Goal: Task Accomplishment & Management: Use online tool/utility

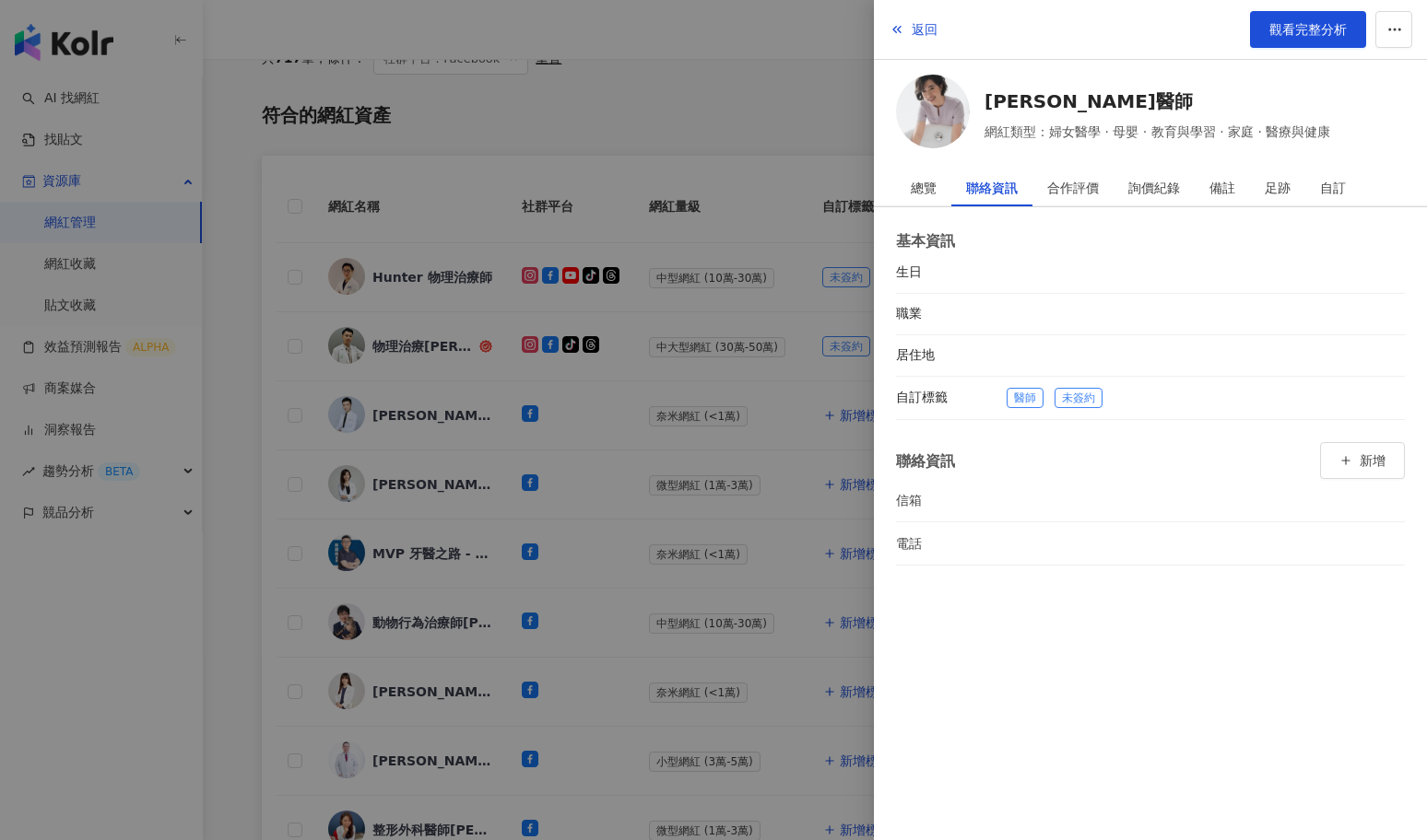
click at [553, 439] on div at bounding box center [713, 420] width 1427 height 840
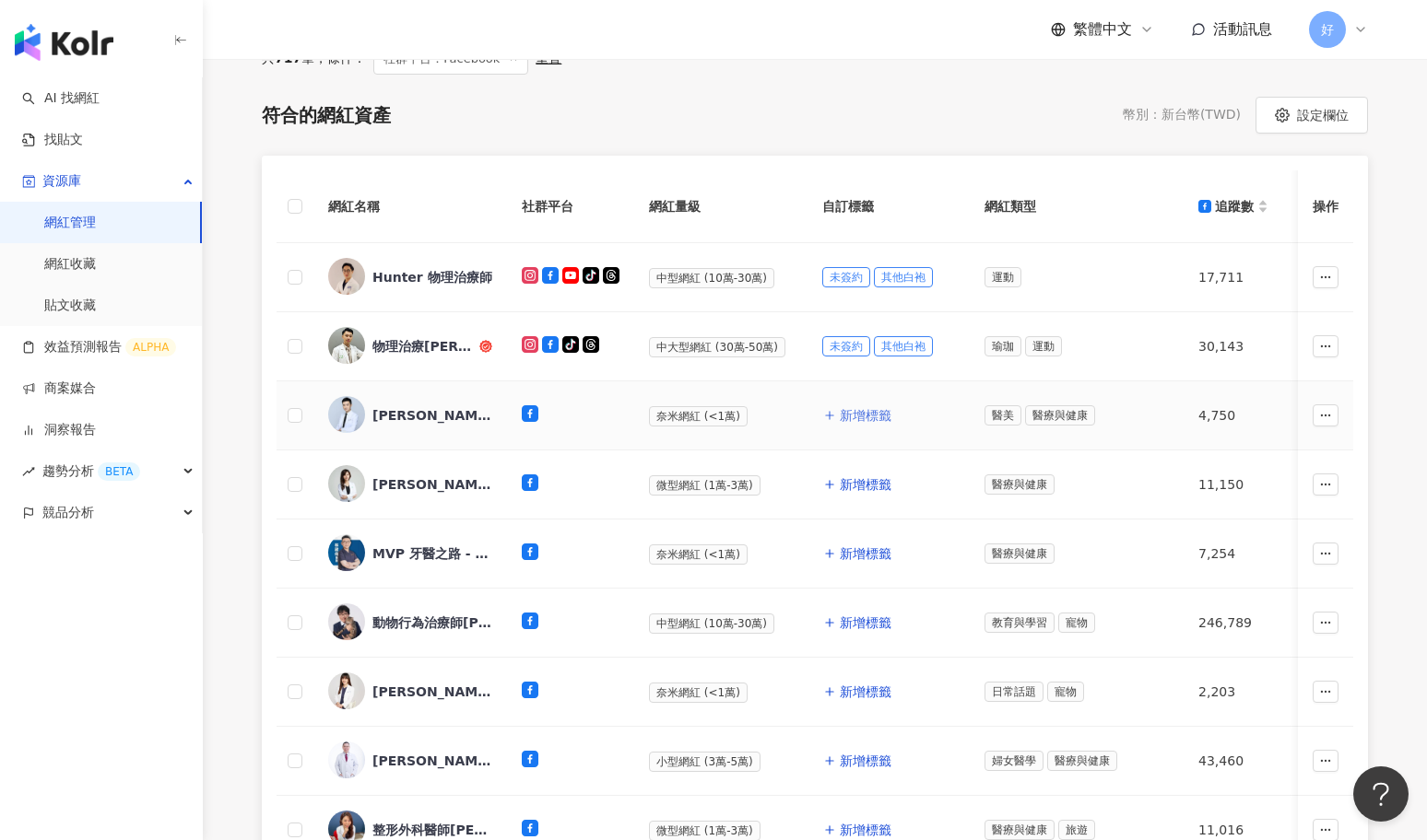
click at [859, 414] on span "新增標籤" at bounding box center [866, 416] width 51 height 15
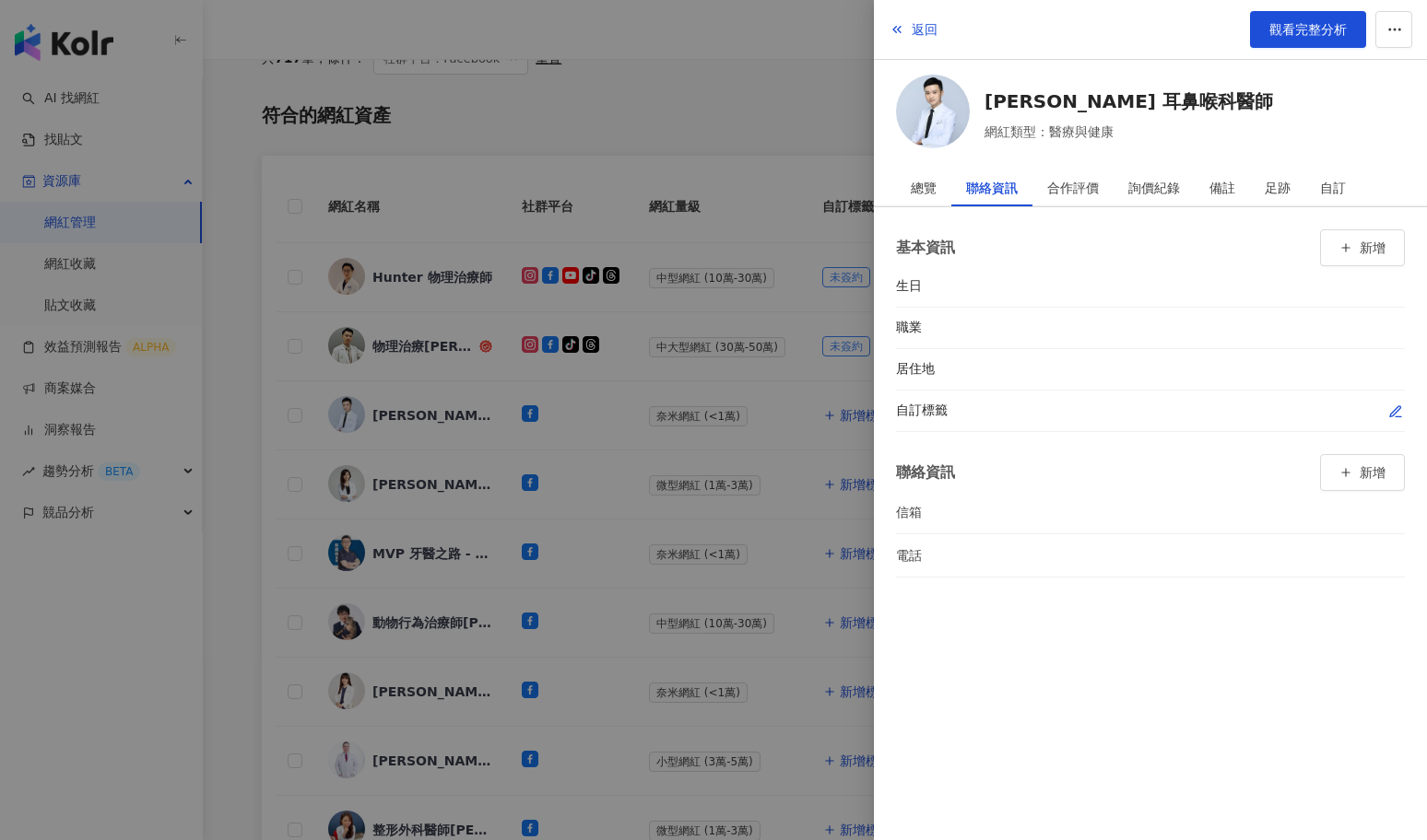
click at [1391, 405] on icon "button" at bounding box center [1395, 412] width 15 height 15
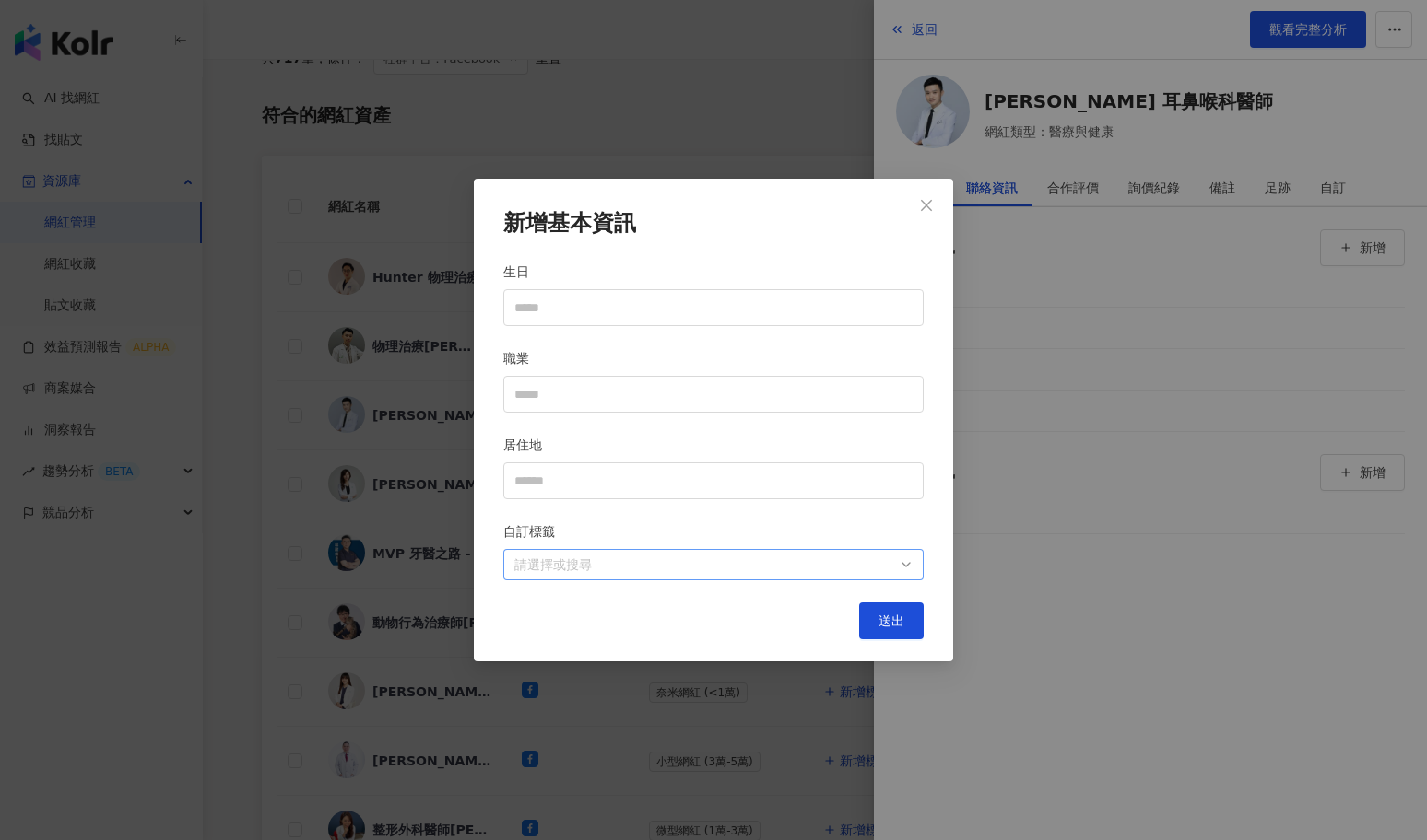
click at [760, 574] on div "請選擇或搜尋" at bounding box center [713, 565] width 421 height 32
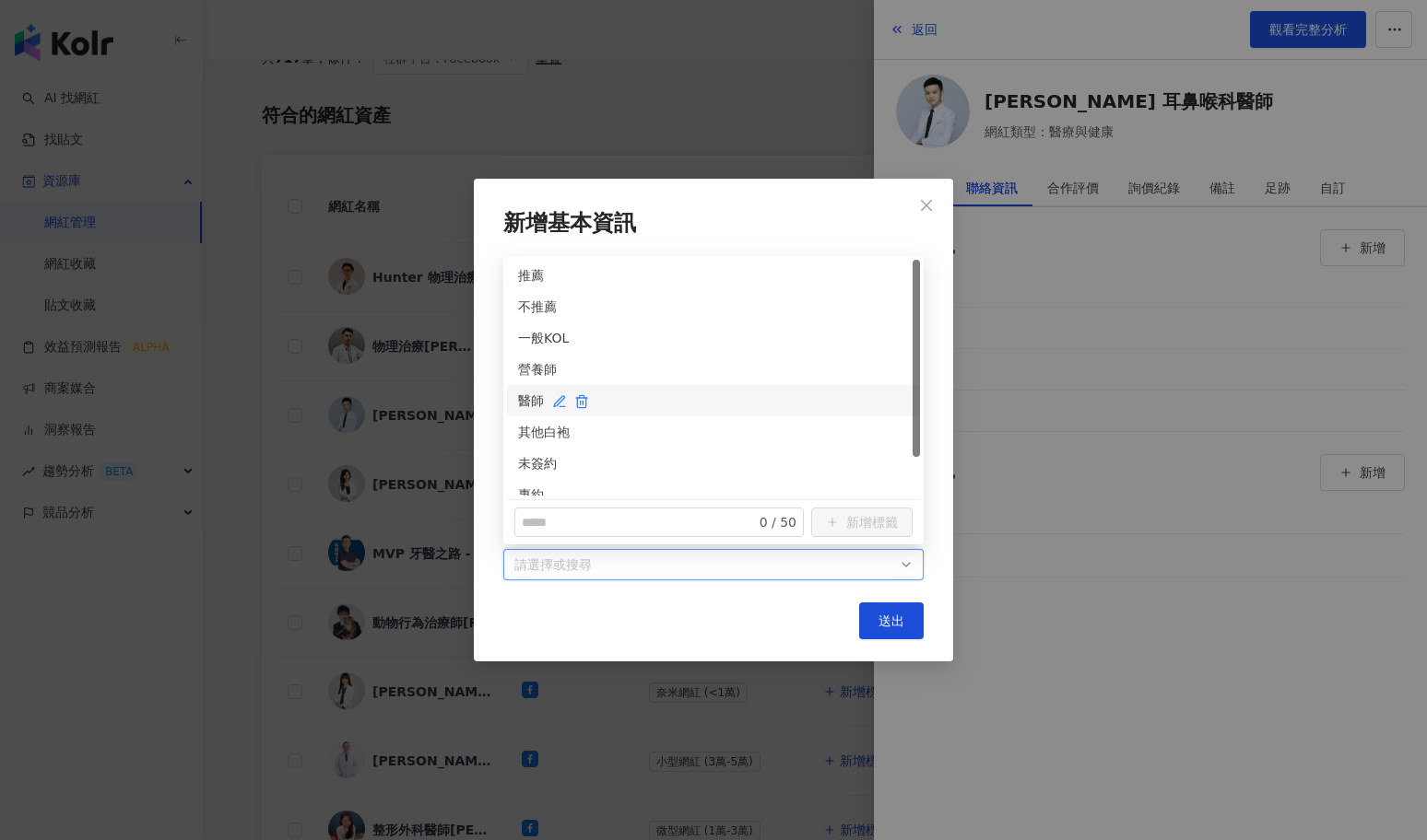
click at [531, 397] on div "醫師" at bounding box center [713, 401] width 391 height 21
click at [531, 454] on div "未簽約" at bounding box center [713, 463] width 391 height 21
click at [894, 627] on button "送出" at bounding box center [891, 620] width 65 height 36
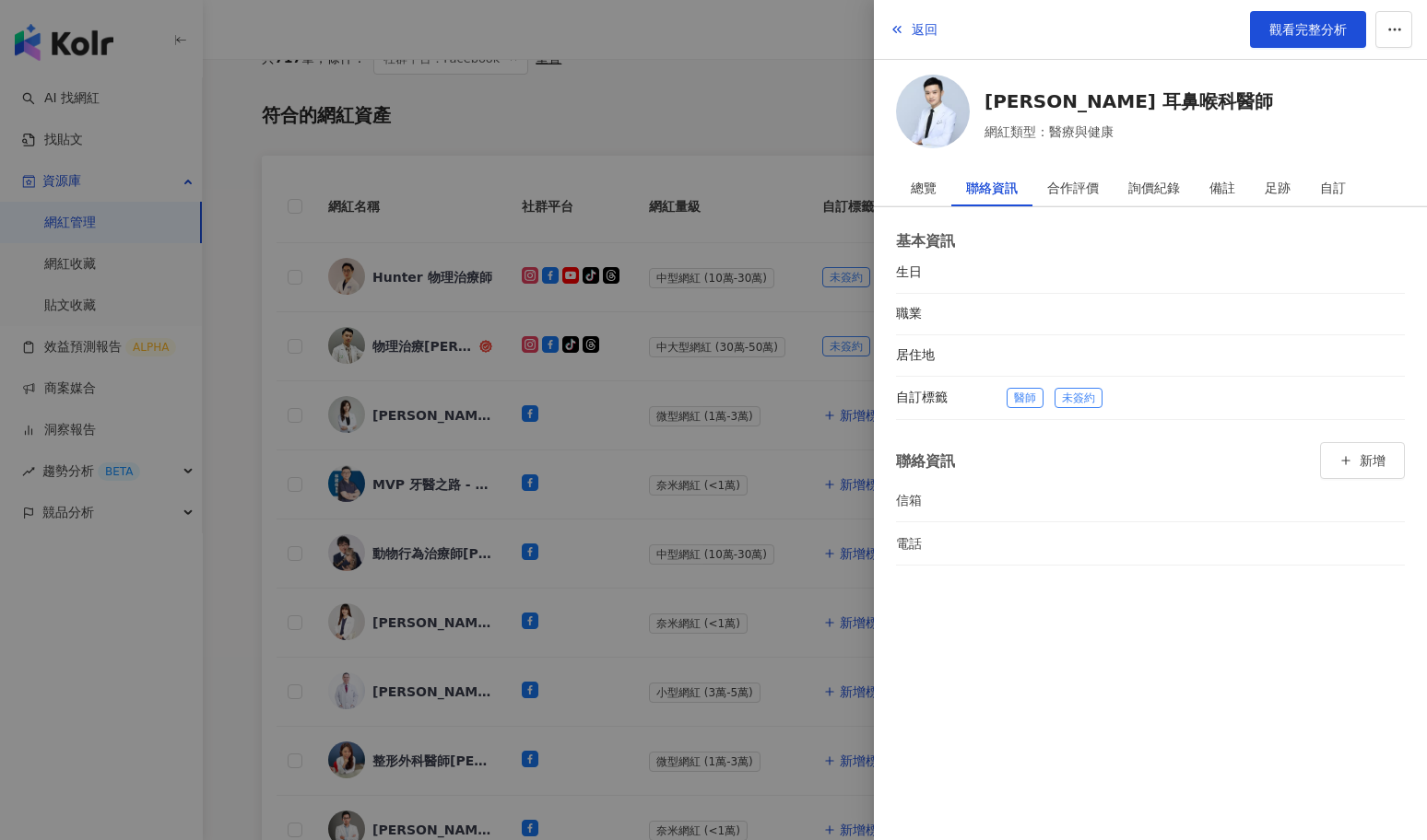
click at [586, 480] on div at bounding box center [713, 420] width 1427 height 840
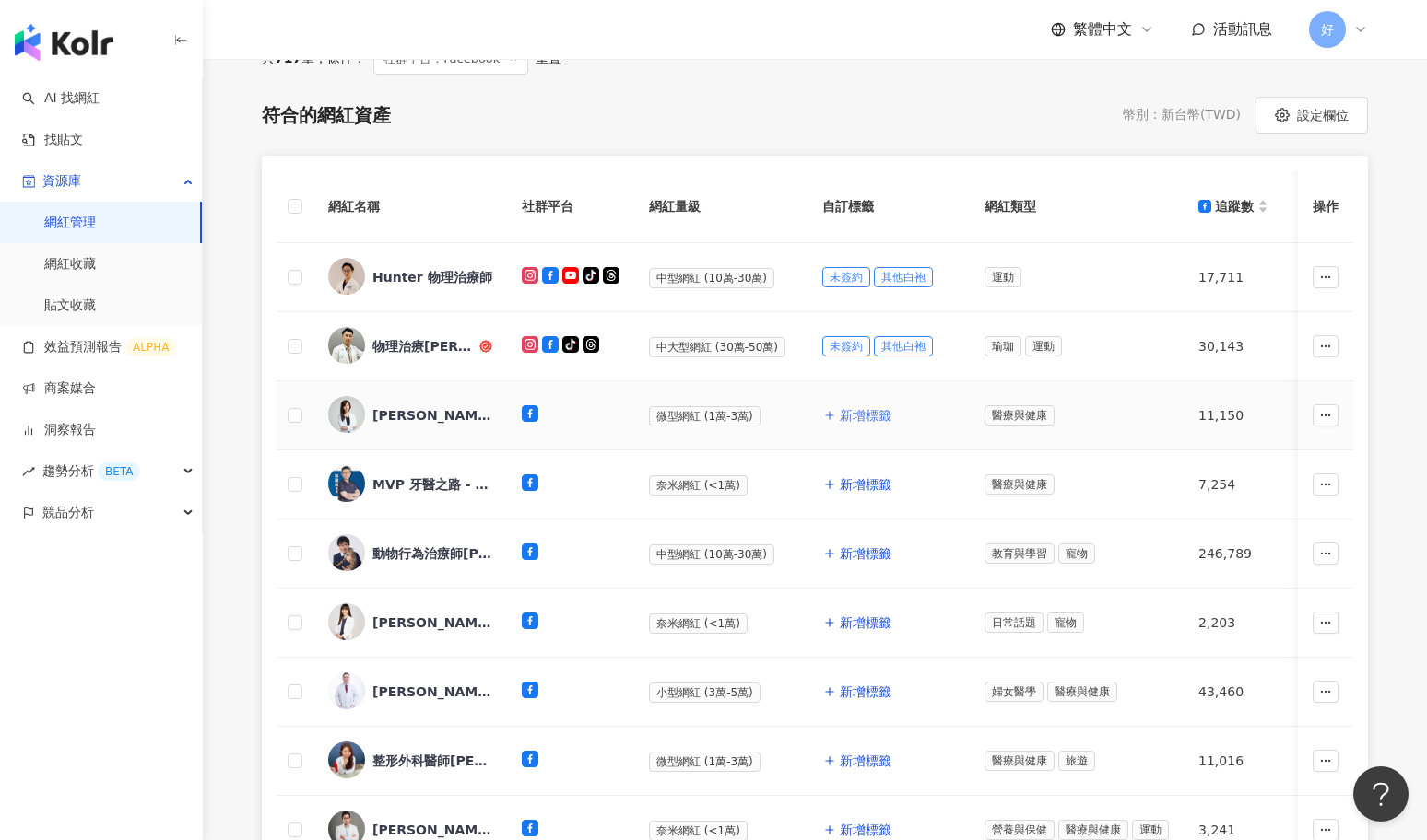
click at [880, 412] on span "新增標籤" at bounding box center [866, 416] width 51 height 15
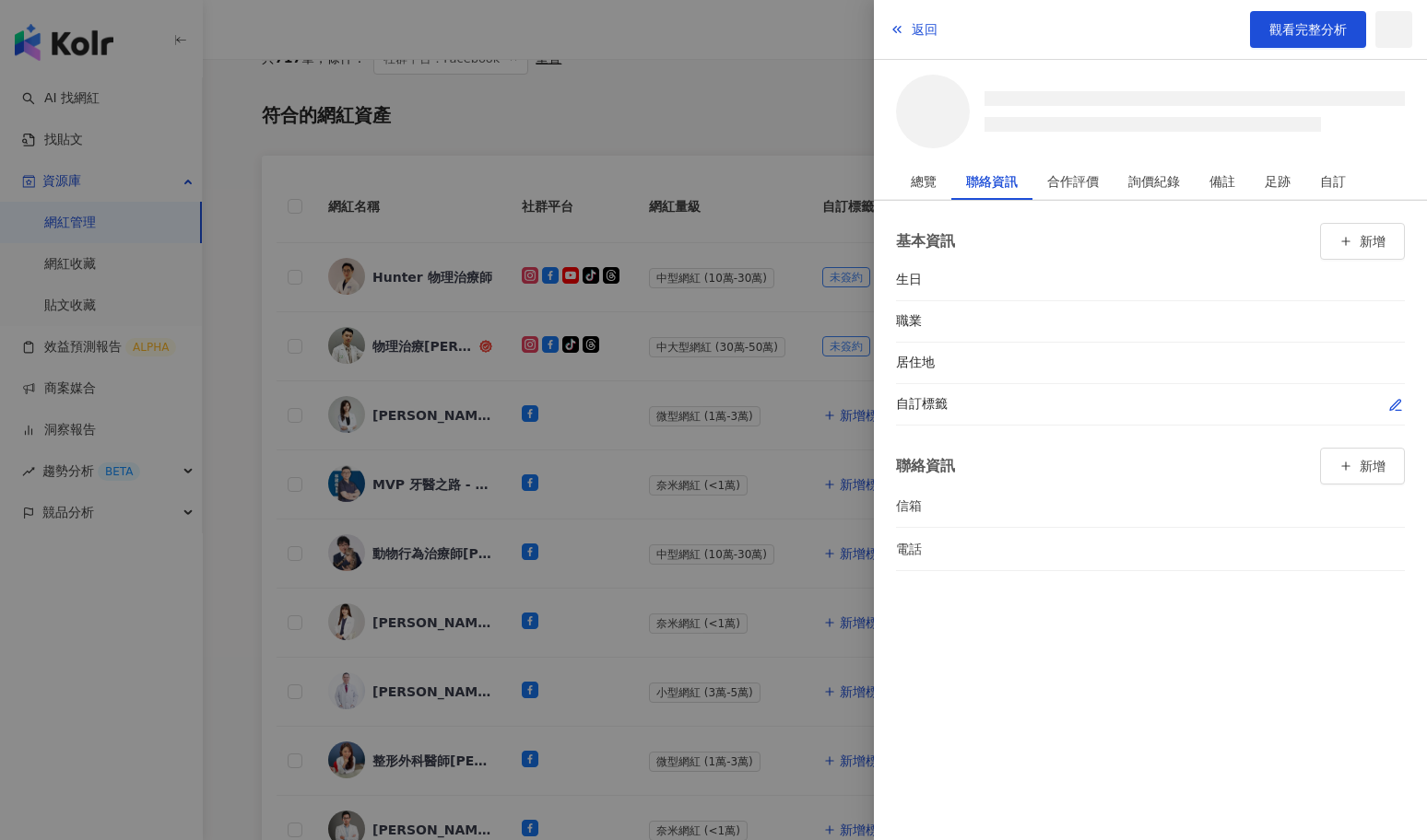
click at [1383, 405] on div at bounding box center [1205, 404] width 398 height 19
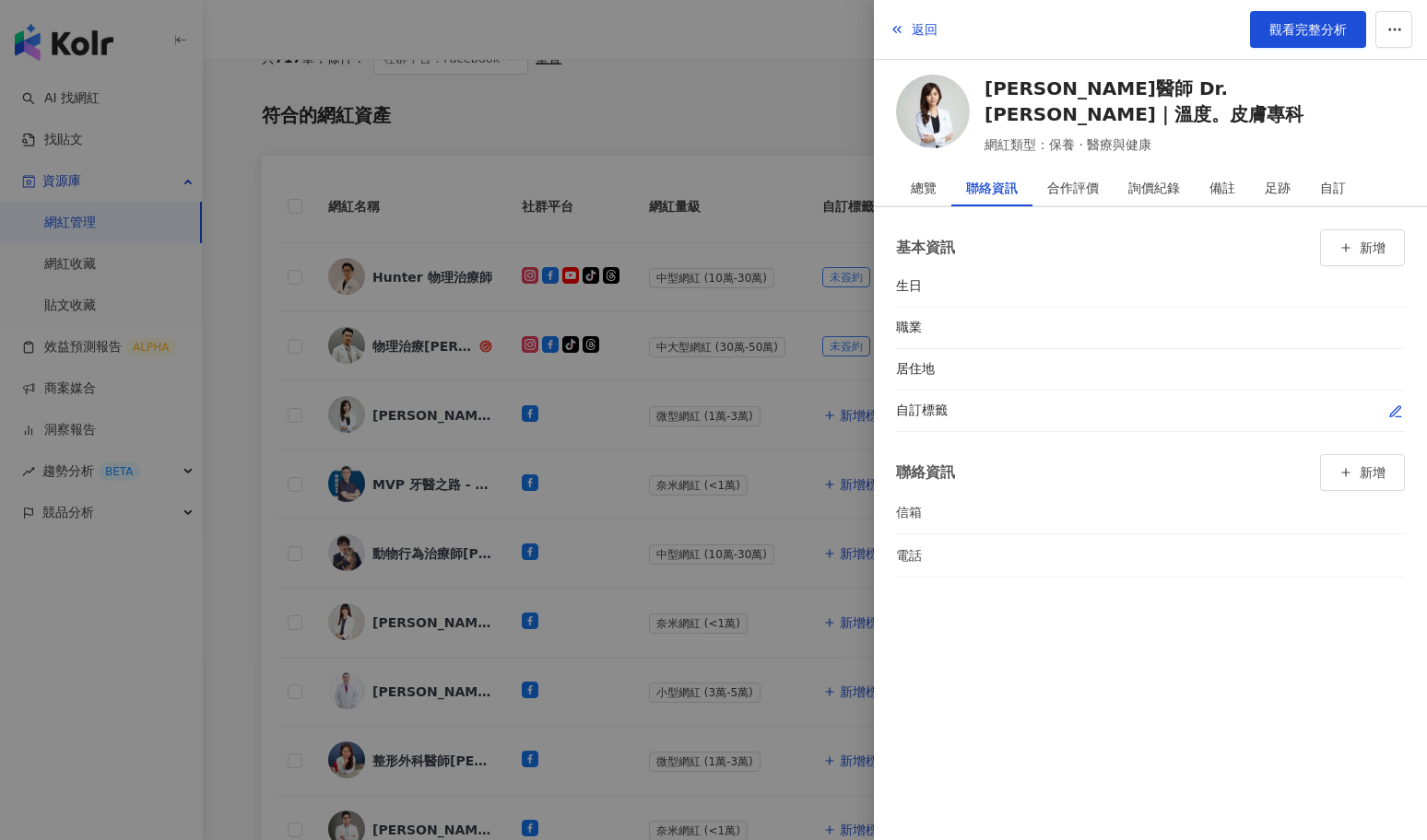
click at [1395, 410] on icon "button" at bounding box center [1395, 412] width 15 height 15
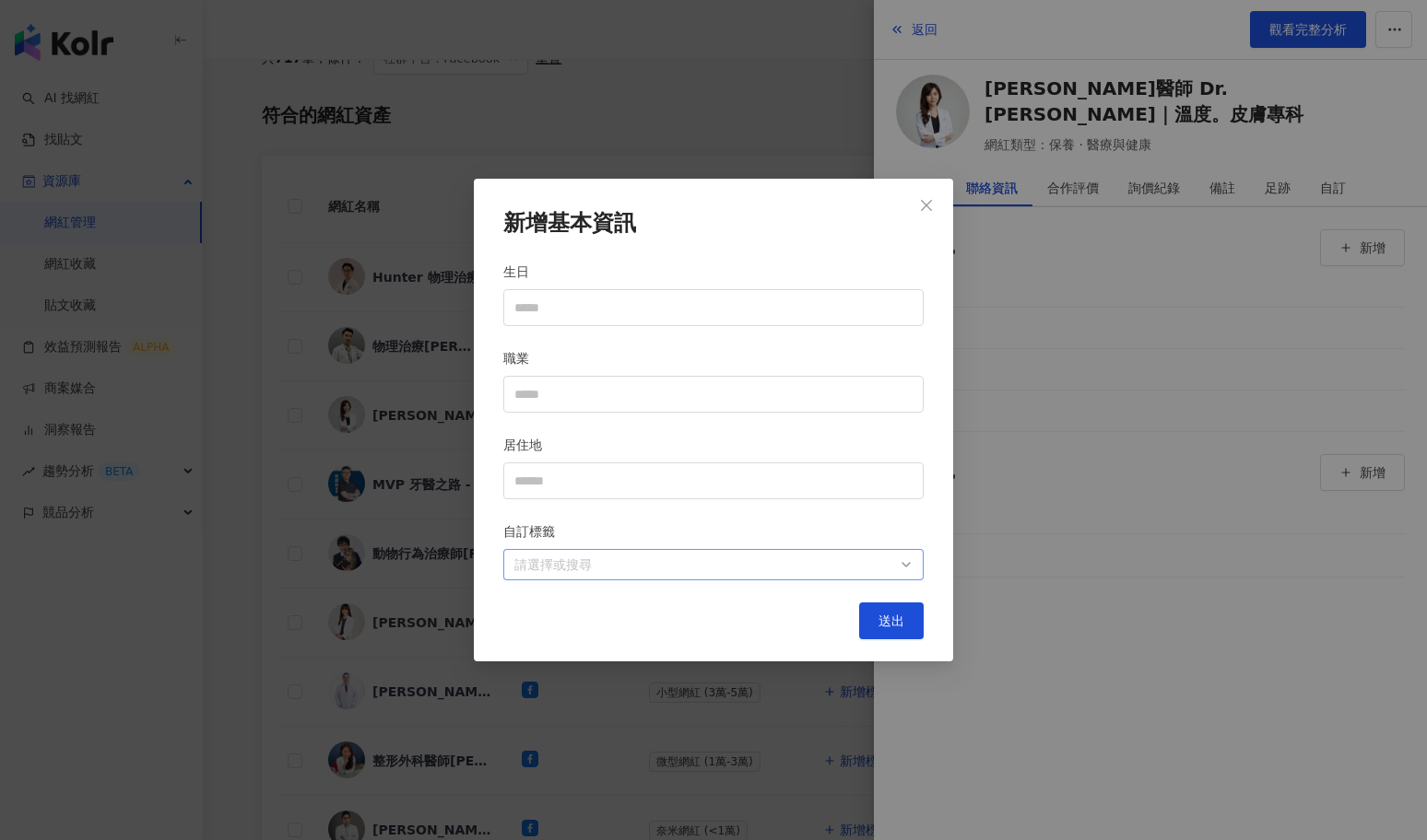
click at [885, 565] on div at bounding box center [704, 564] width 394 height 14
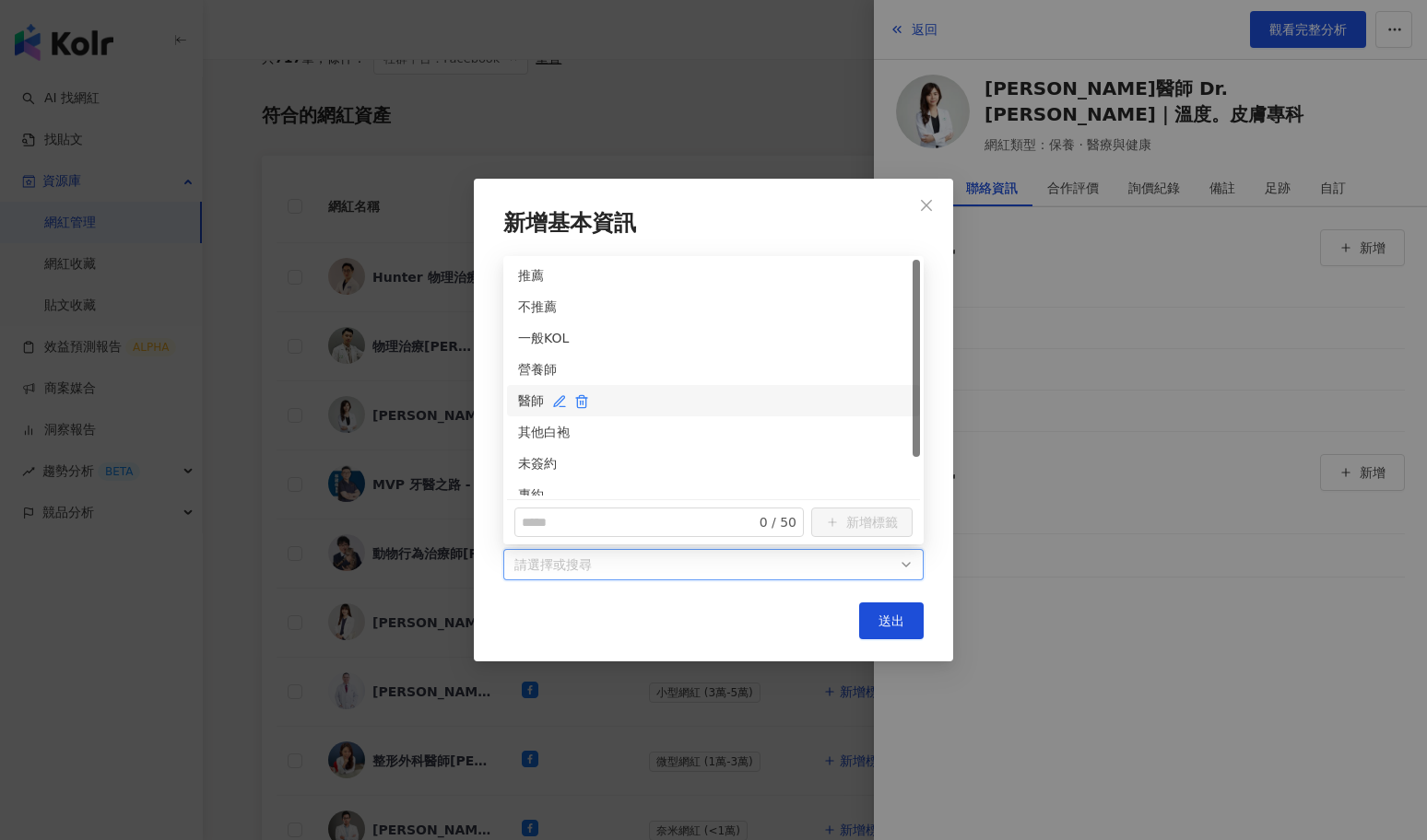
click at [525, 397] on div "醫師" at bounding box center [713, 401] width 391 height 21
click at [527, 458] on div "未簽約" at bounding box center [713, 463] width 391 height 21
click at [886, 616] on span "送出" at bounding box center [891, 620] width 26 height 15
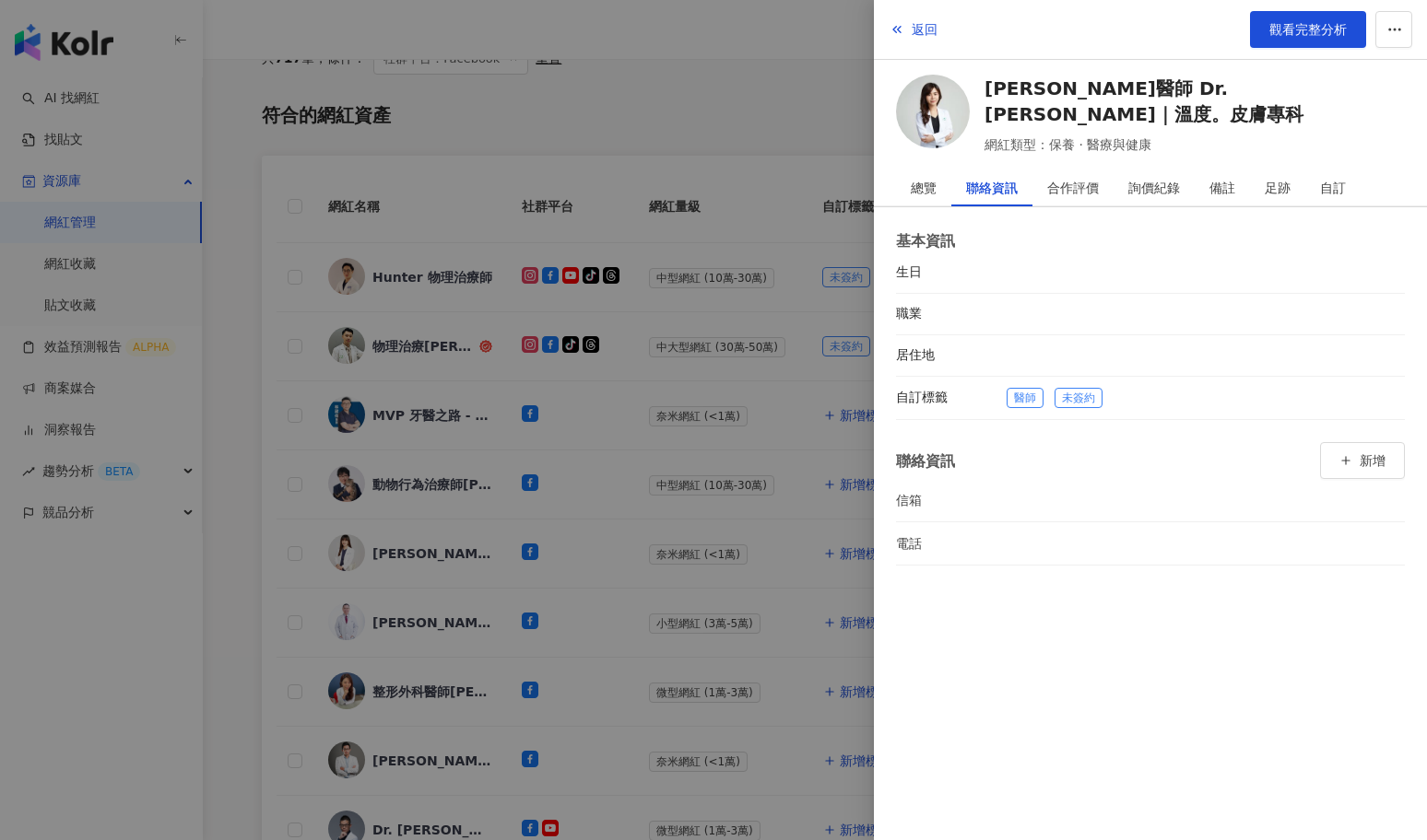
click at [779, 520] on div at bounding box center [713, 420] width 1427 height 840
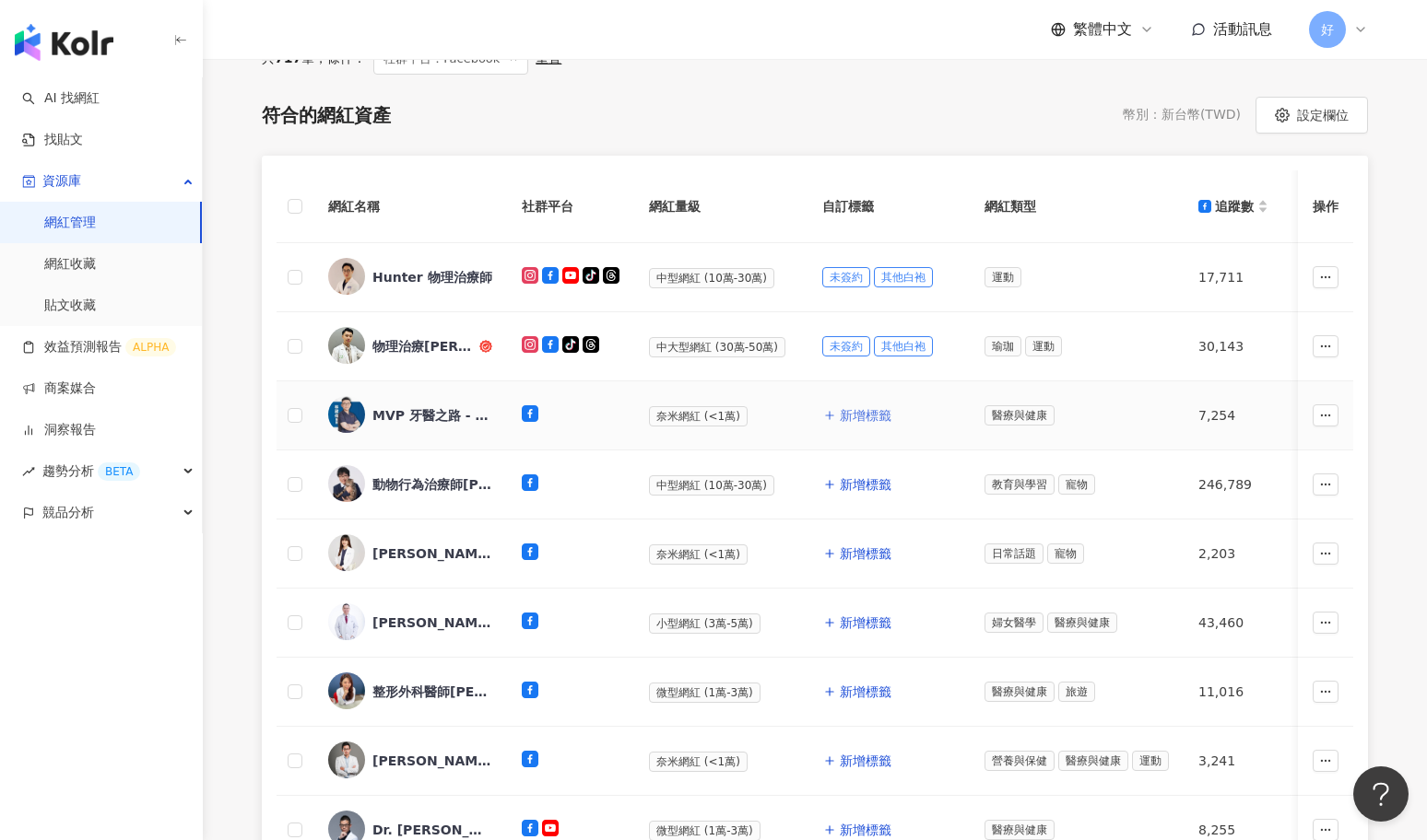
click at [861, 410] on span "新增標籤" at bounding box center [866, 416] width 51 height 15
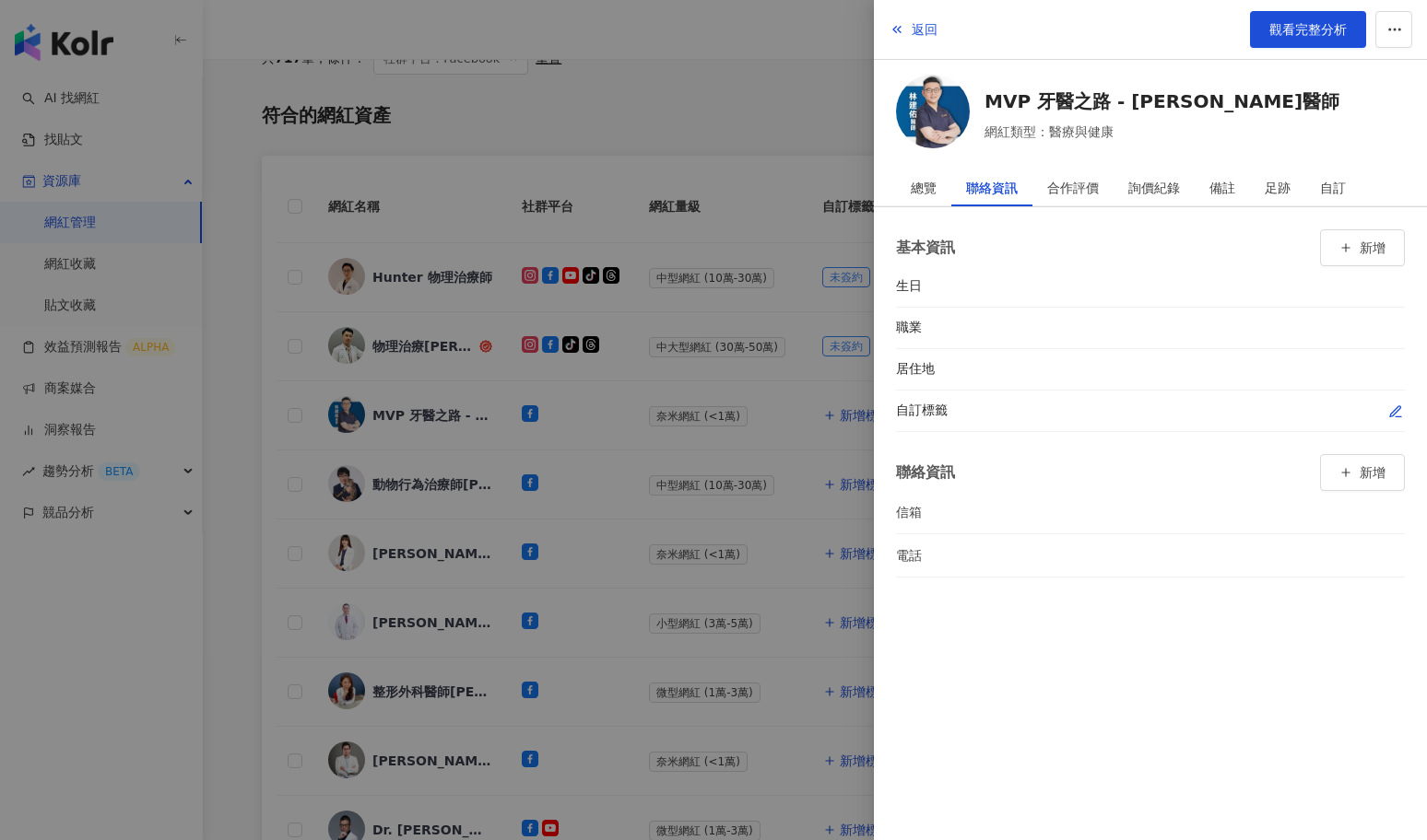
click at [1392, 402] on span "button" at bounding box center [1395, 412] width 15 height 20
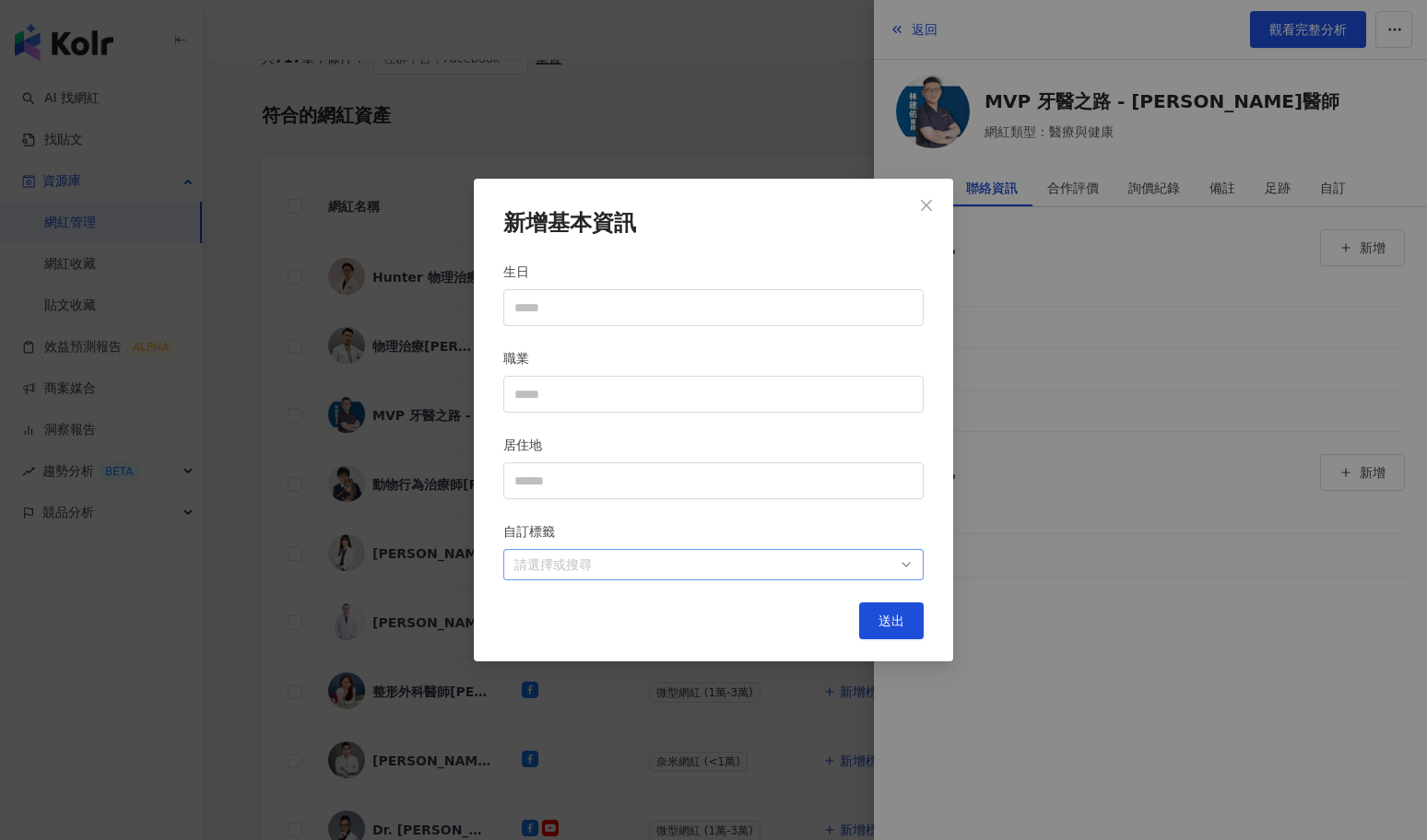
click at [897, 557] on div at bounding box center [704, 564] width 394 height 14
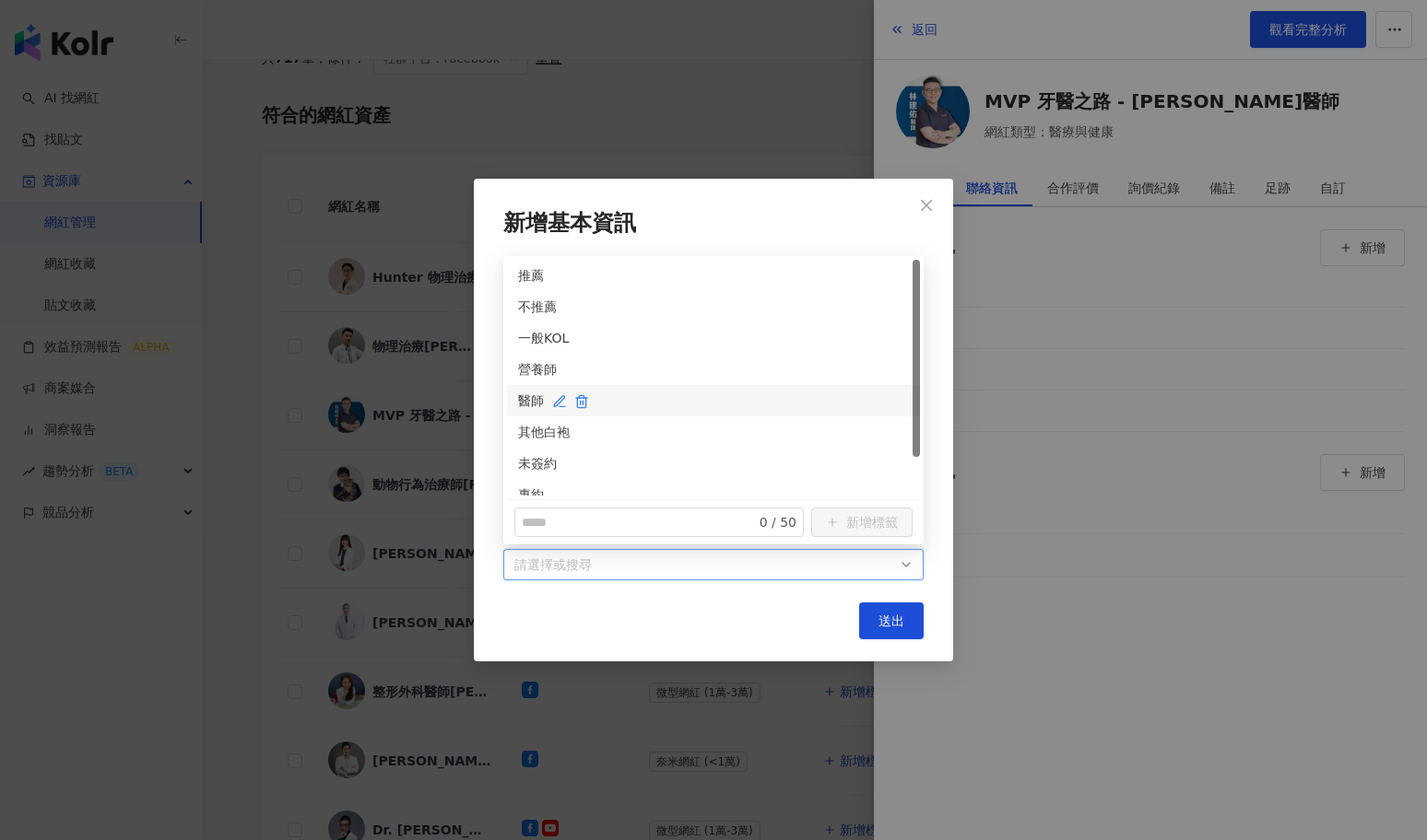
click at [530, 399] on div "醫師" at bounding box center [713, 401] width 391 height 21
click at [530, 465] on div "未簽約" at bounding box center [713, 463] width 391 height 21
click at [898, 611] on button "送出" at bounding box center [891, 620] width 65 height 36
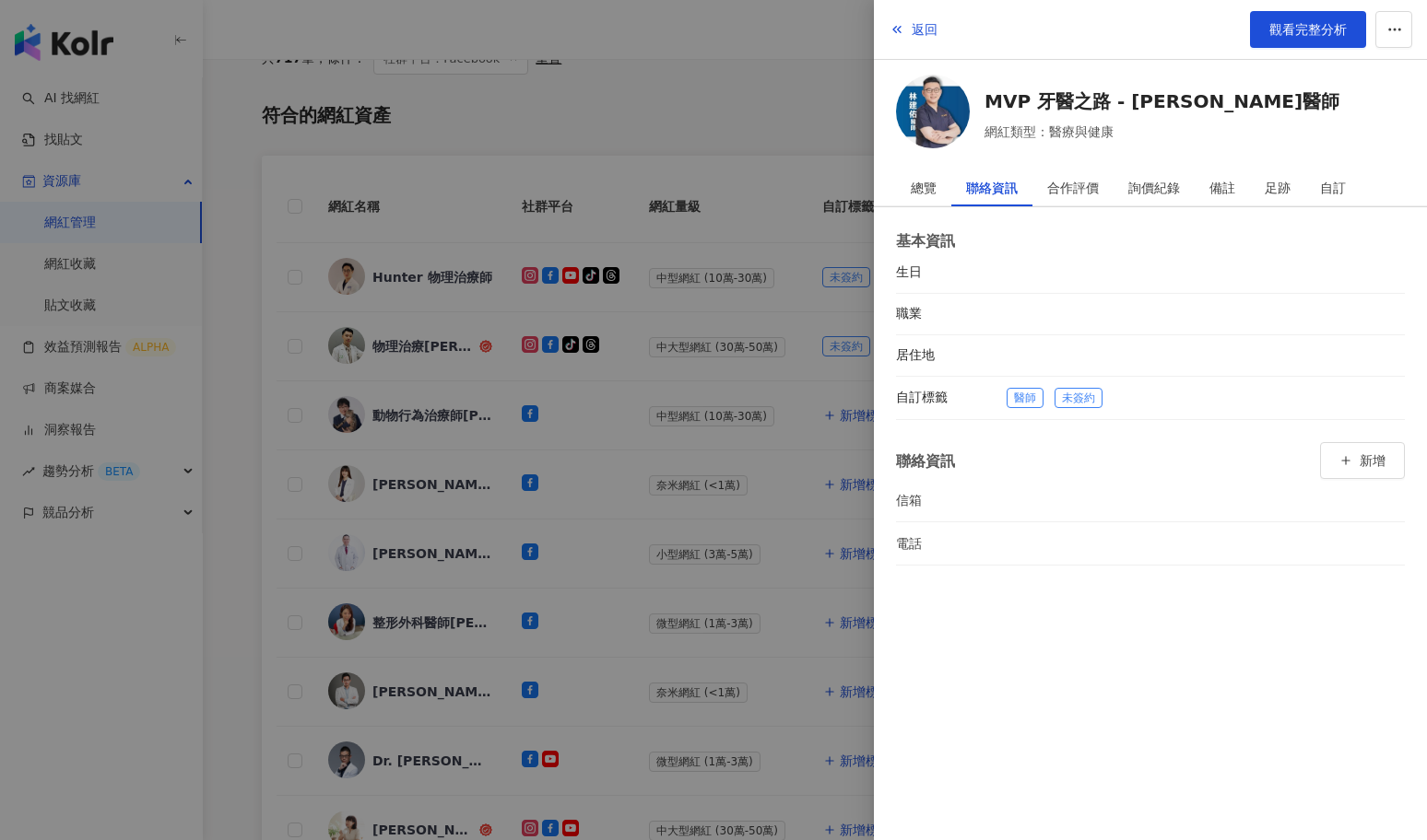
click at [460, 401] on div at bounding box center [713, 420] width 1427 height 840
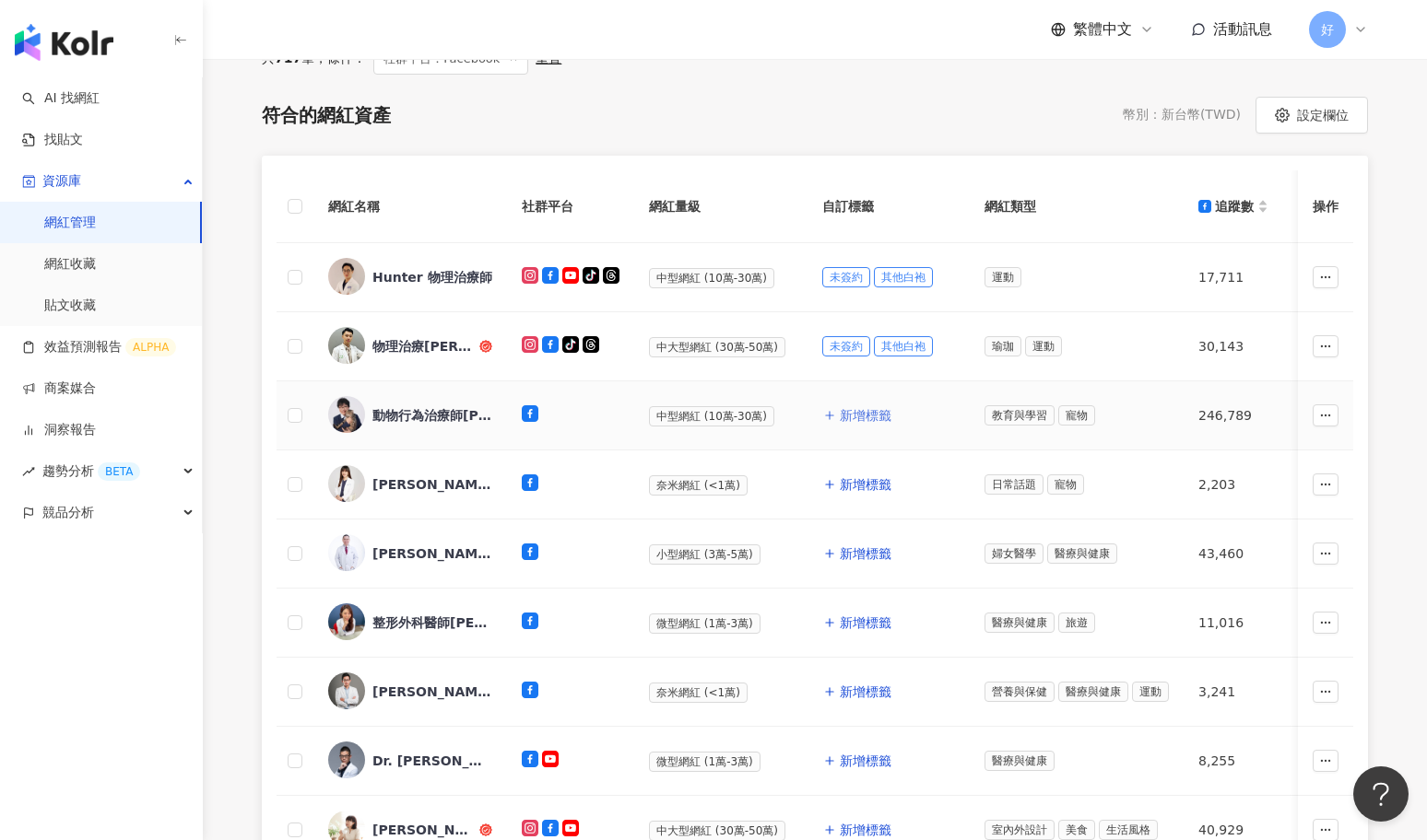
click at [869, 417] on span "新增標籤" at bounding box center [866, 416] width 51 height 15
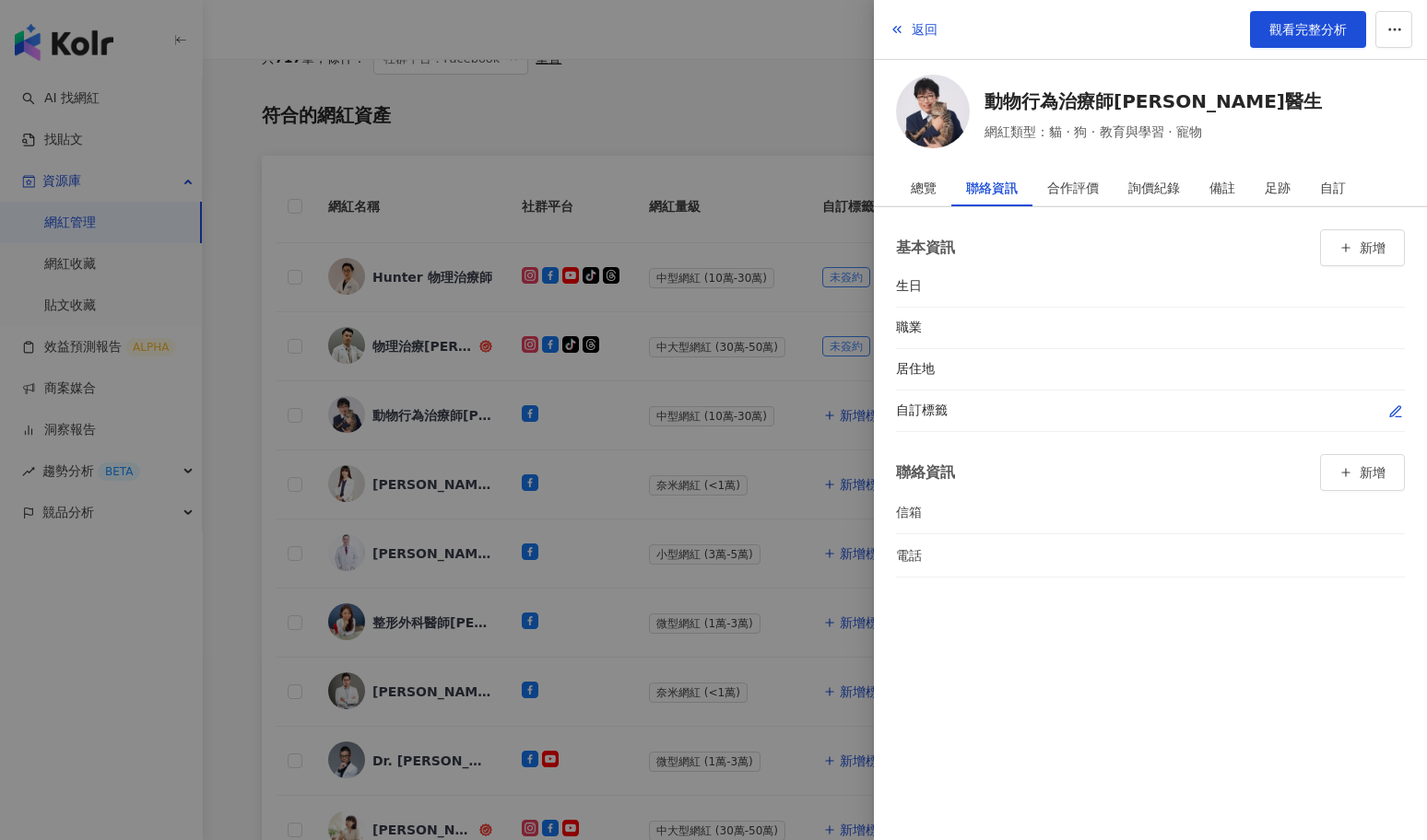
click at [1388, 405] on icon "button" at bounding box center [1395, 412] width 15 height 15
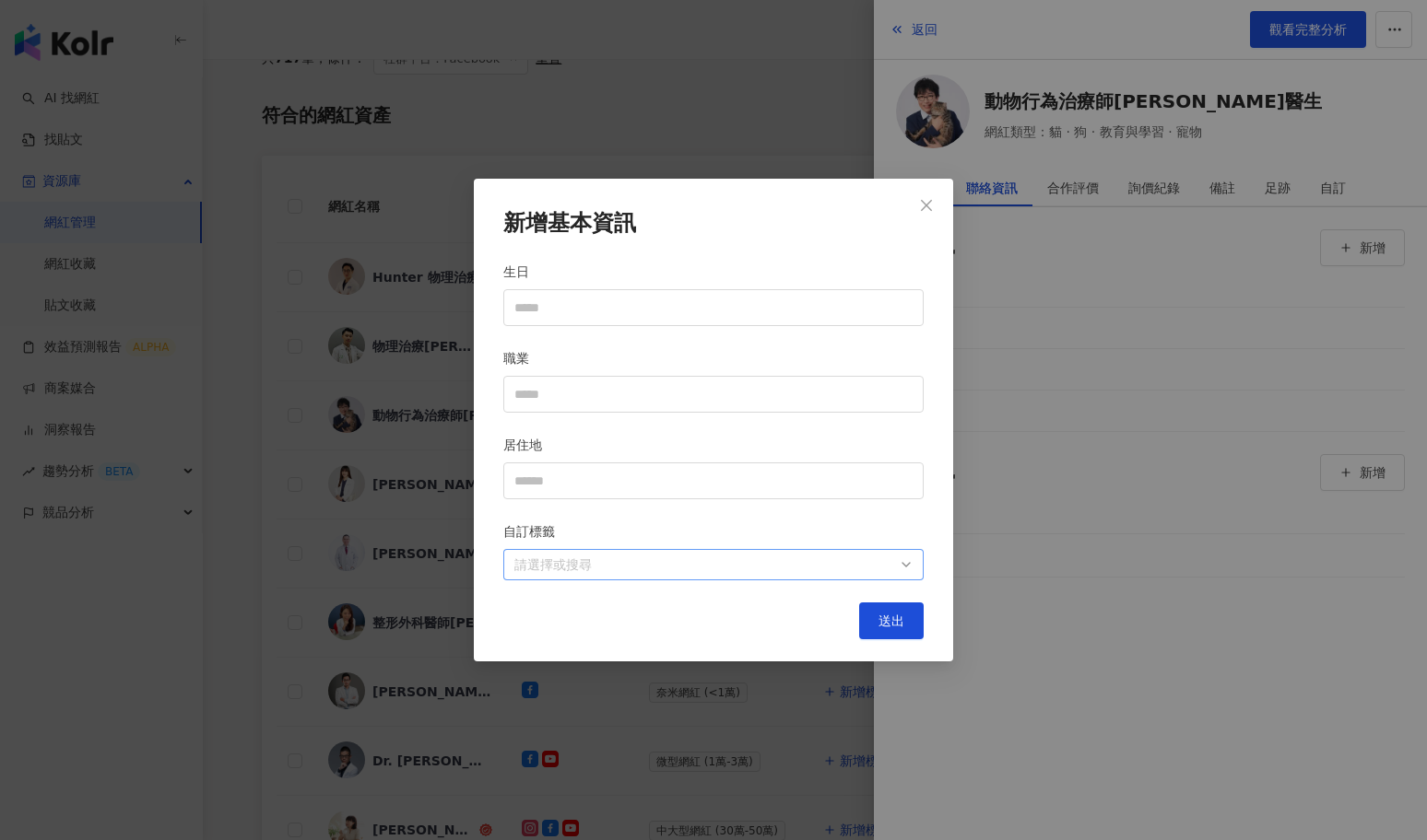
click at [883, 557] on div at bounding box center [704, 564] width 394 height 14
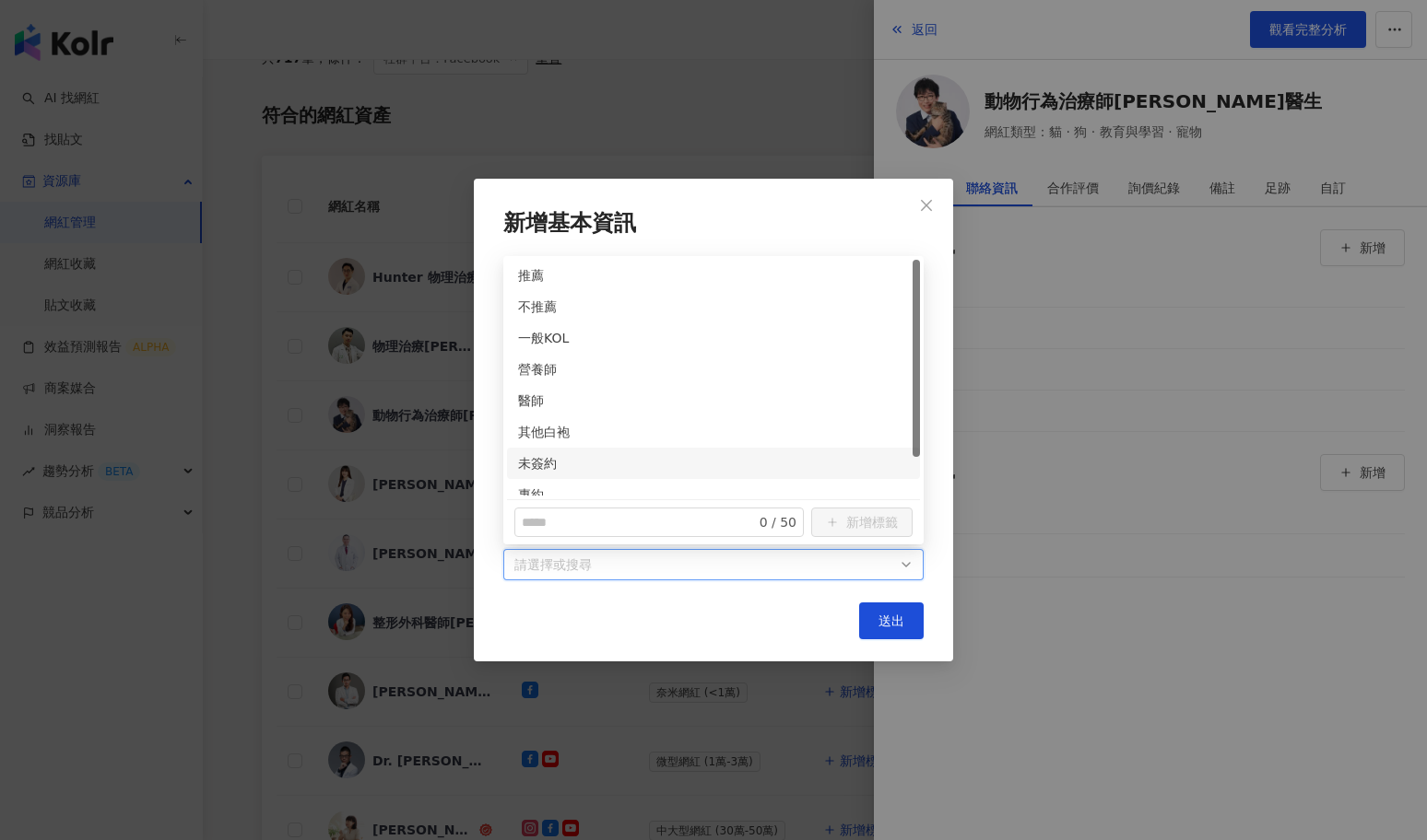
click at [516, 467] on div "未簽約" at bounding box center [713, 464] width 413 height 32
click at [519, 400] on div "醫師" at bounding box center [713, 401] width 391 height 21
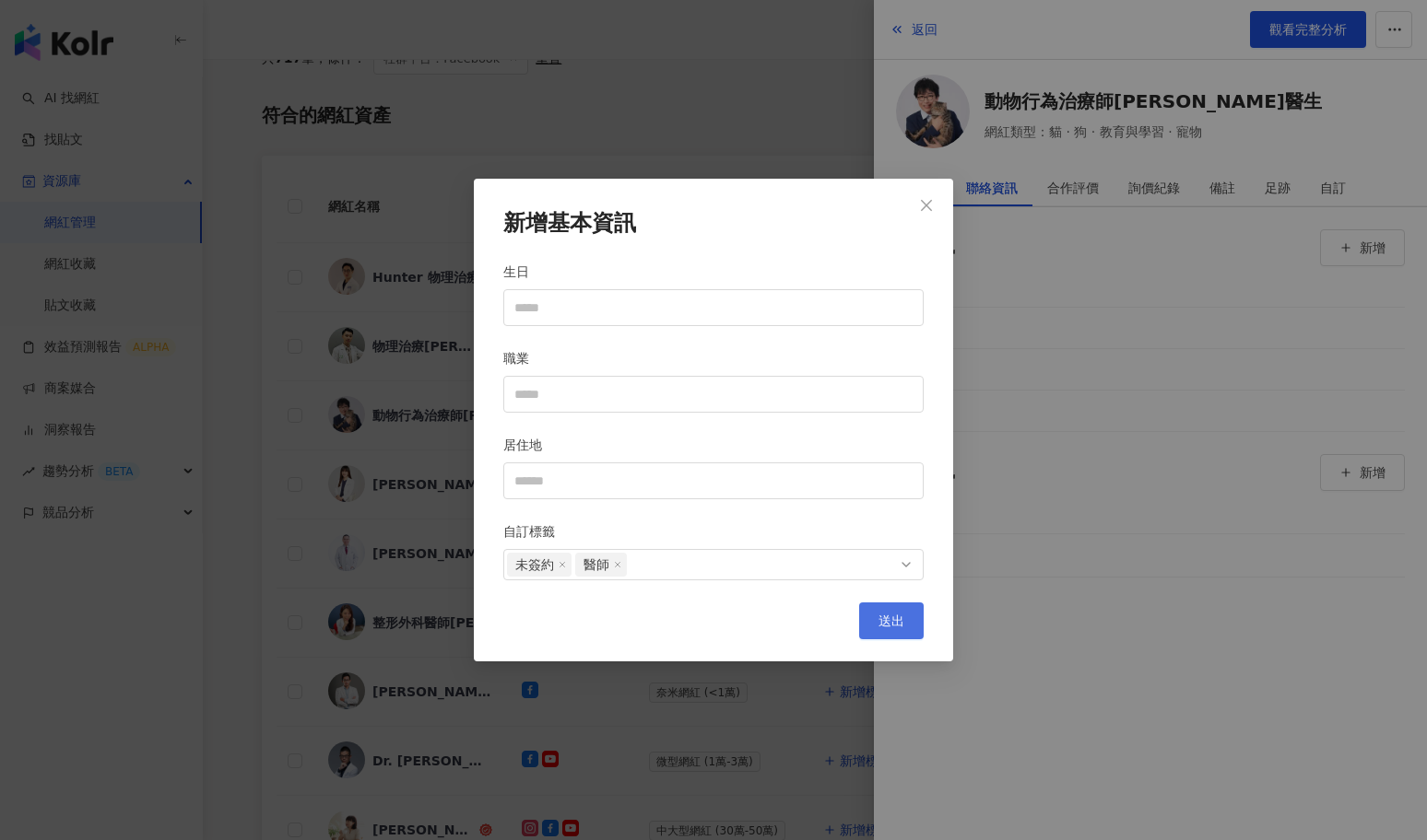
click at [891, 626] on span "送出" at bounding box center [891, 620] width 26 height 15
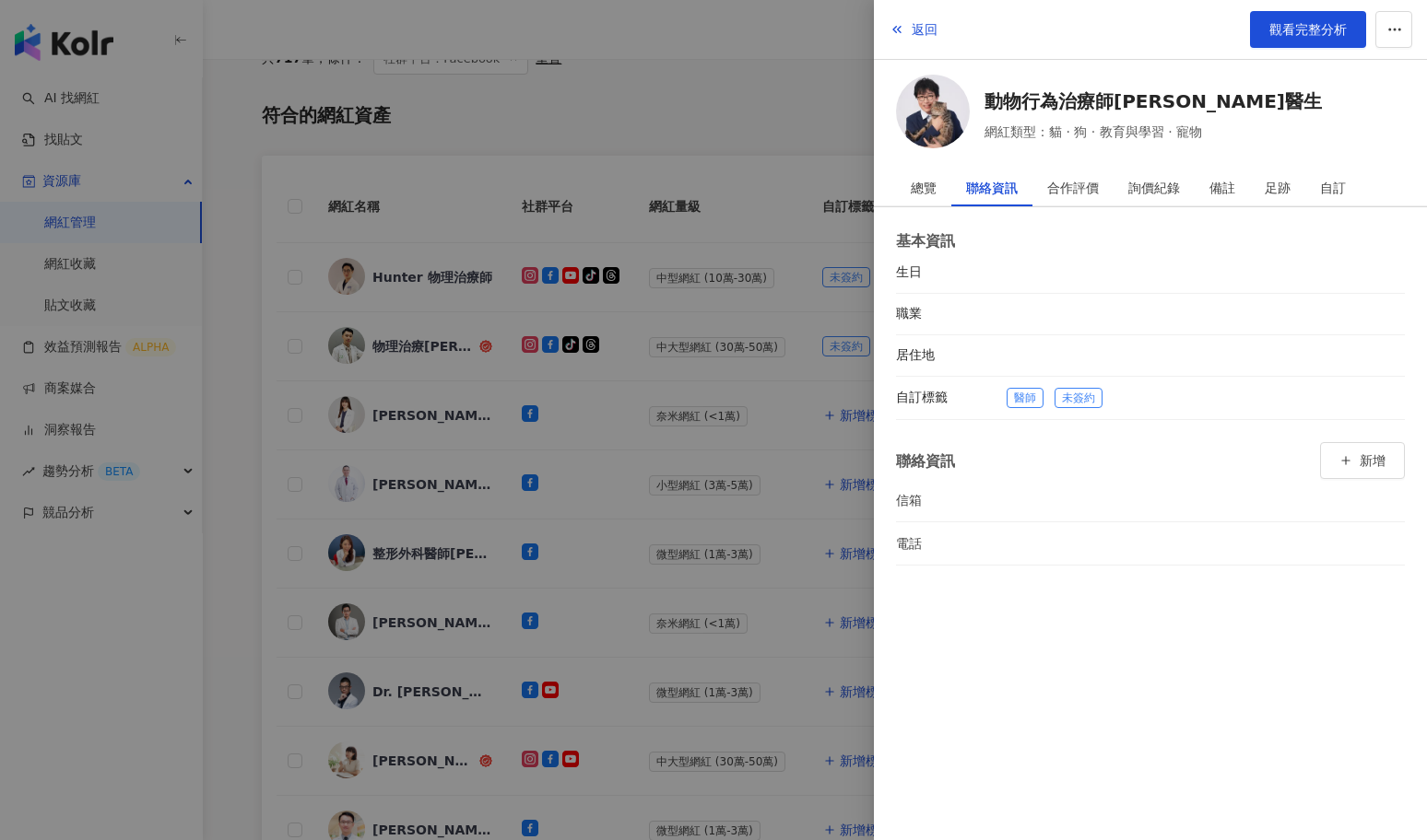
click at [749, 550] on div at bounding box center [713, 420] width 1427 height 840
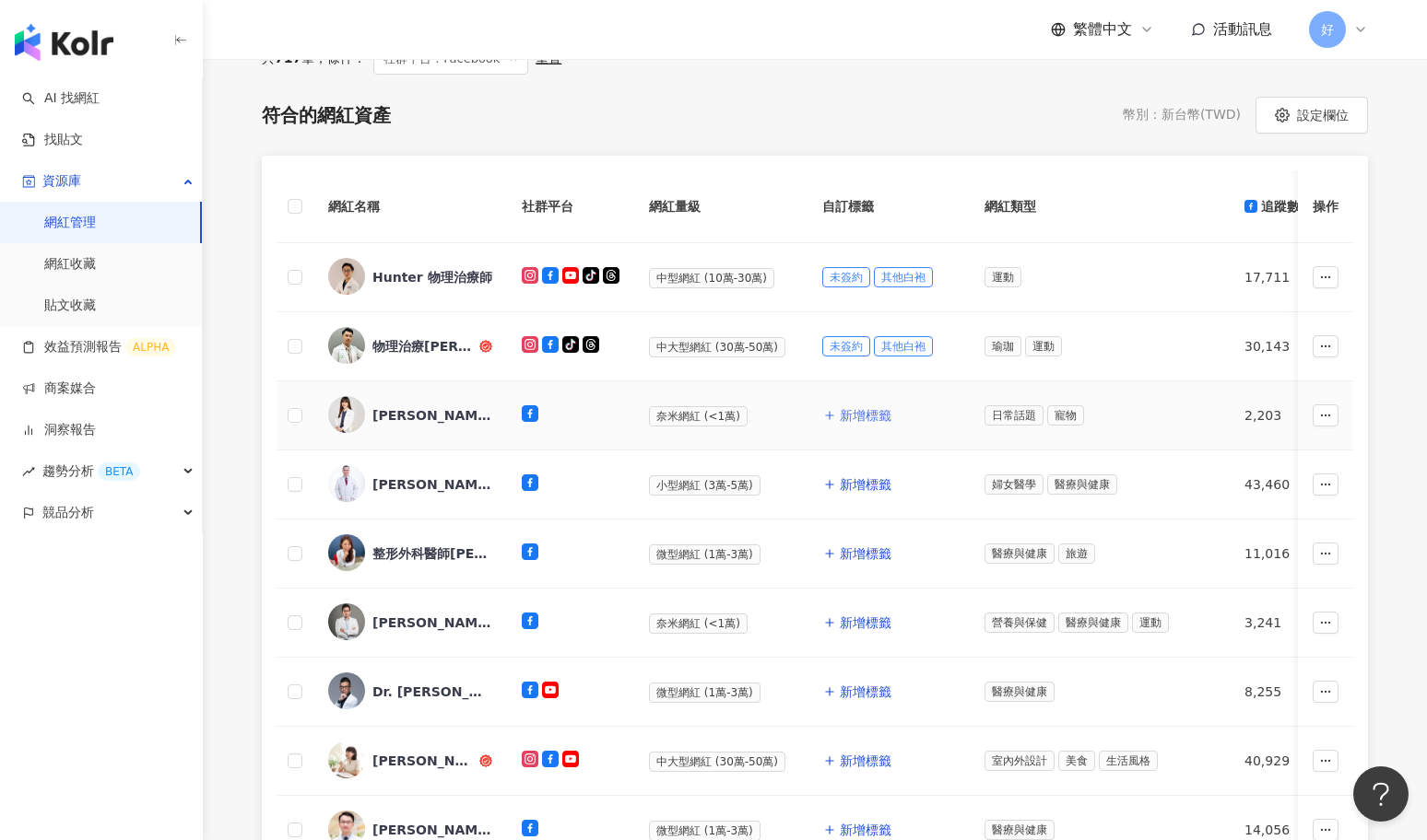
click at [845, 416] on span "新增標籤" at bounding box center [866, 416] width 51 height 15
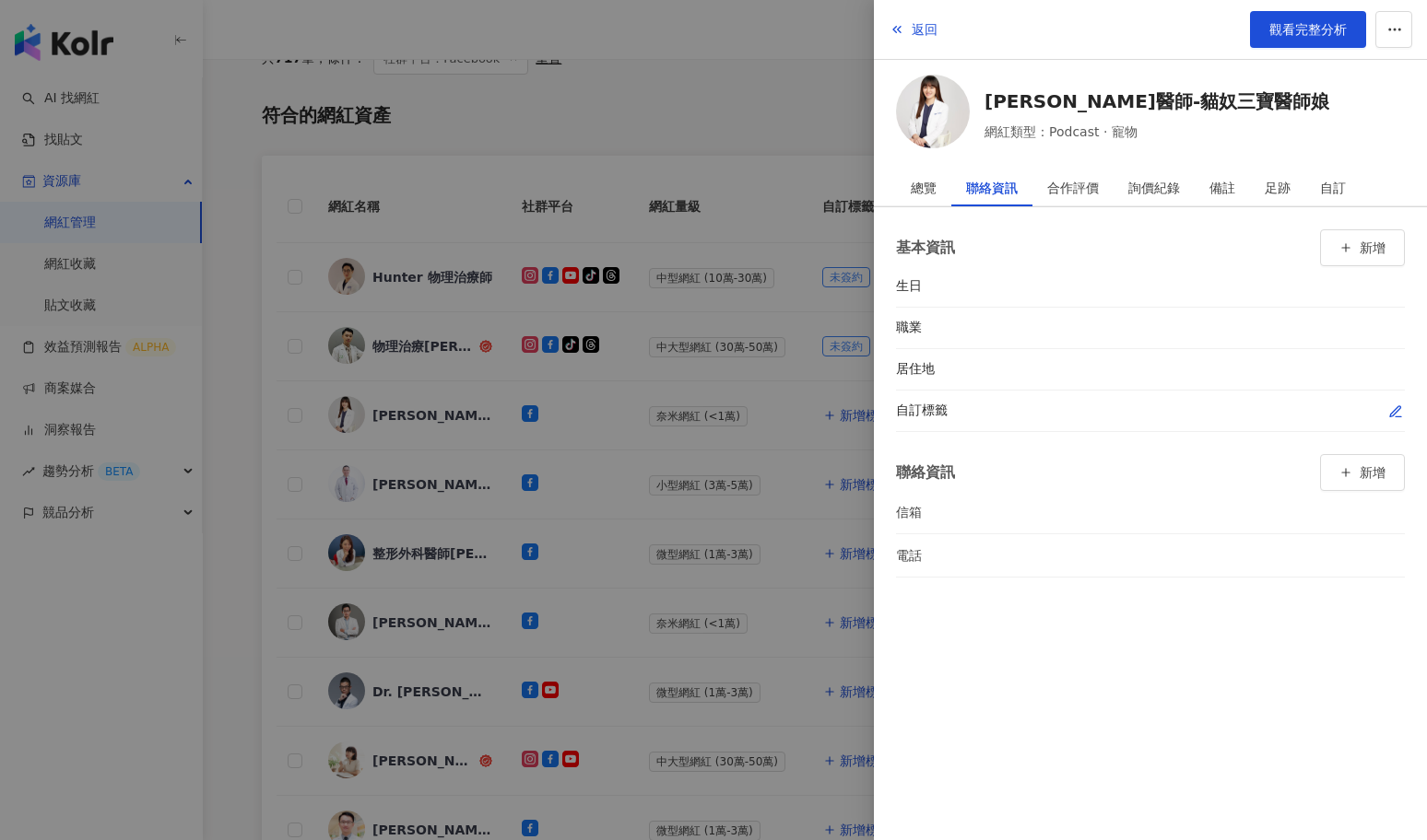
click at [1396, 414] on icon "button" at bounding box center [1395, 412] width 15 height 15
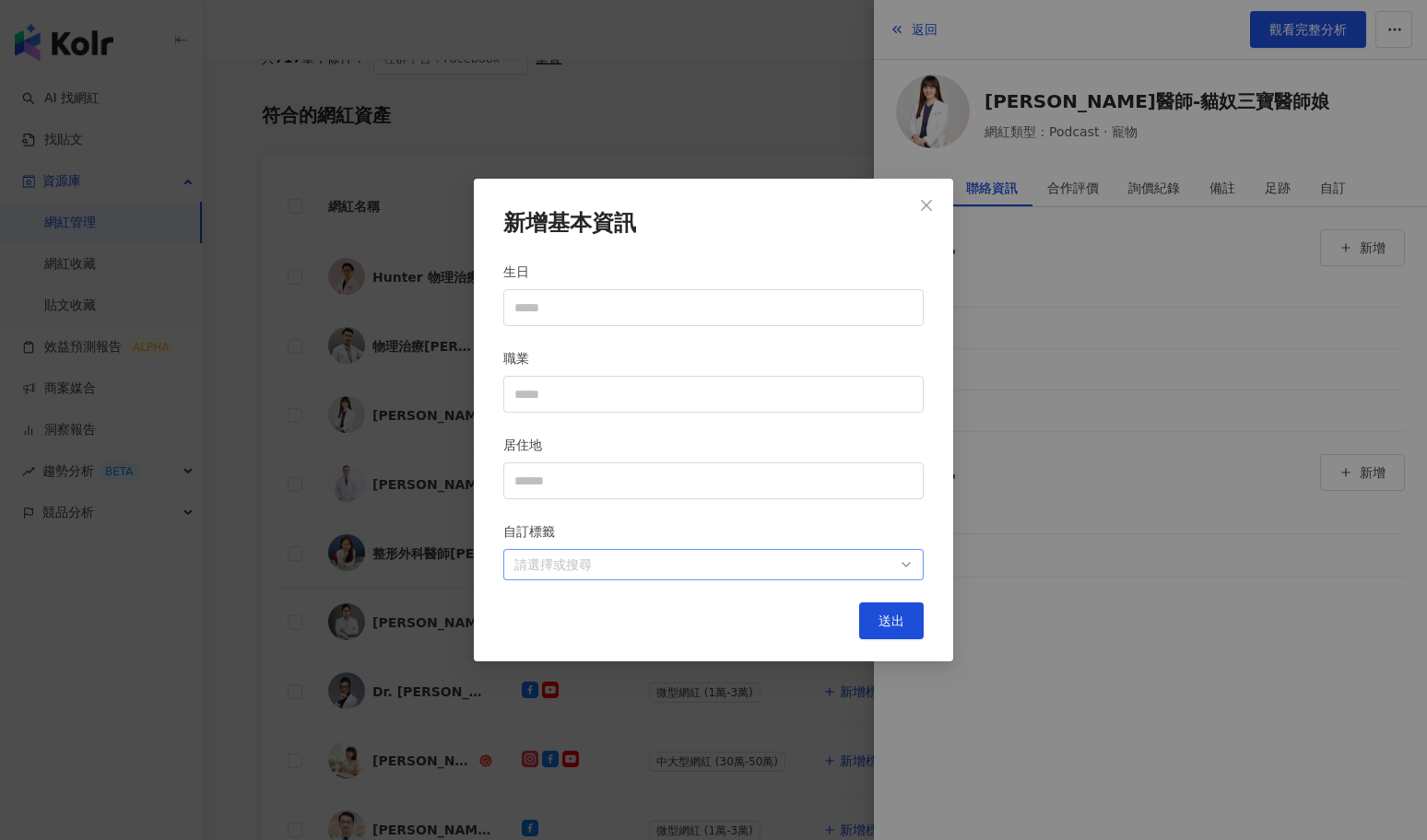
click at [840, 561] on div at bounding box center [704, 564] width 394 height 14
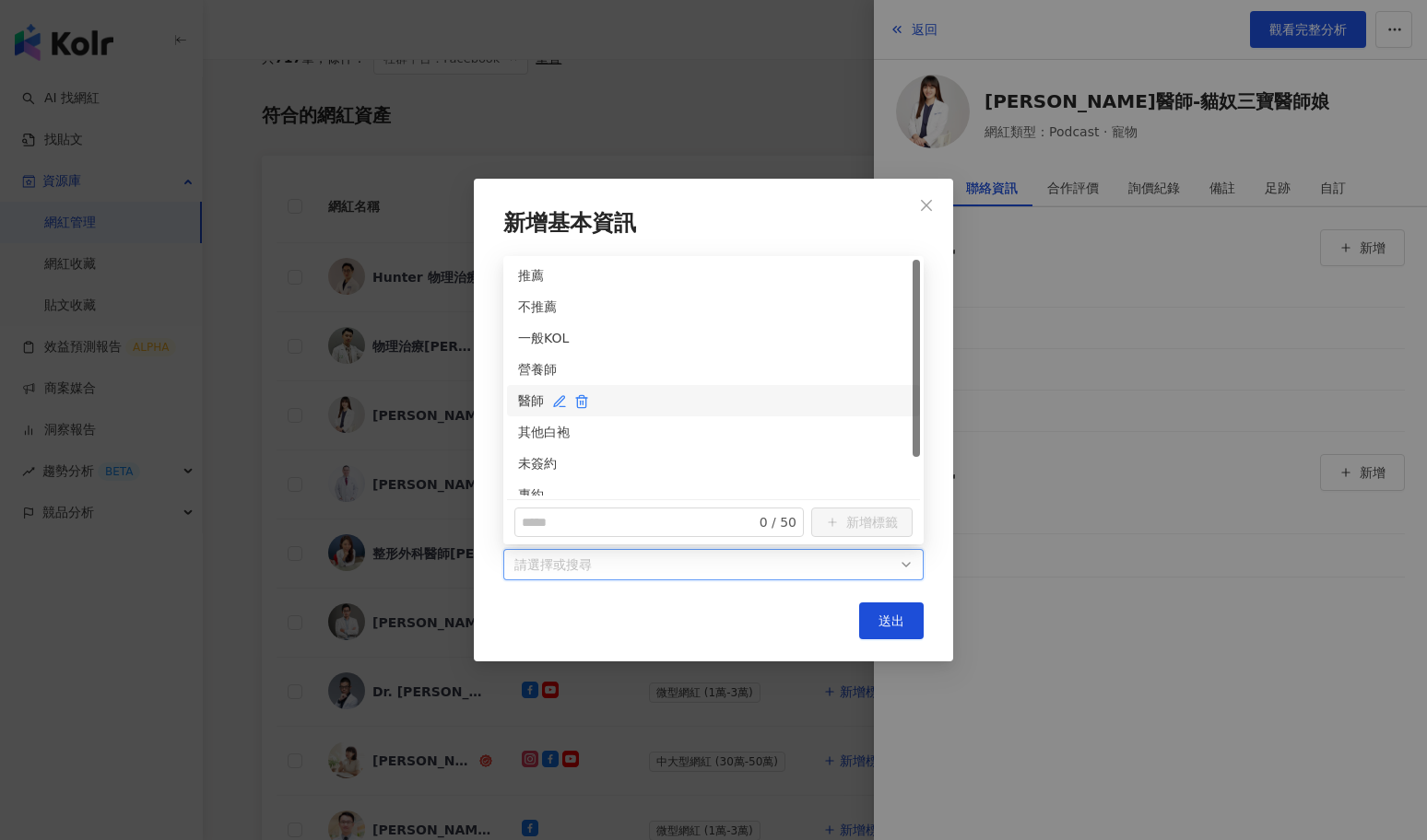
click at [526, 401] on div "醫師" at bounding box center [713, 401] width 391 height 21
click at [522, 464] on div "未簽約" at bounding box center [713, 463] width 391 height 21
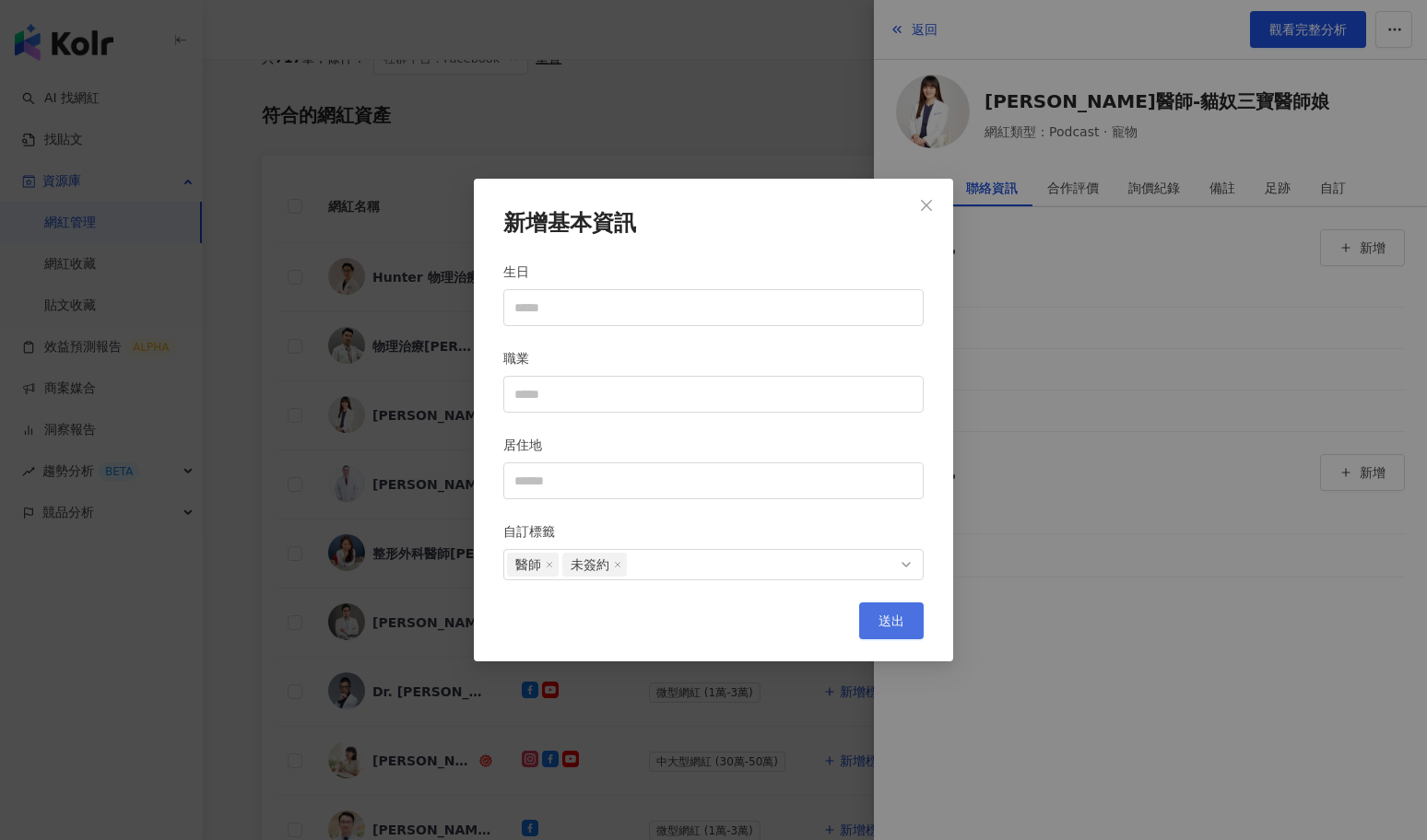
click at [896, 610] on button "送出" at bounding box center [891, 620] width 65 height 36
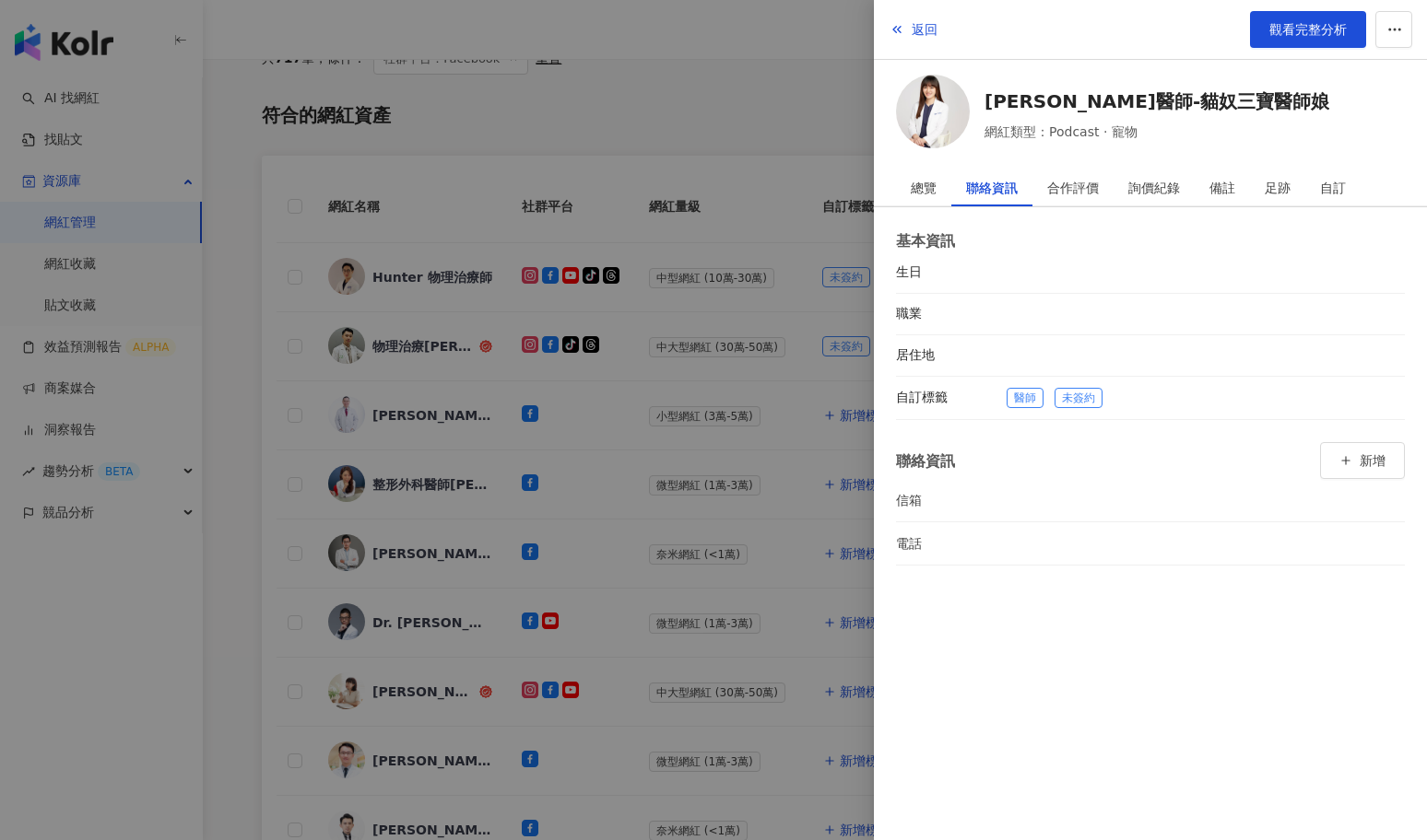
click at [763, 490] on div at bounding box center [713, 420] width 1427 height 840
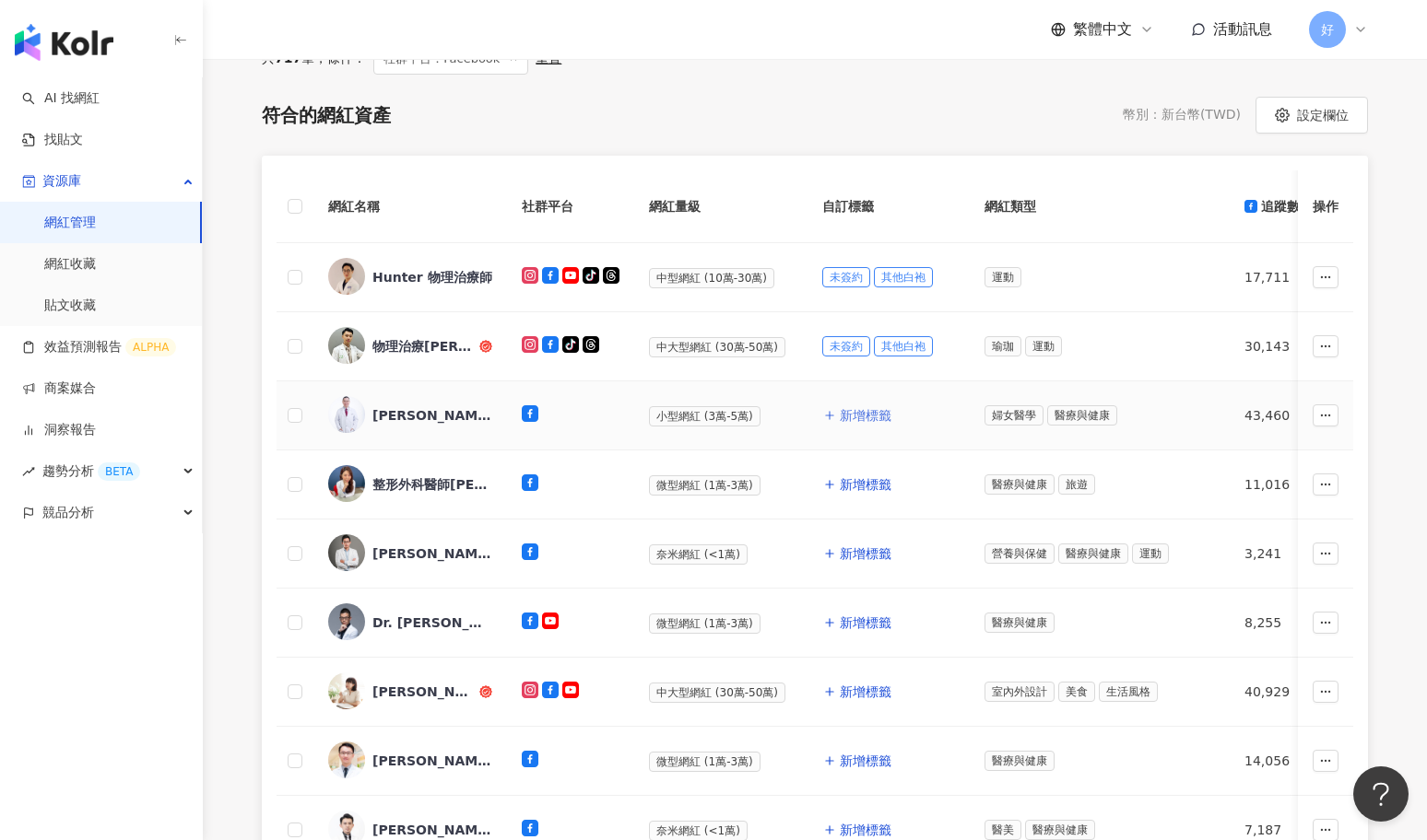
click at [848, 418] on span "新增標籤" at bounding box center [866, 416] width 51 height 15
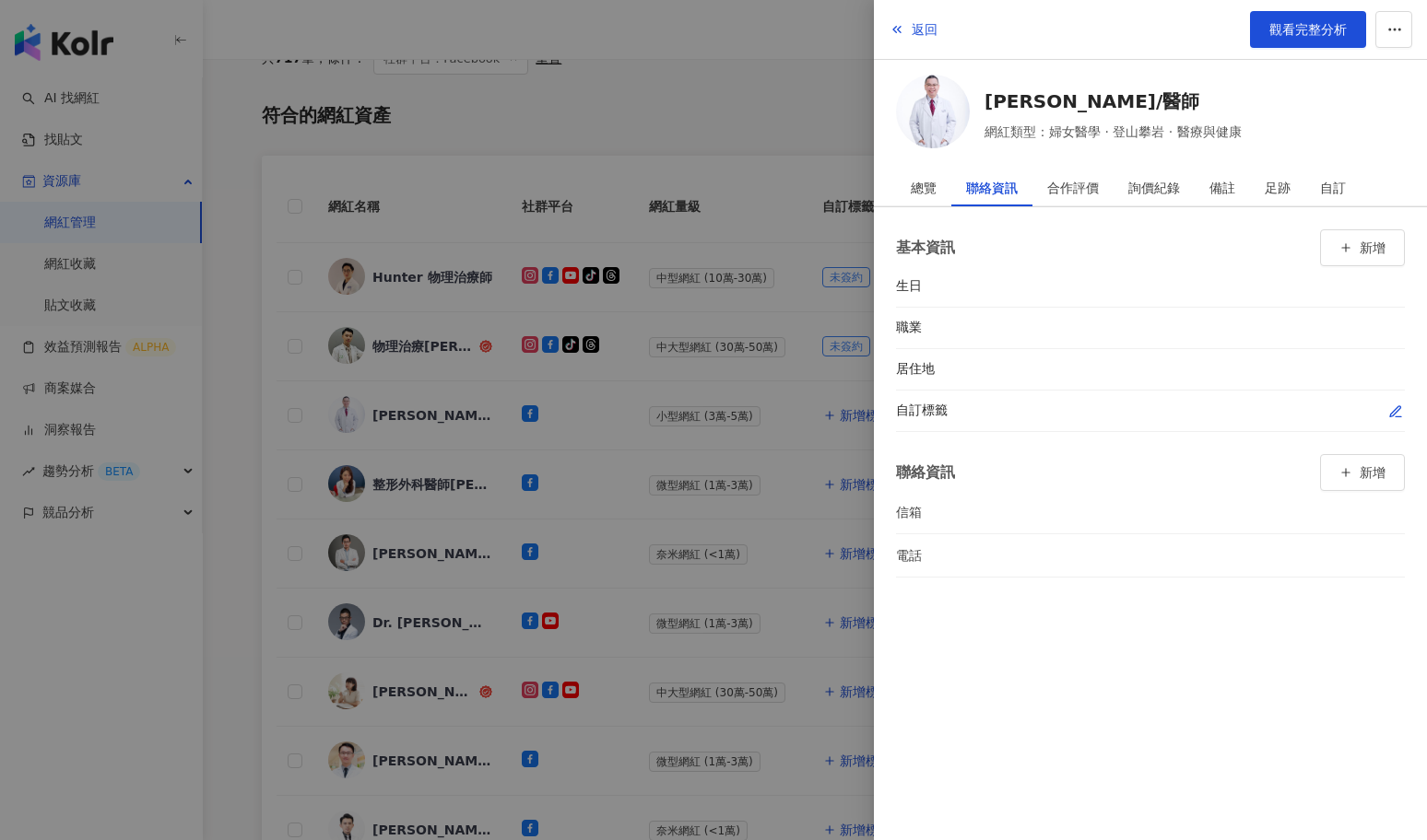
click at [1400, 409] on icon "button" at bounding box center [1395, 412] width 15 height 15
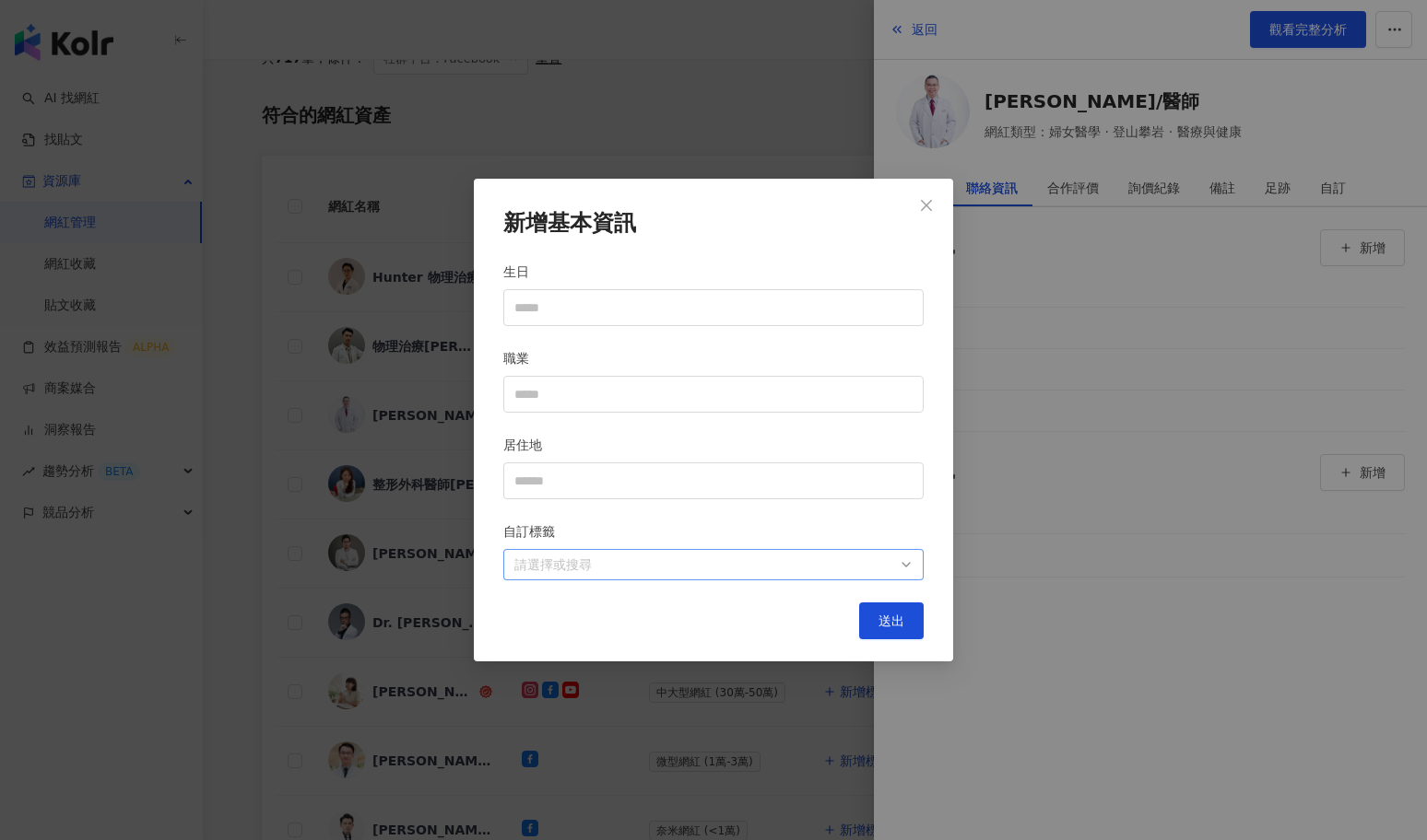
click at [846, 562] on div at bounding box center [704, 564] width 394 height 14
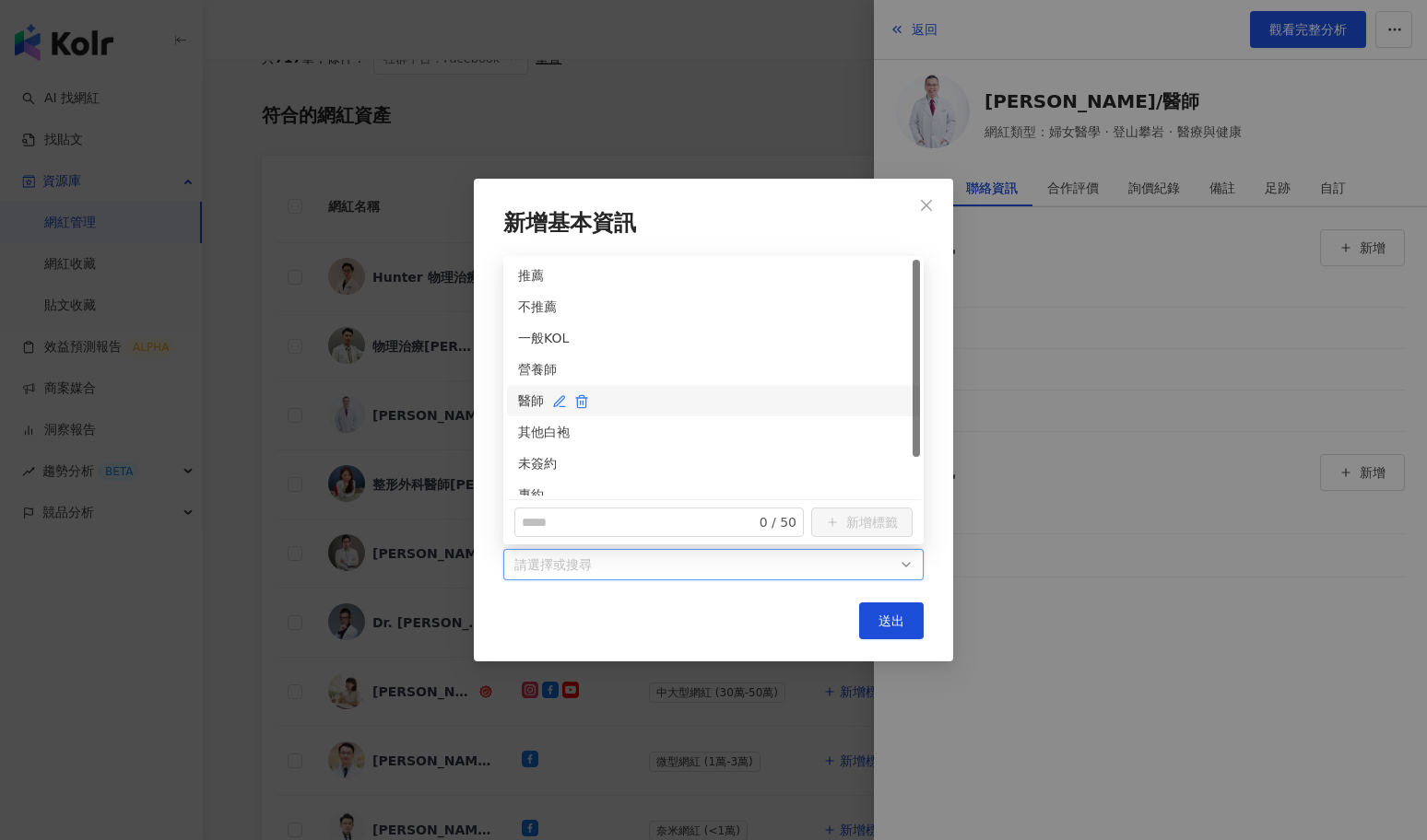
click at [529, 403] on div "醫師" at bounding box center [713, 401] width 391 height 21
click at [531, 460] on div "未簽約" at bounding box center [713, 463] width 391 height 21
click at [877, 608] on button "送出" at bounding box center [891, 620] width 65 height 36
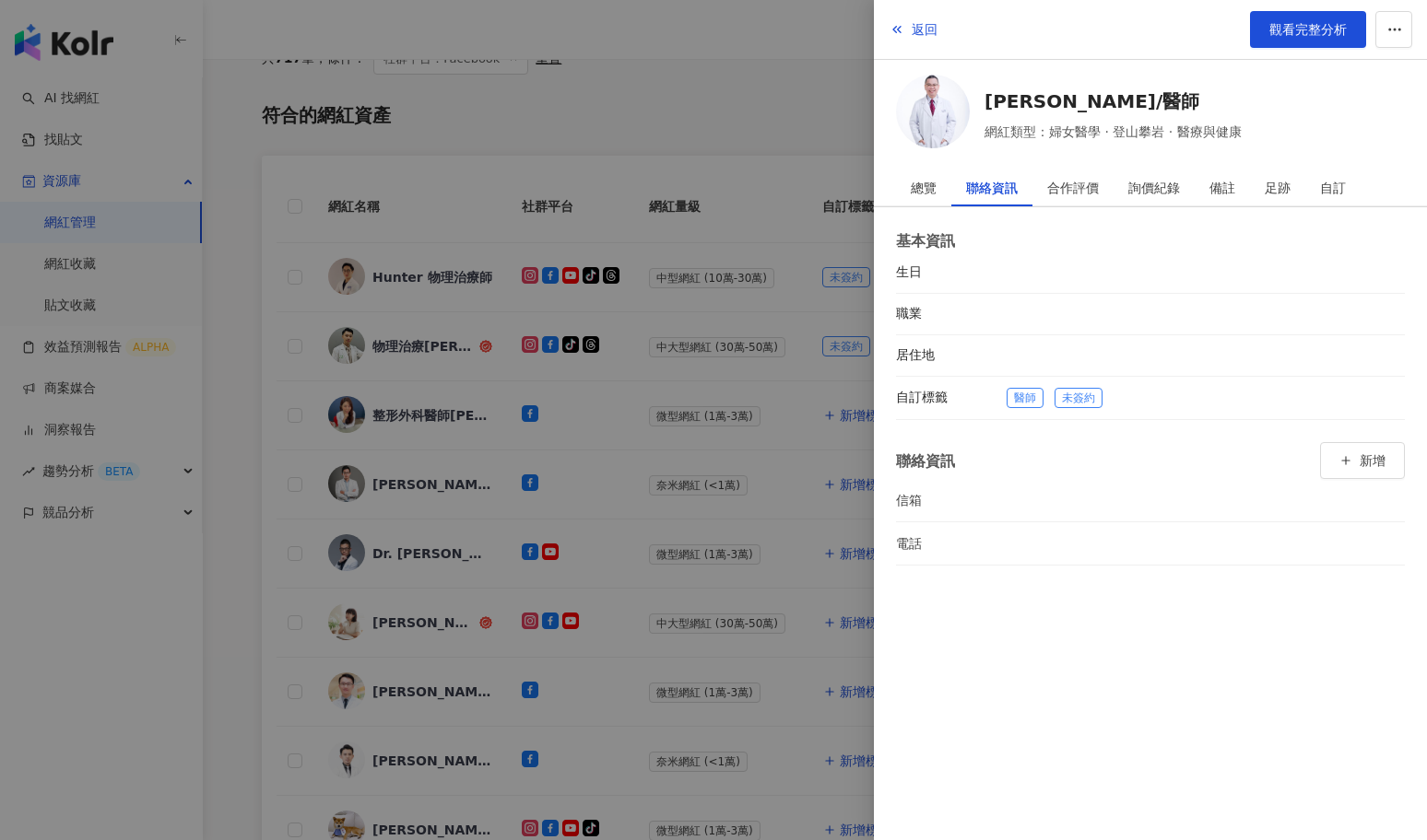
click at [782, 576] on div at bounding box center [713, 420] width 1427 height 840
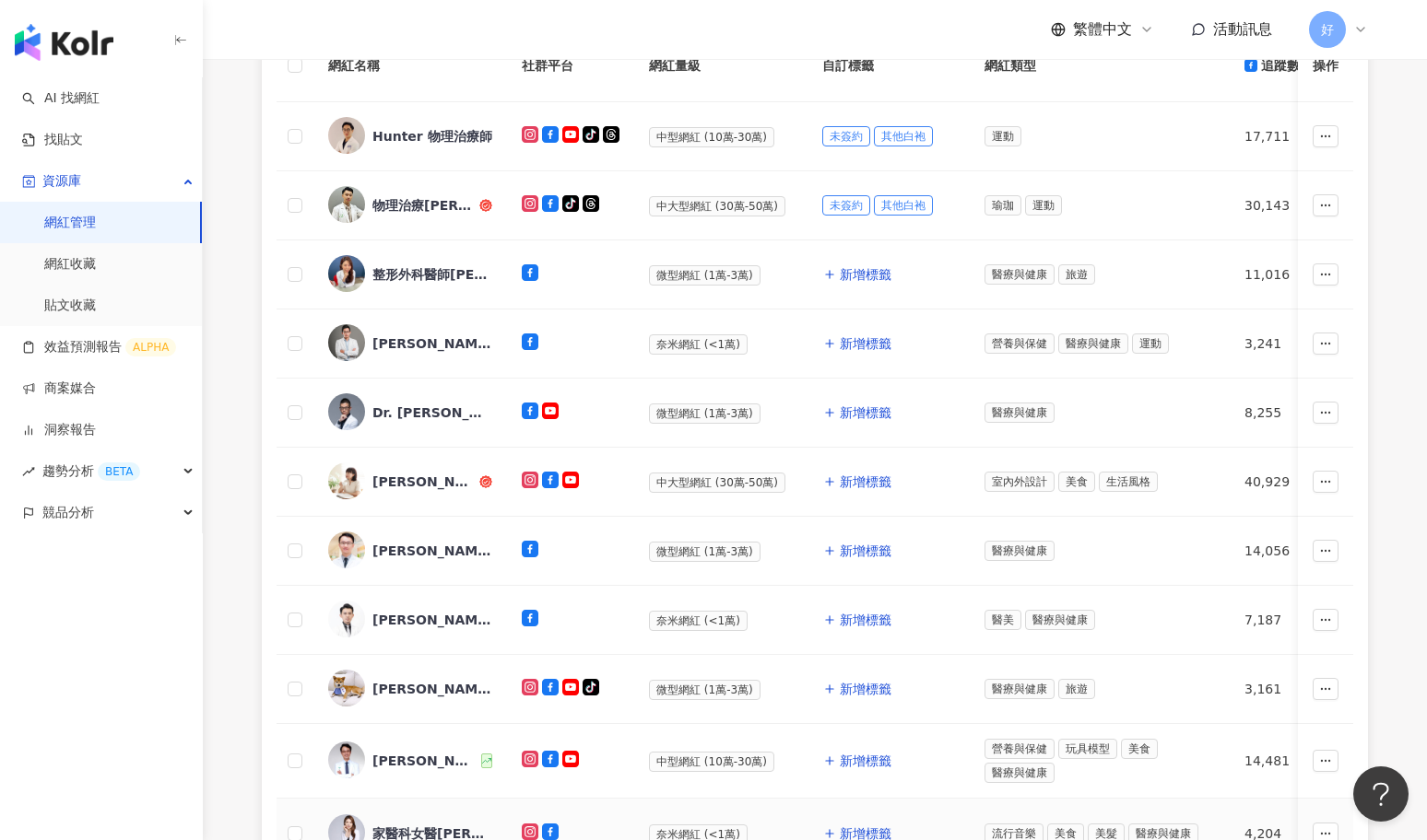
scroll to position [355, 0]
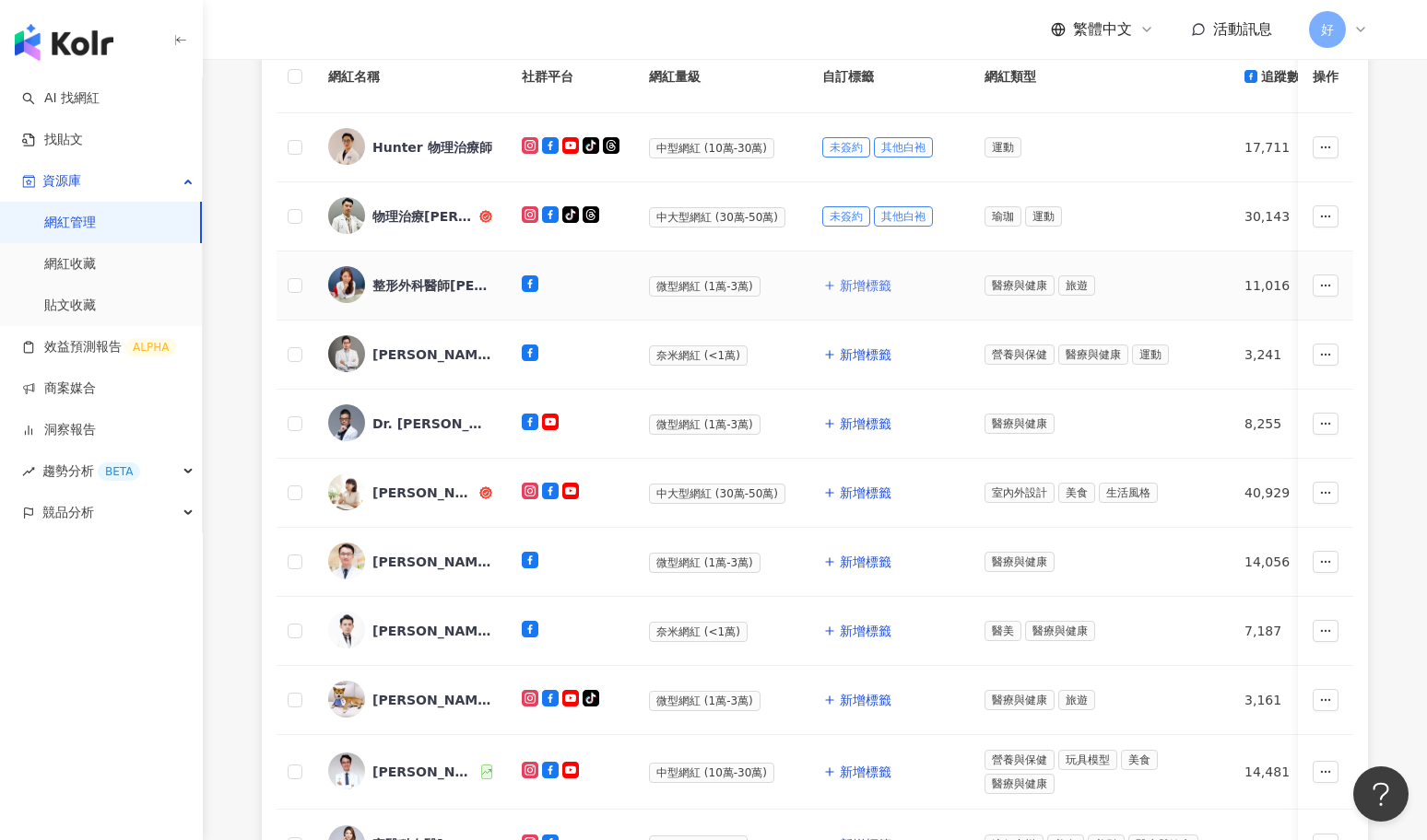
click at [865, 279] on span "新增標籤" at bounding box center [866, 286] width 51 height 15
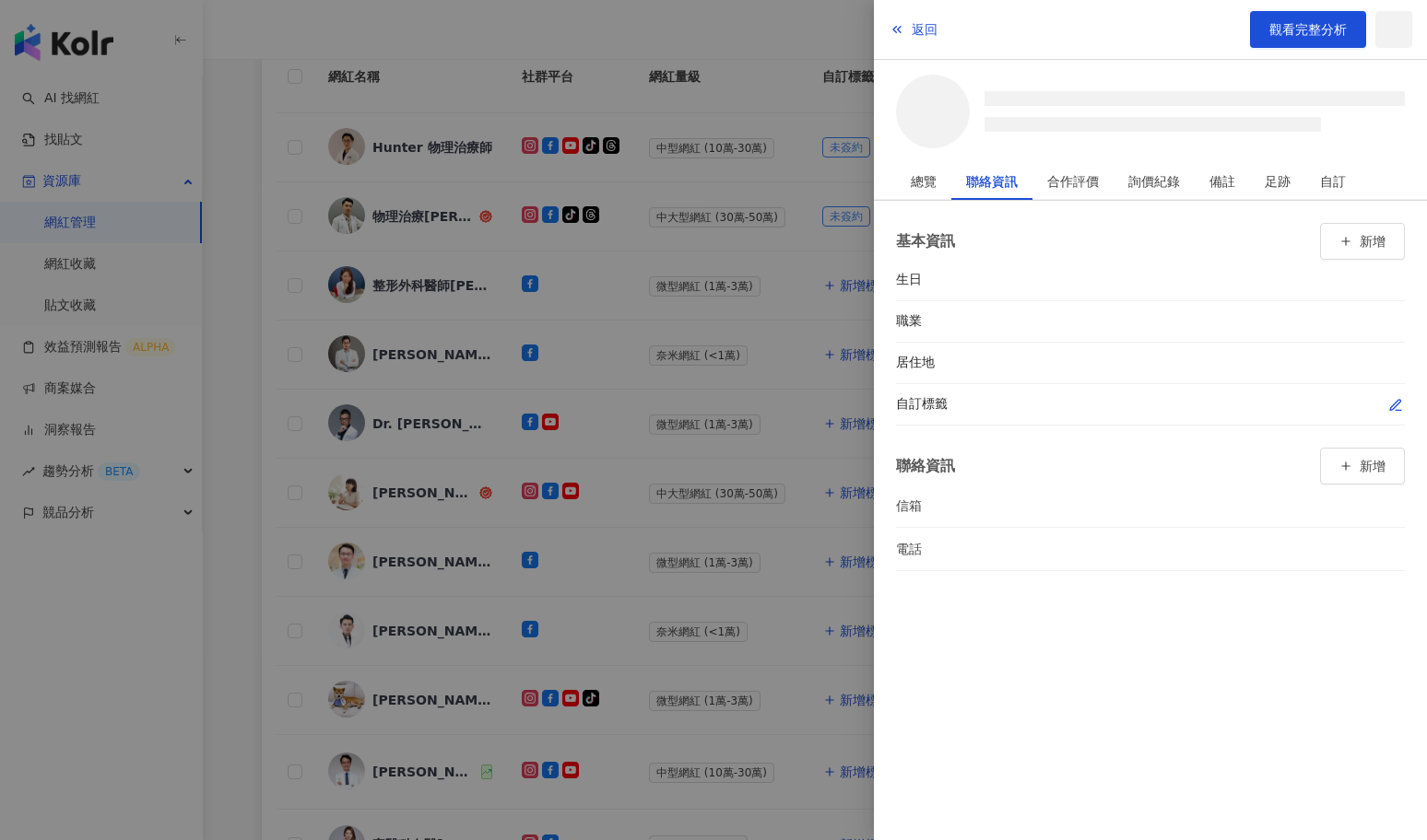
click at [1396, 401] on icon "button" at bounding box center [1395, 405] width 15 height 15
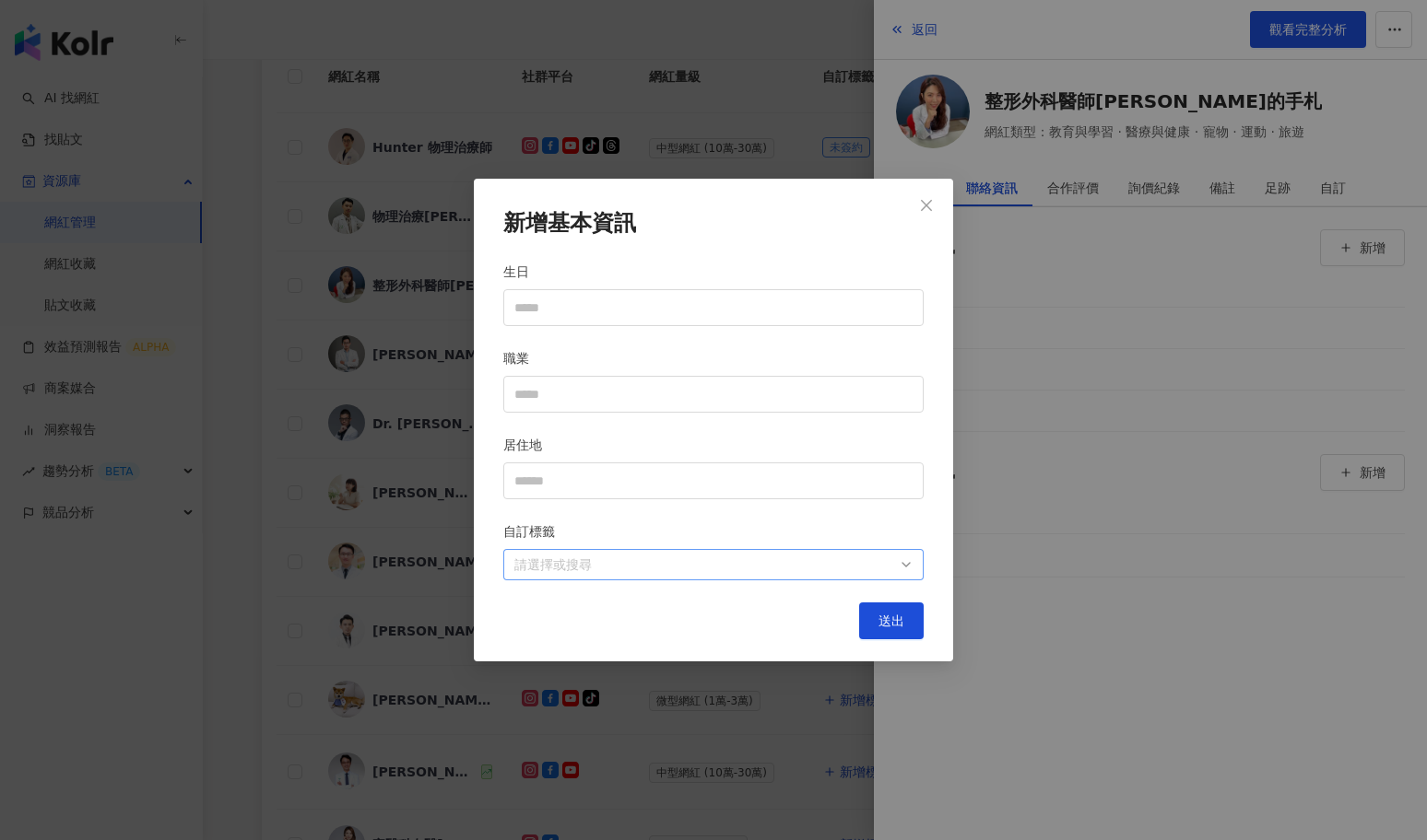
click at [844, 573] on div "請選擇或搜尋" at bounding box center [713, 565] width 421 height 32
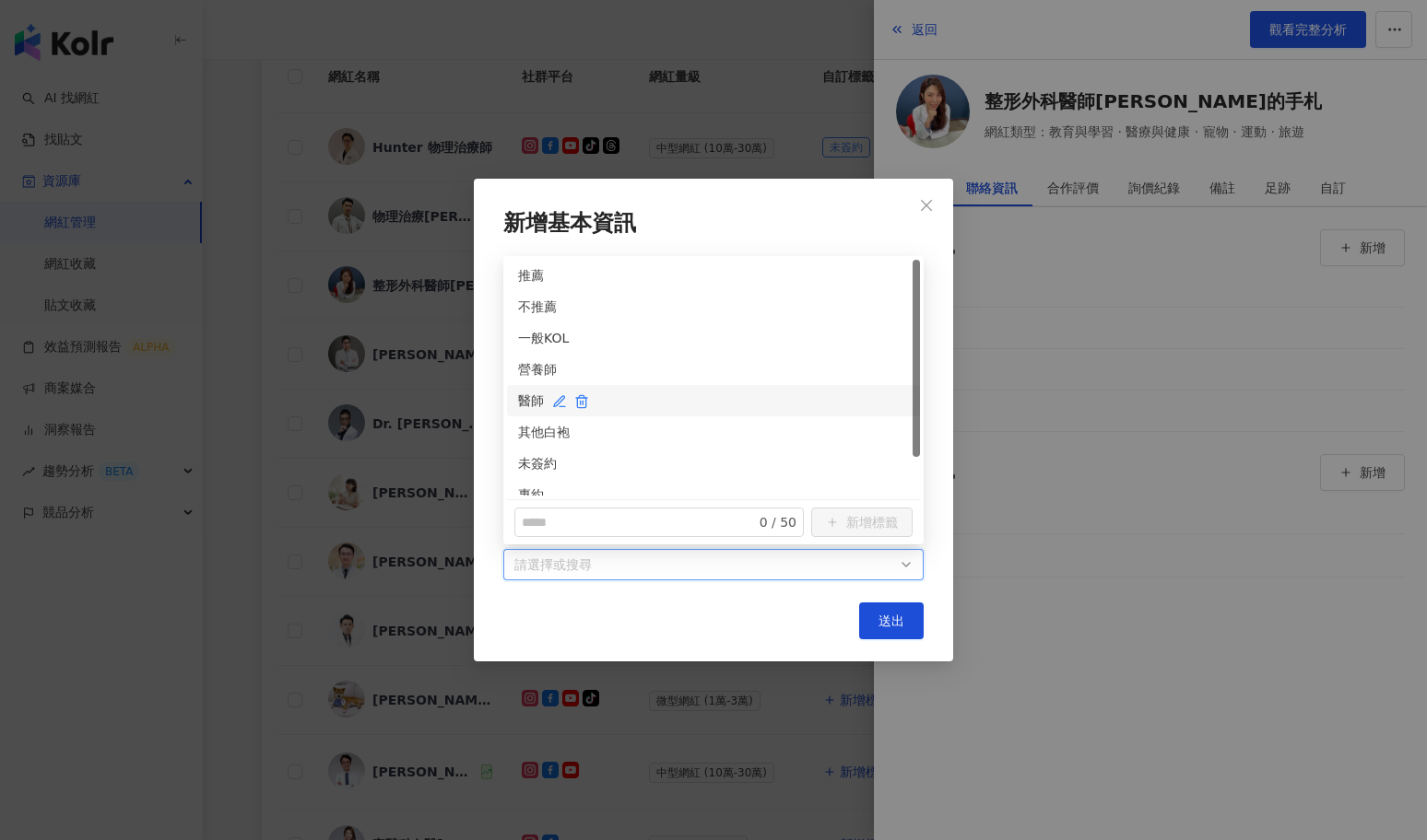
click at [524, 399] on div "醫師" at bounding box center [713, 401] width 391 height 21
click at [530, 454] on div "未簽約" at bounding box center [713, 463] width 391 height 21
click at [913, 614] on button "送出" at bounding box center [891, 620] width 65 height 36
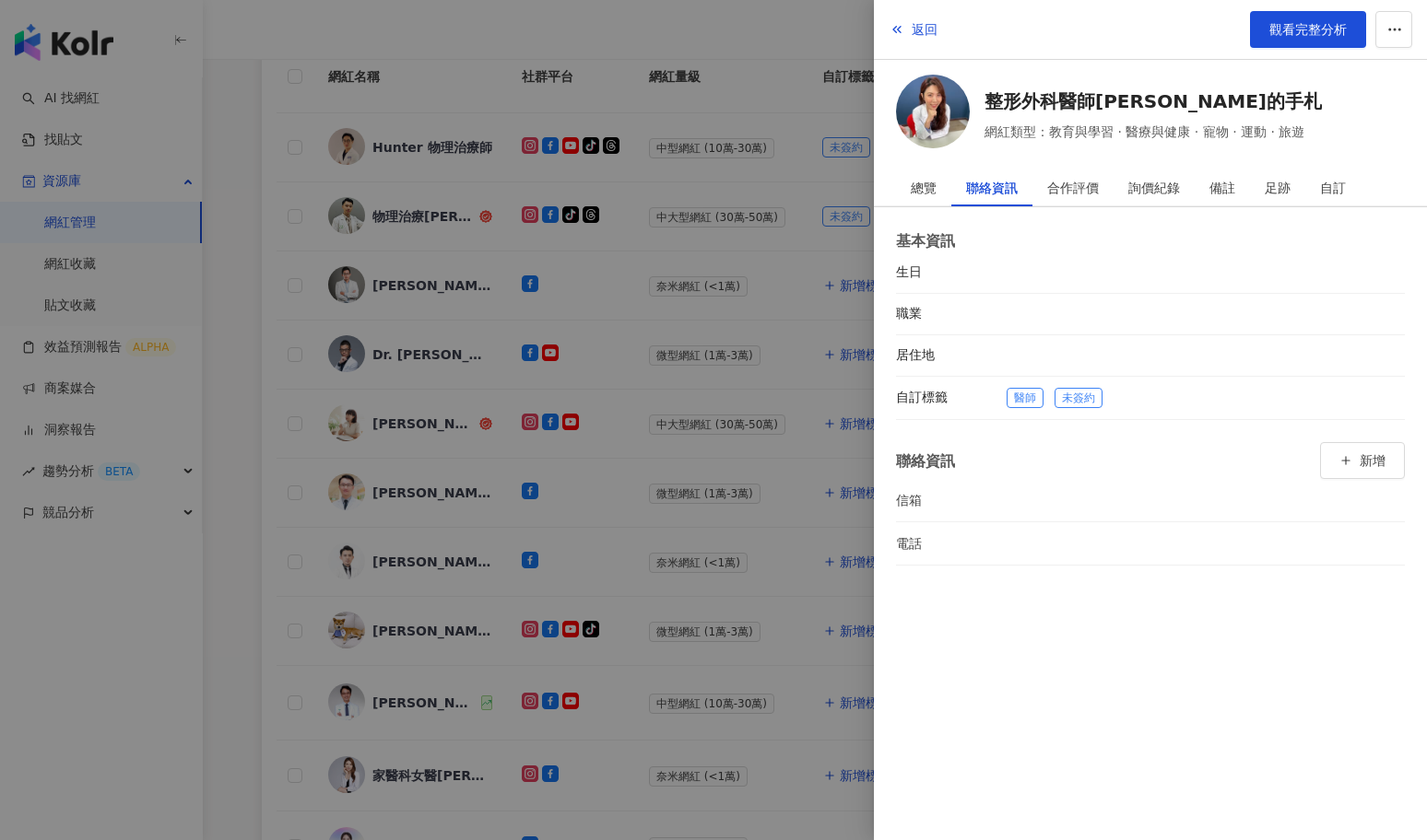
click at [712, 481] on div at bounding box center [713, 420] width 1427 height 840
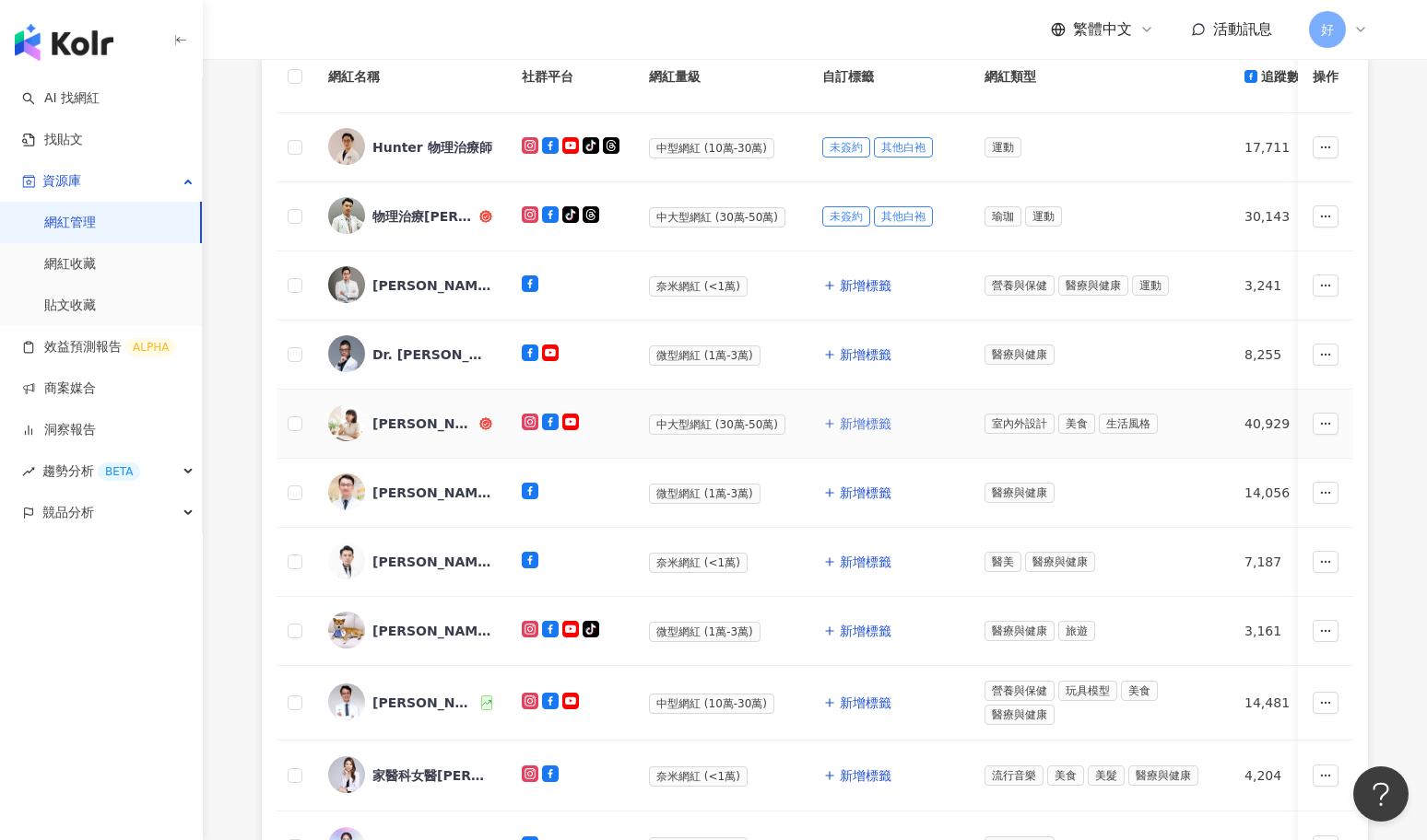
click at [839, 410] on button "新增標籤" at bounding box center [857, 423] width 70 height 36
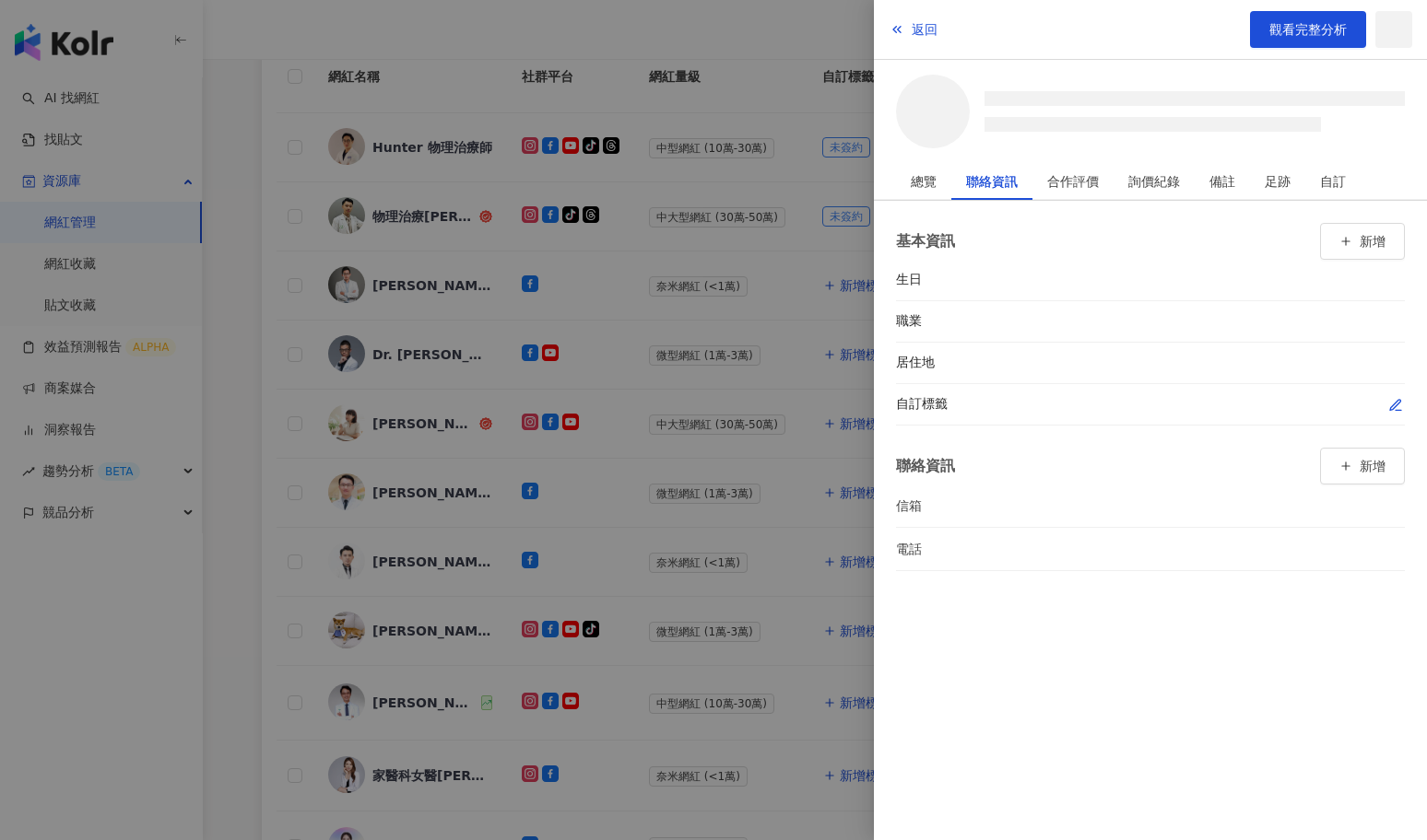
click at [1395, 408] on icon "button" at bounding box center [1395, 405] width 10 height 10
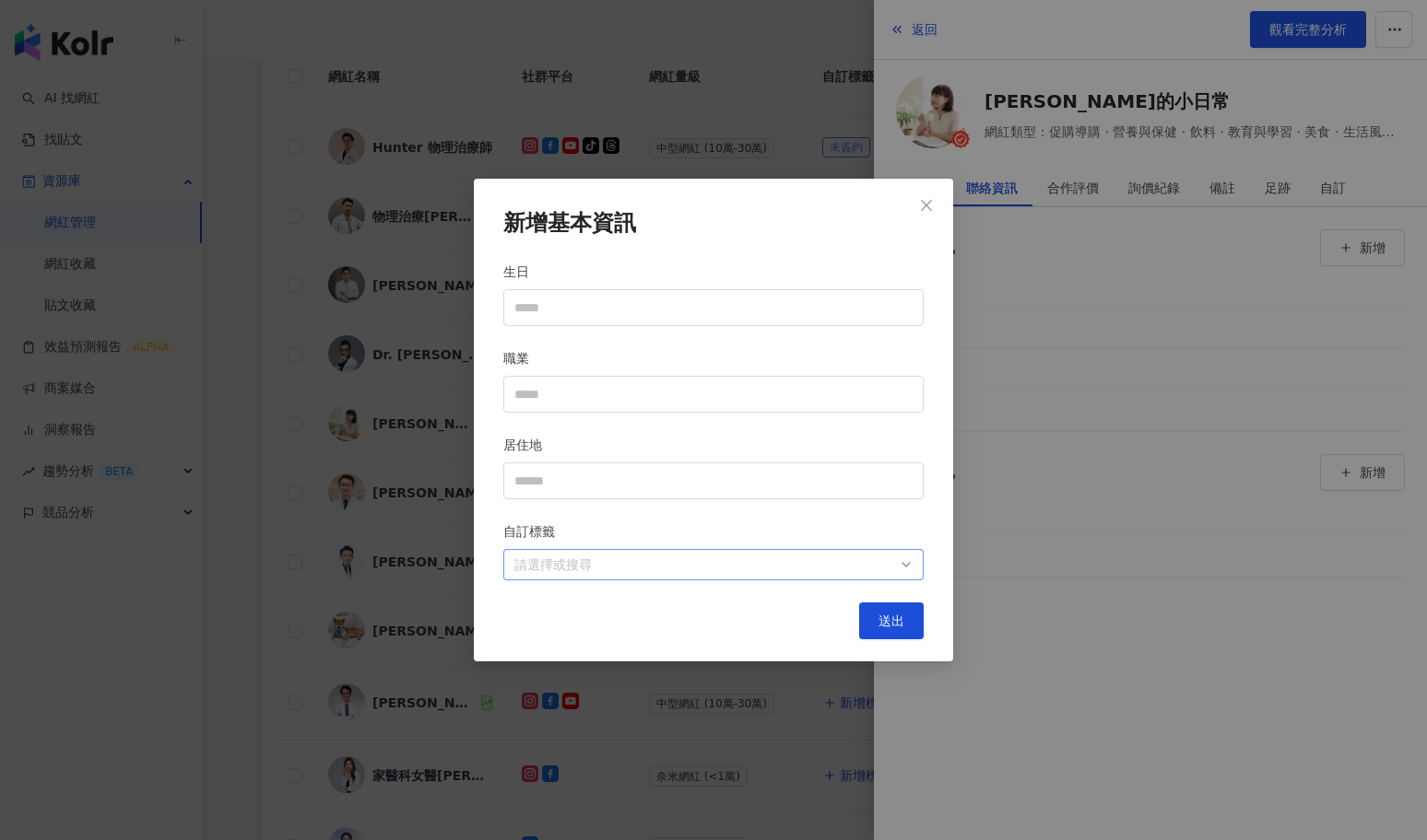
click at [832, 567] on div at bounding box center [704, 564] width 394 height 14
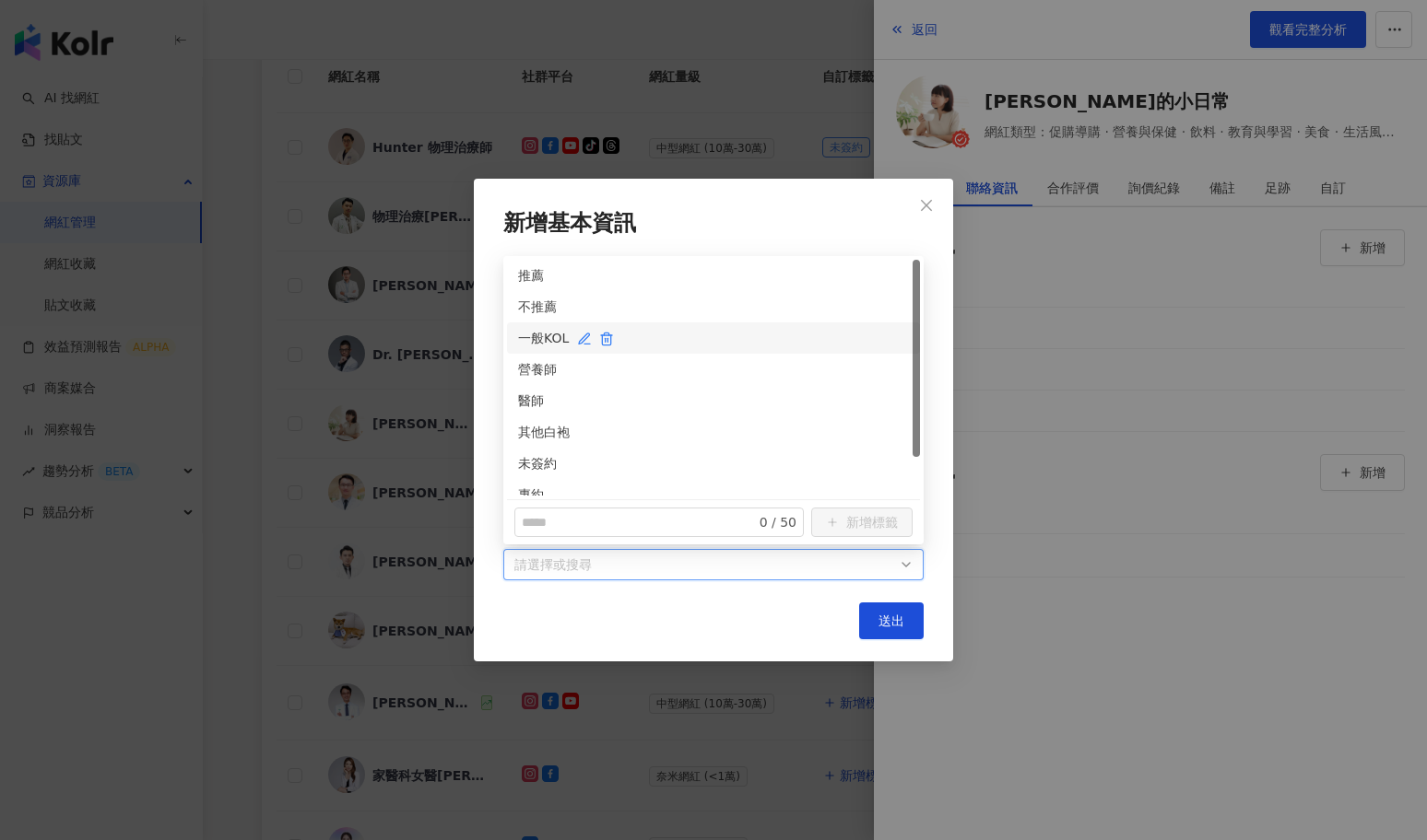
click at [543, 336] on div "一般KOL" at bounding box center [713, 338] width 391 height 21
click at [898, 620] on span "送出" at bounding box center [891, 620] width 26 height 15
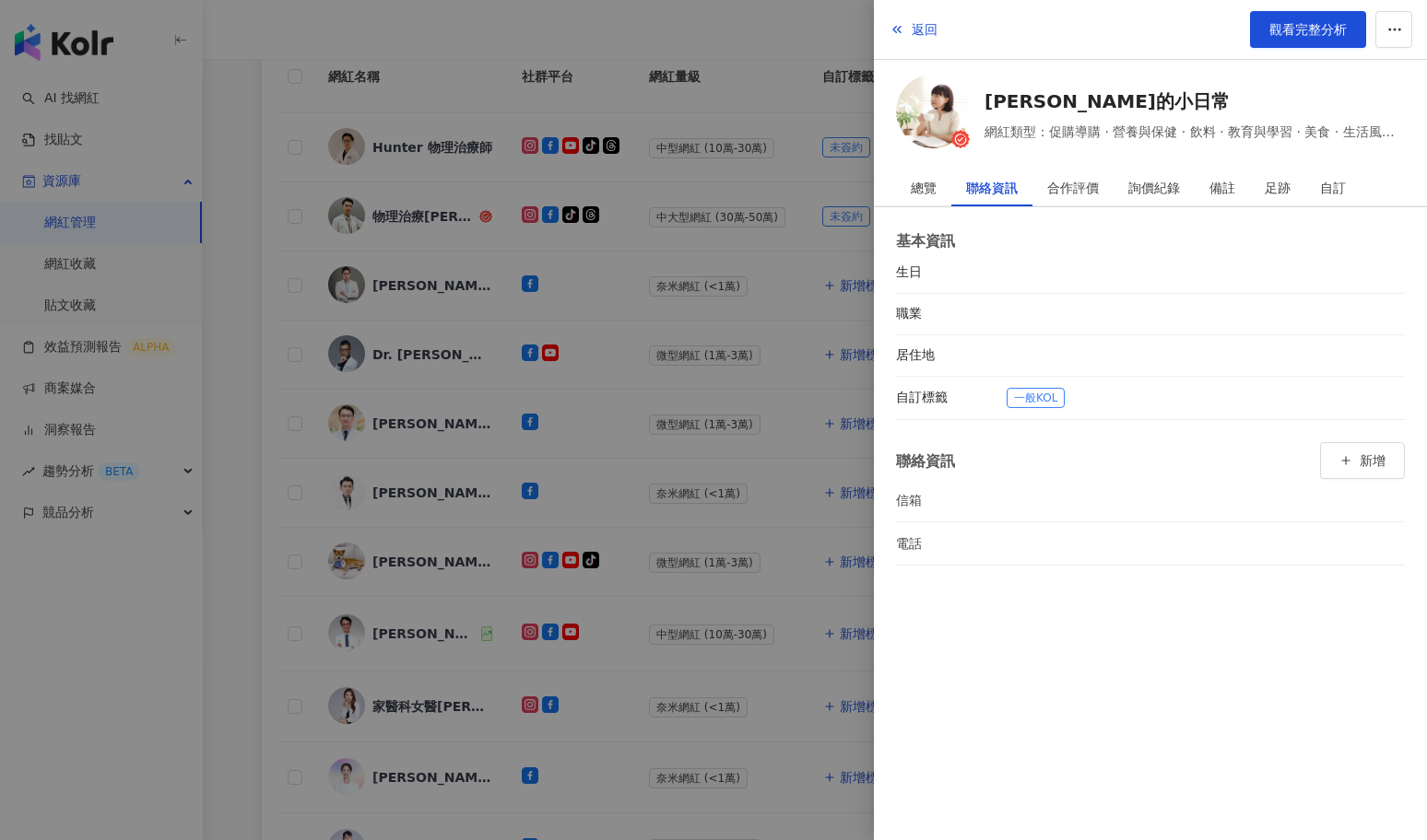
click at [805, 584] on div at bounding box center [713, 420] width 1427 height 840
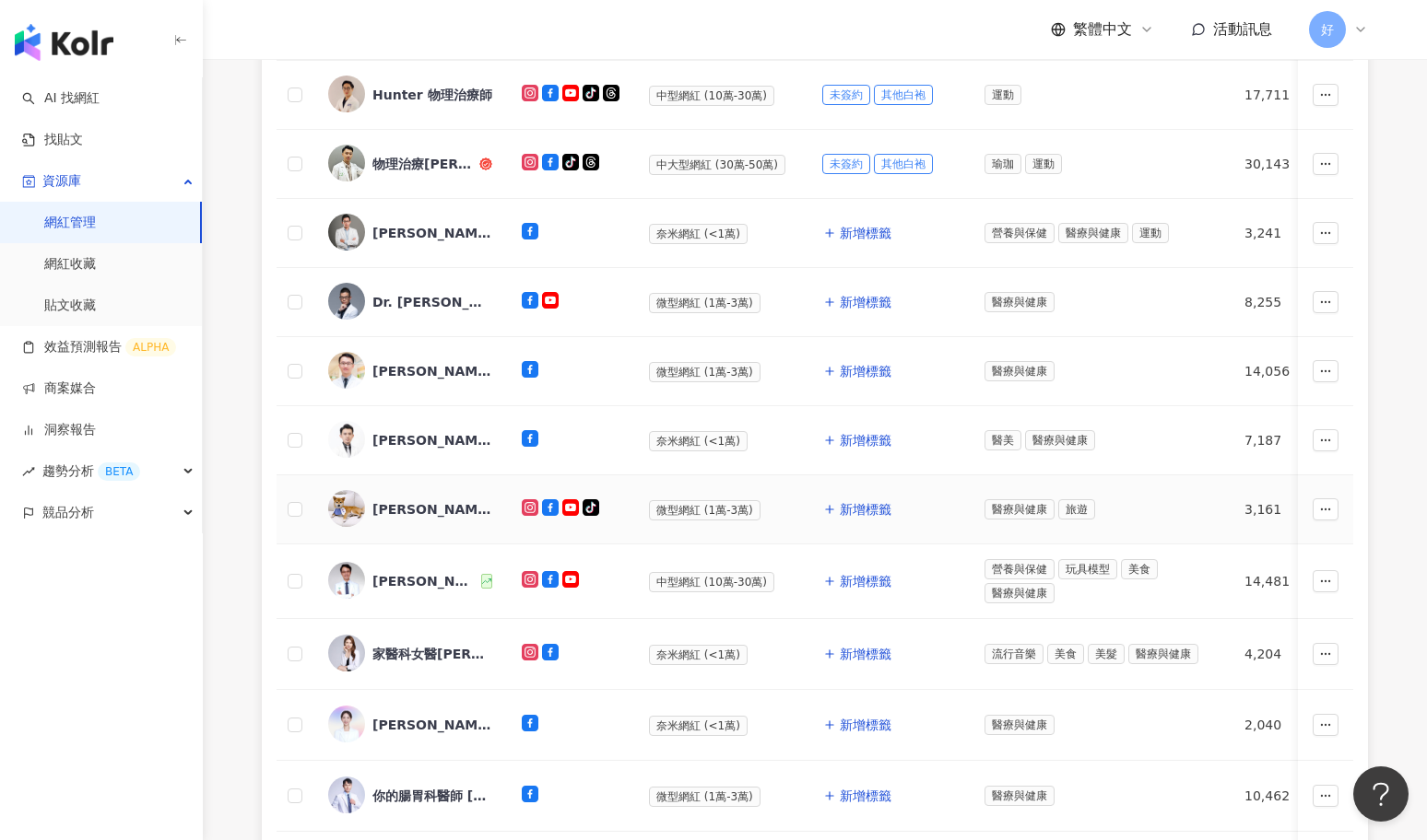
scroll to position [263, 0]
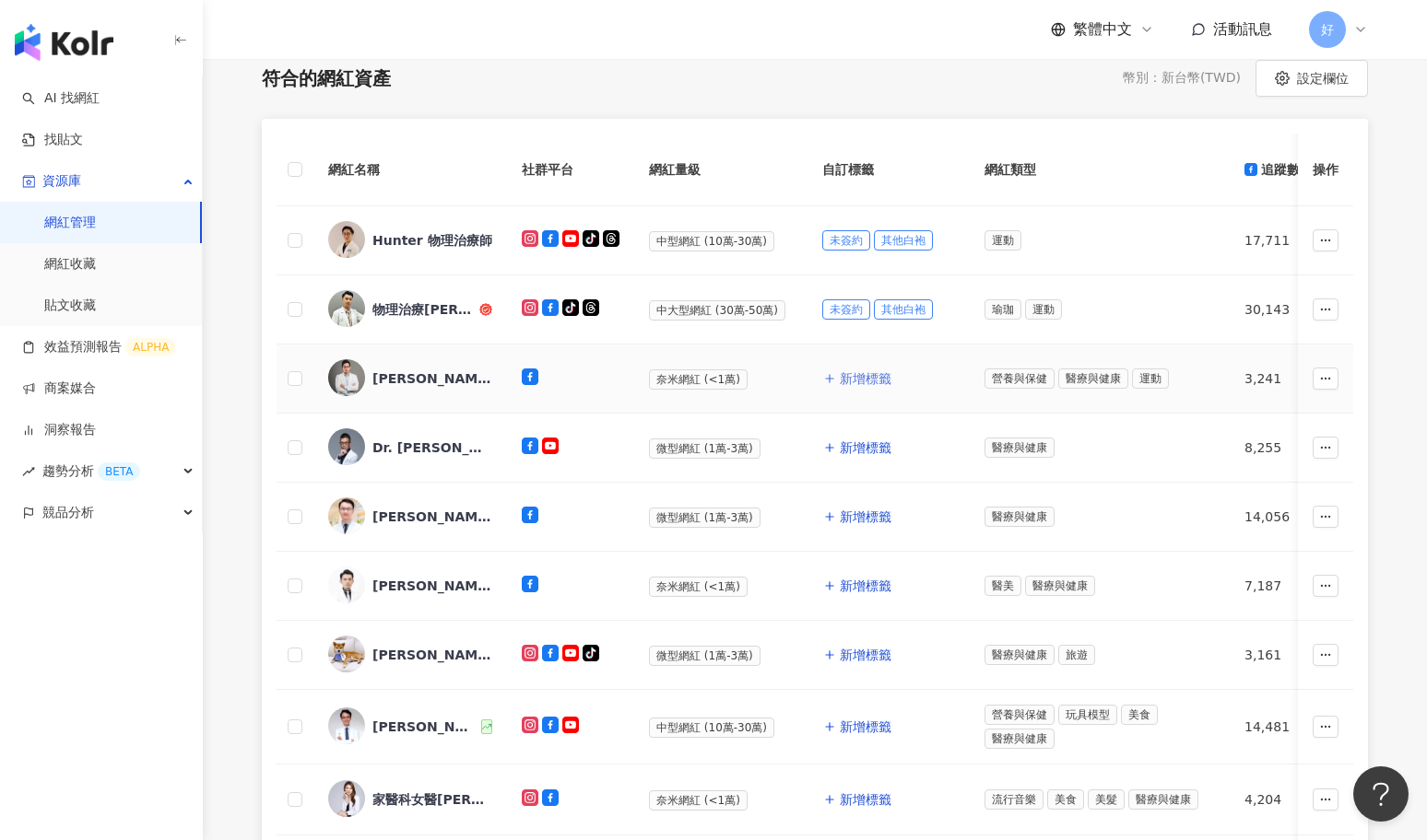
click at [871, 371] on span "新增標籤" at bounding box center [866, 378] width 51 height 15
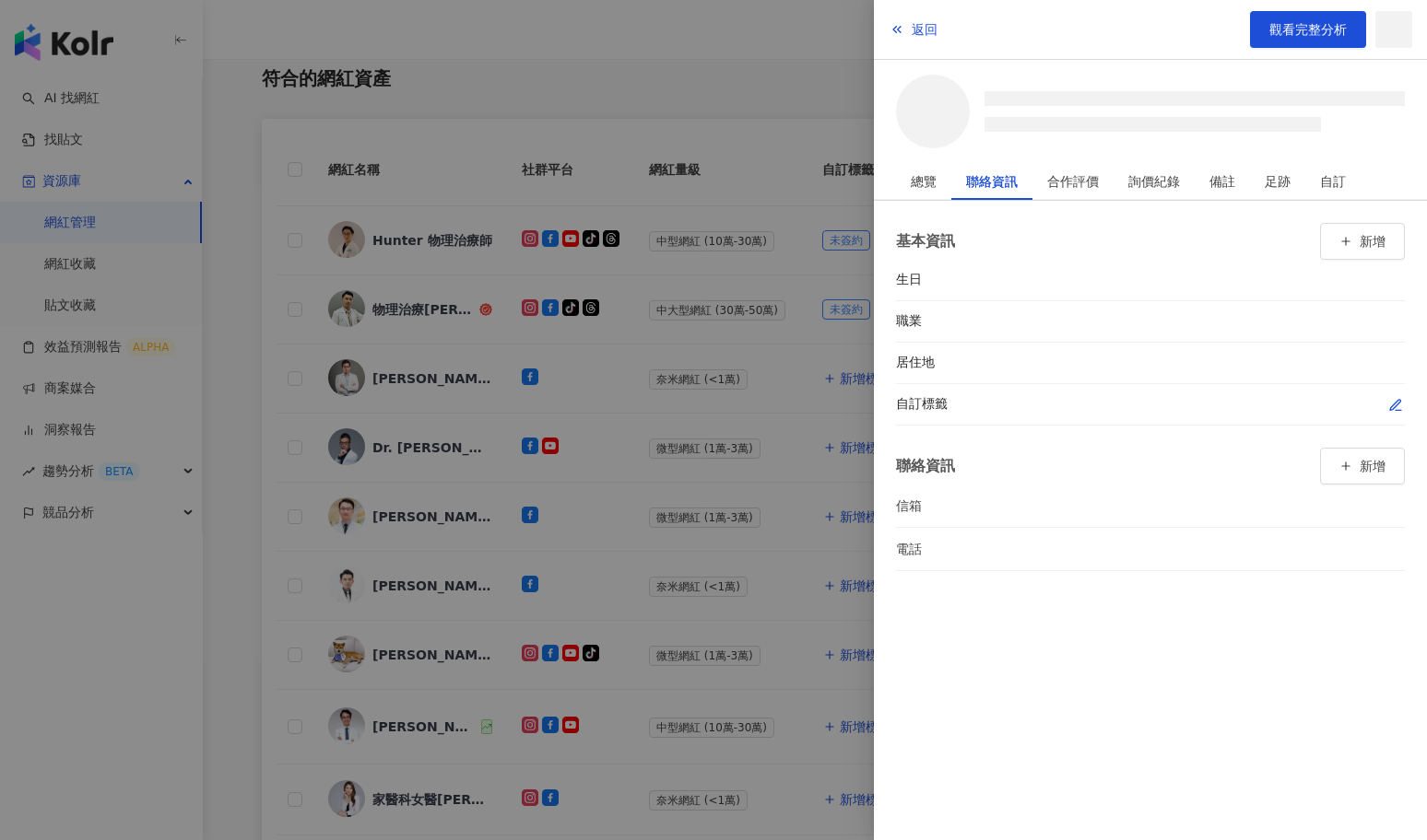
click at [1394, 407] on icon "button" at bounding box center [1395, 405] width 10 height 10
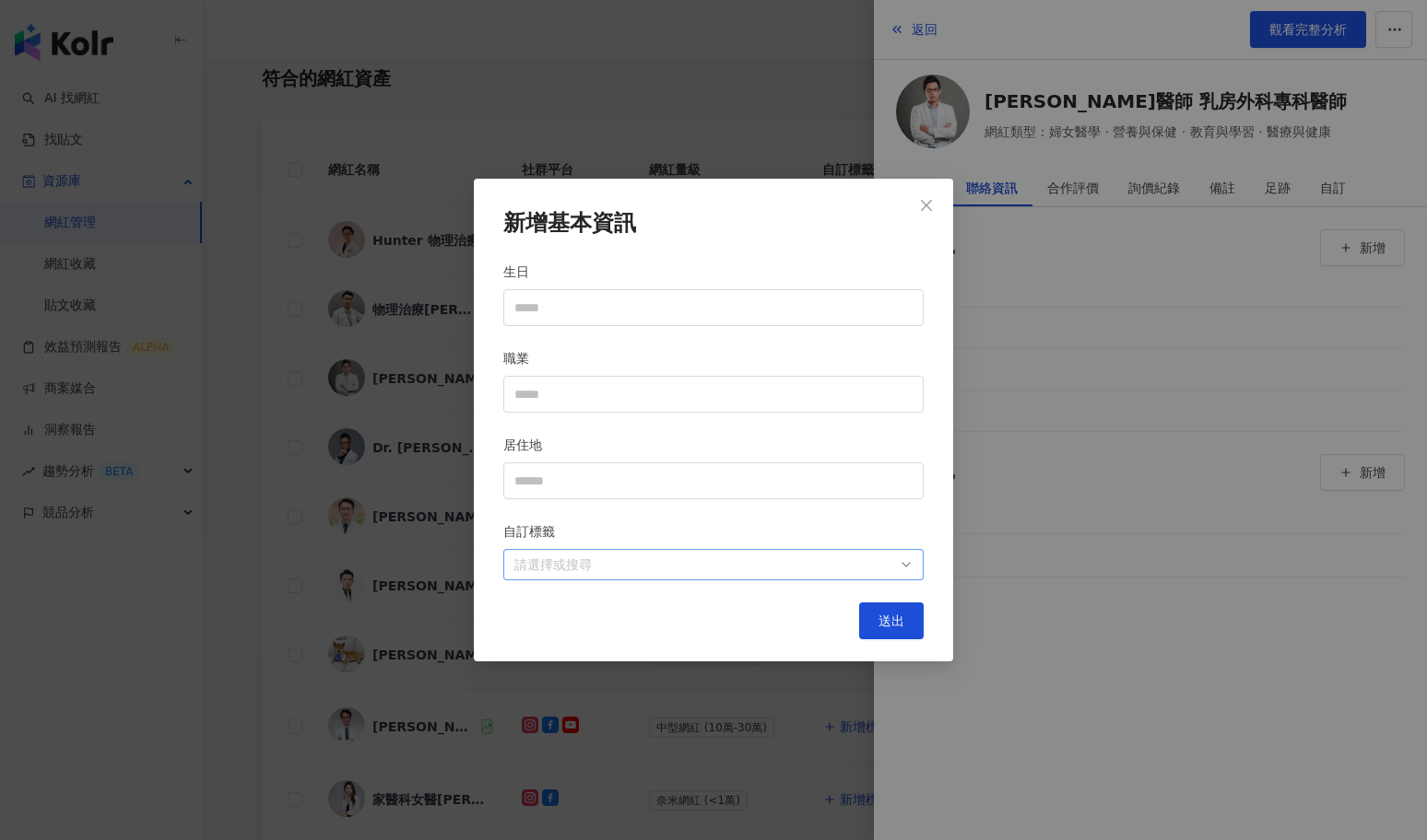
click at [849, 557] on div at bounding box center [704, 564] width 394 height 14
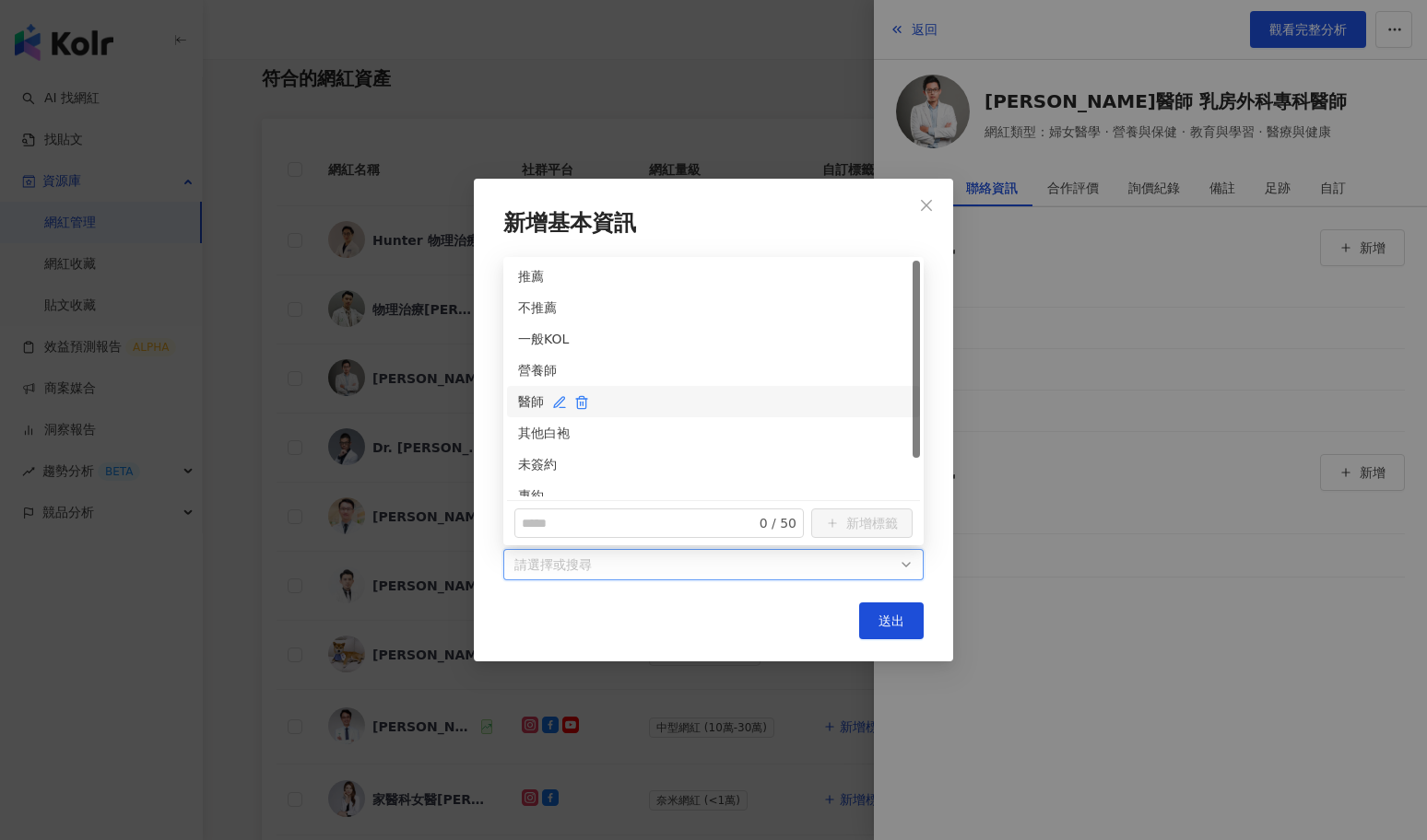
click at [534, 401] on div "醫師" at bounding box center [713, 402] width 391 height 21
click at [534, 474] on div "未簽約" at bounding box center [713, 464] width 391 height 21
click at [895, 622] on span "送出" at bounding box center [891, 620] width 26 height 15
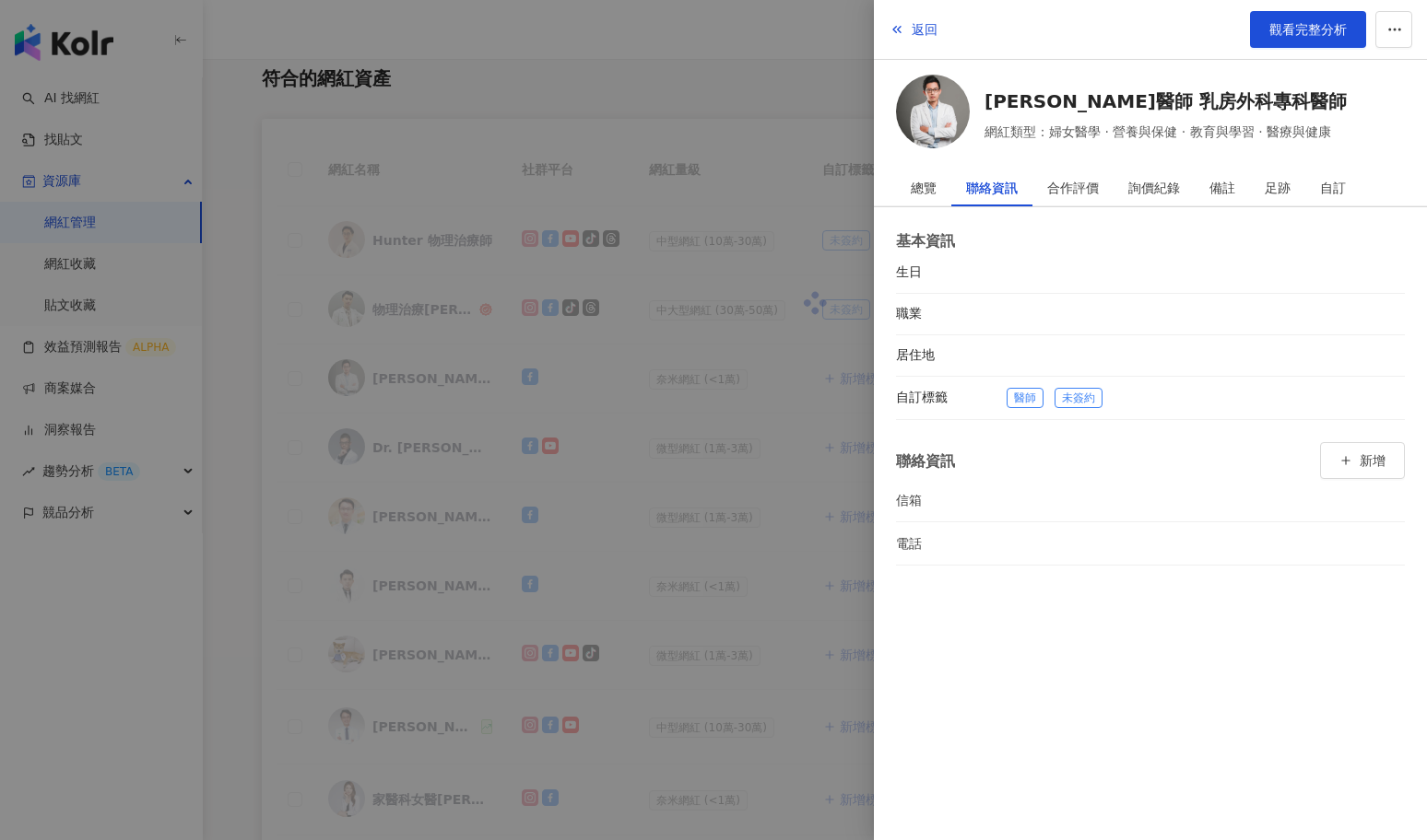
click at [745, 470] on div at bounding box center [713, 420] width 1427 height 840
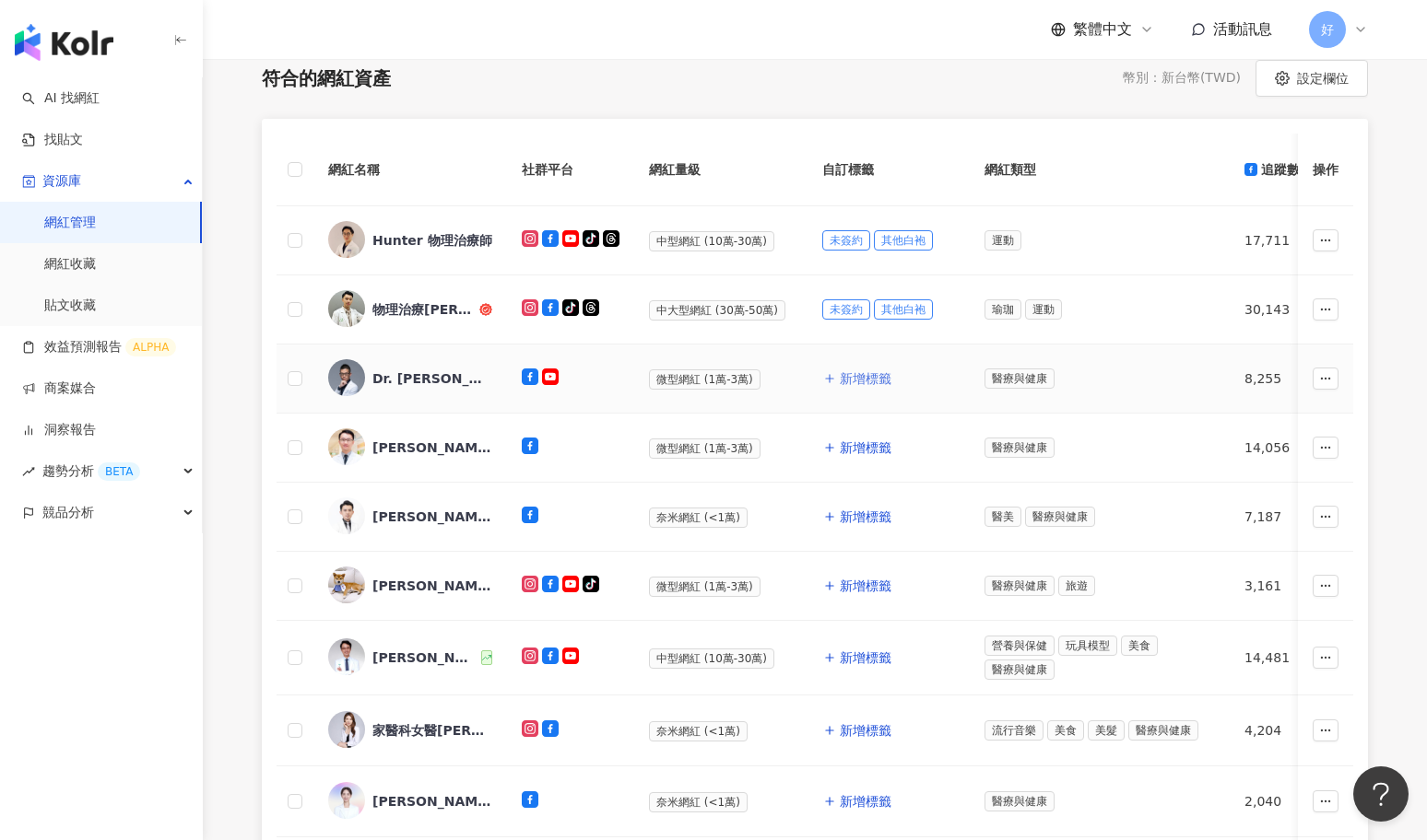
click at [843, 378] on span "新增標籤" at bounding box center [866, 378] width 51 height 15
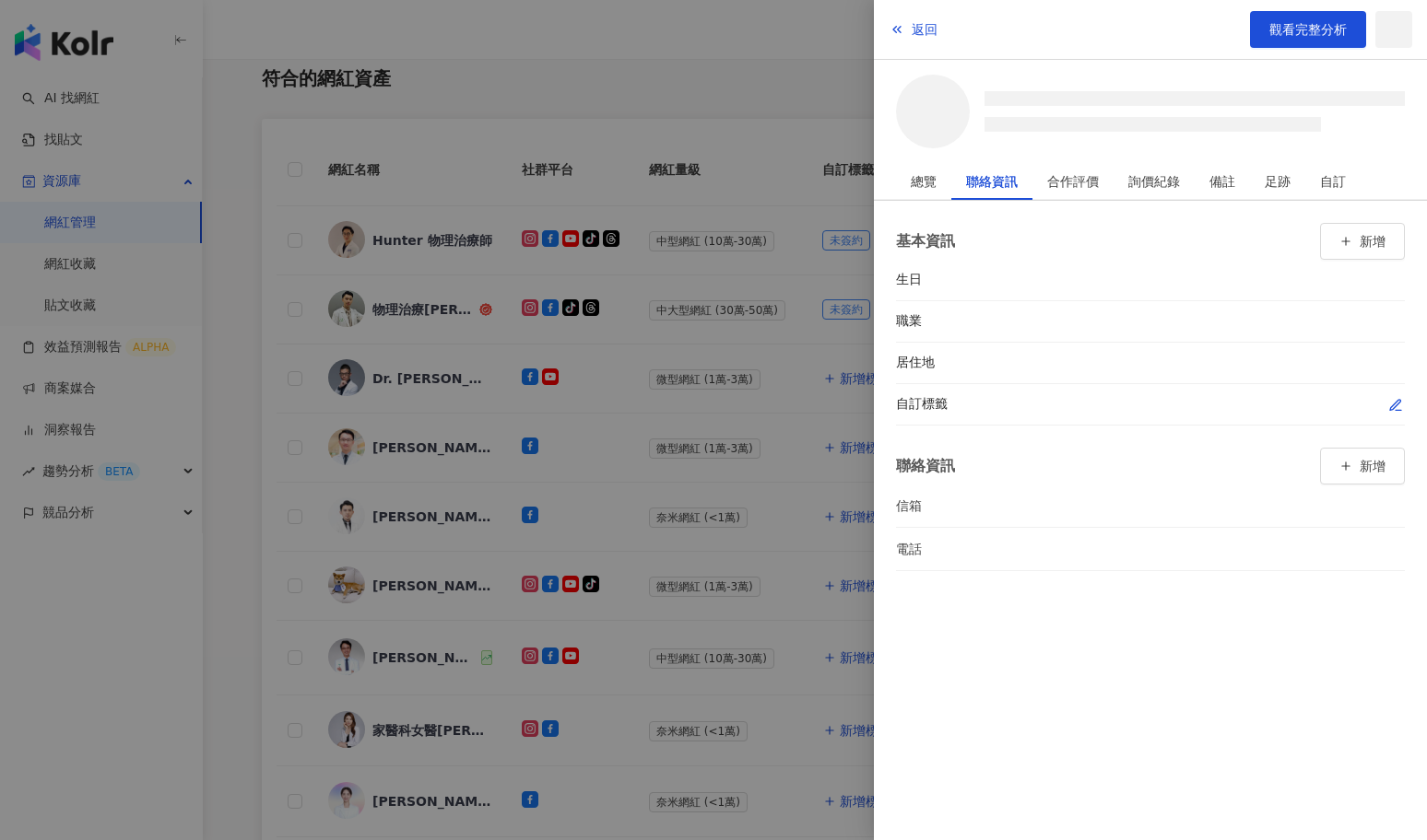
click at [1390, 409] on icon "button" at bounding box center [1395, 405] width 10 height 10
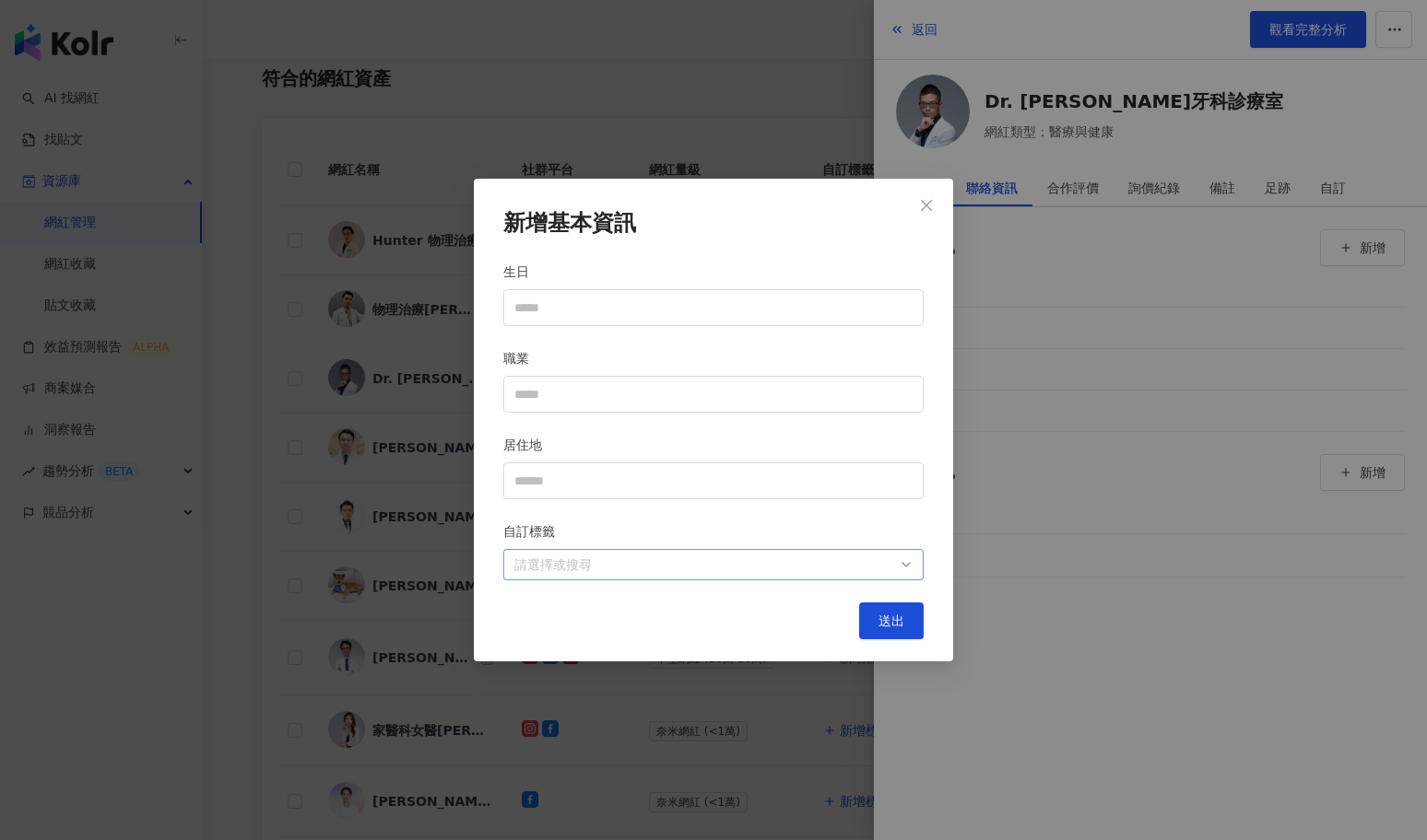
click at [851, 557] on div at bounding box center [704, 564] width 394 height 14
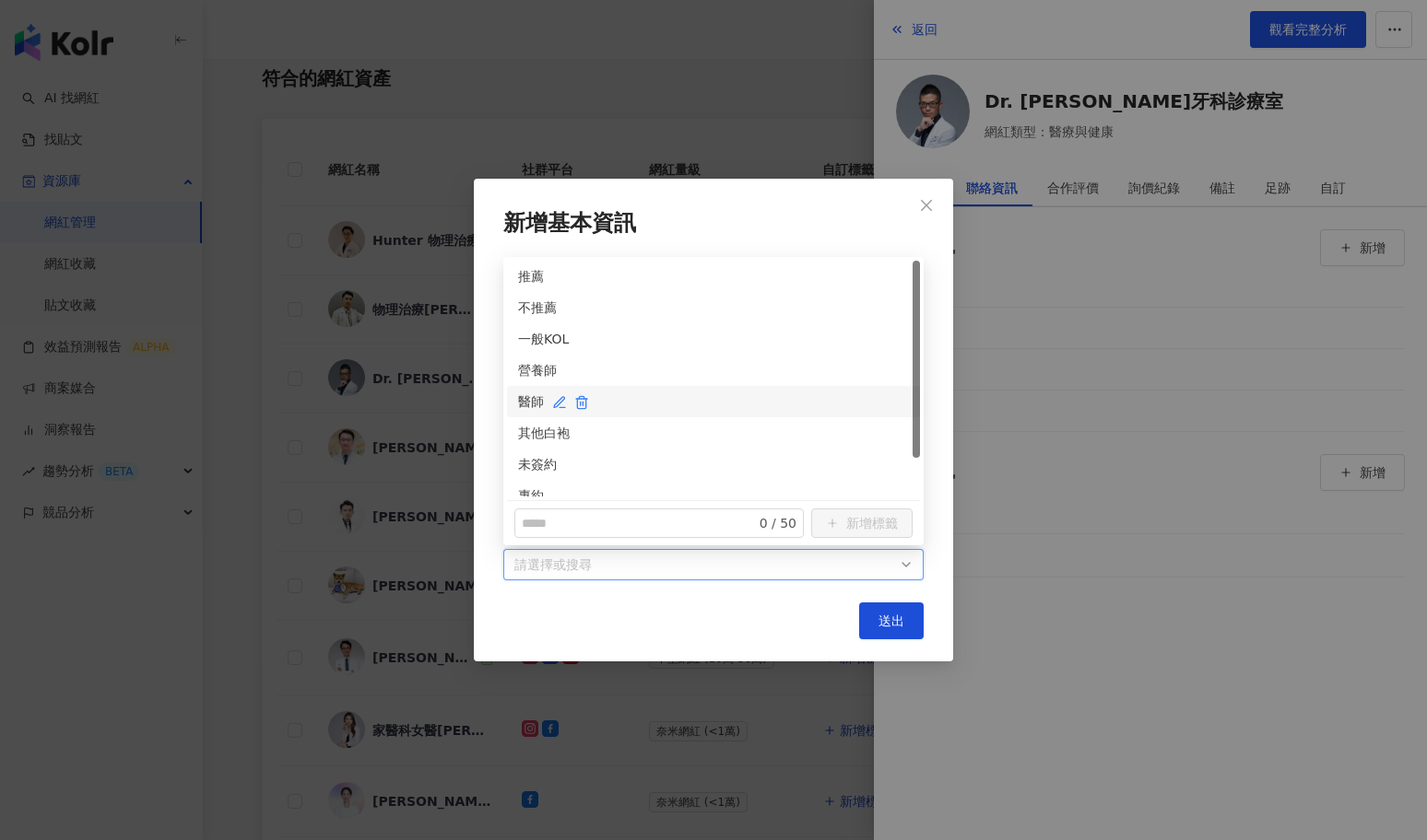
click at [538, 396] on div "醫師" at bounding box center [713, 402] width 391 height 21
click at [539, 467] on div "未簽約" at bounding box center [713, 464] width 391 height 21
click at [897, 616] on span "送出" at bounding box center [891, 620] width 26 height 15
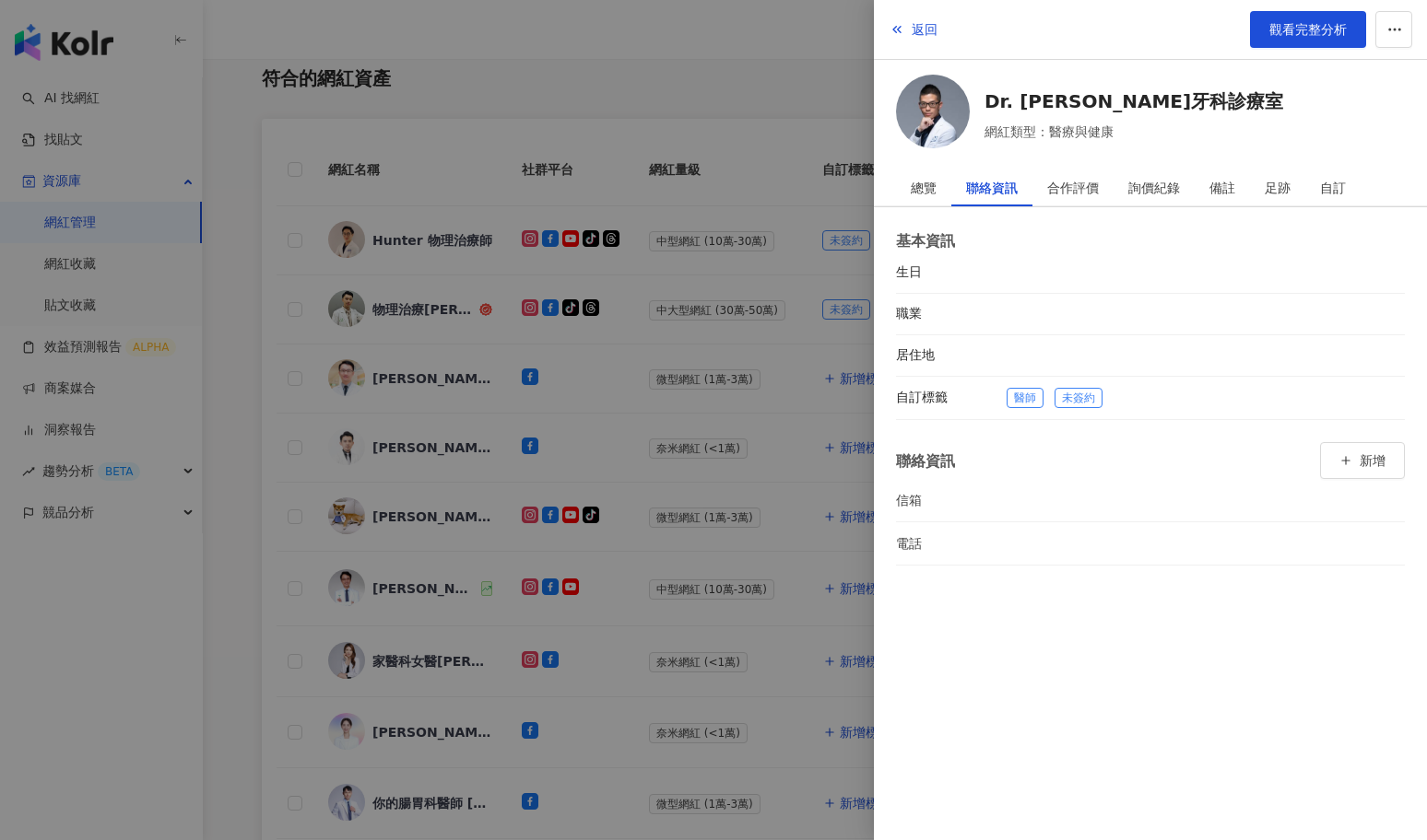
click at [764, 533] on div at bounding box center [713, 420] width 1427 height 840
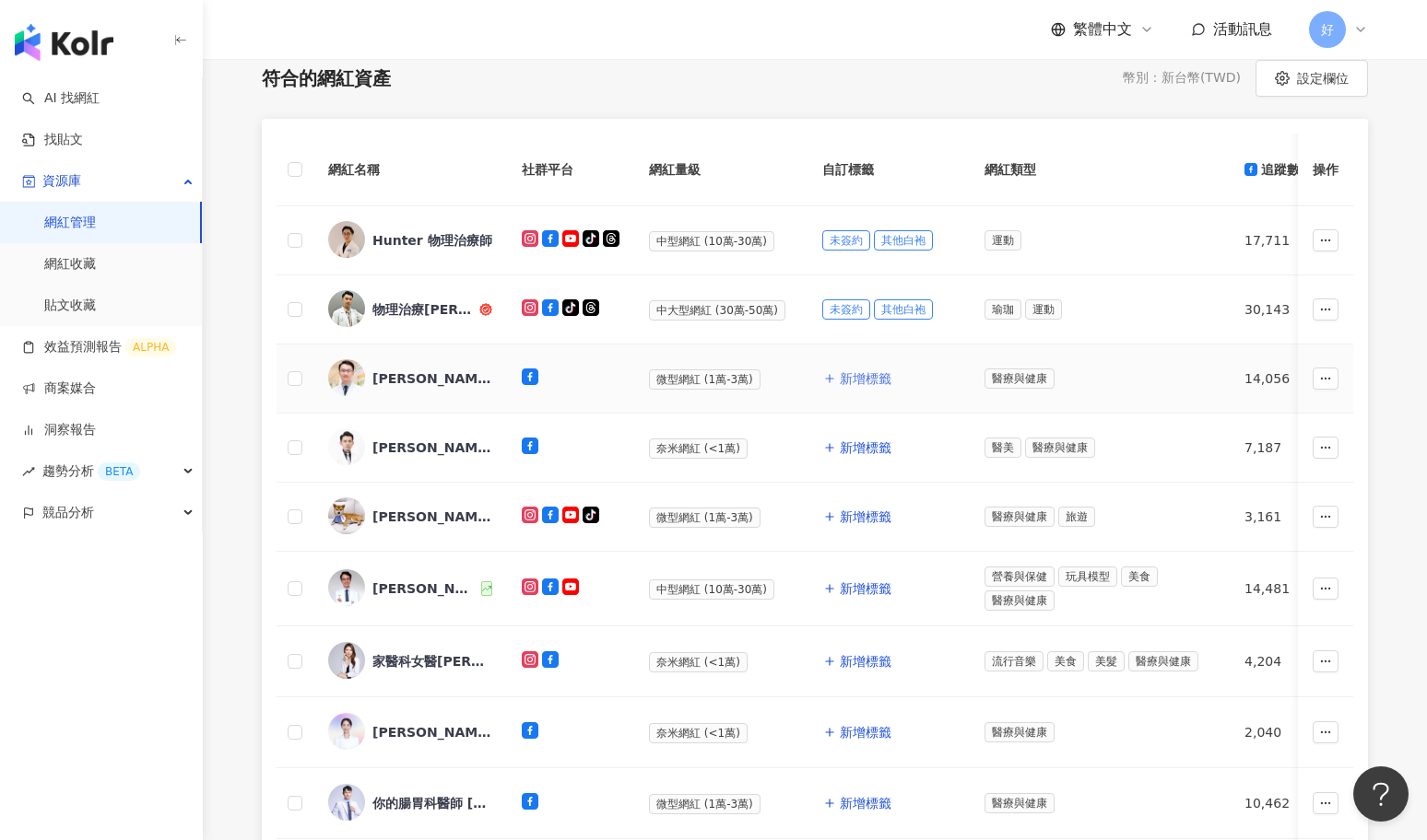
click at [856, 372] on span "新增標籤" at bounding box center [866, 378] width 51 height 15
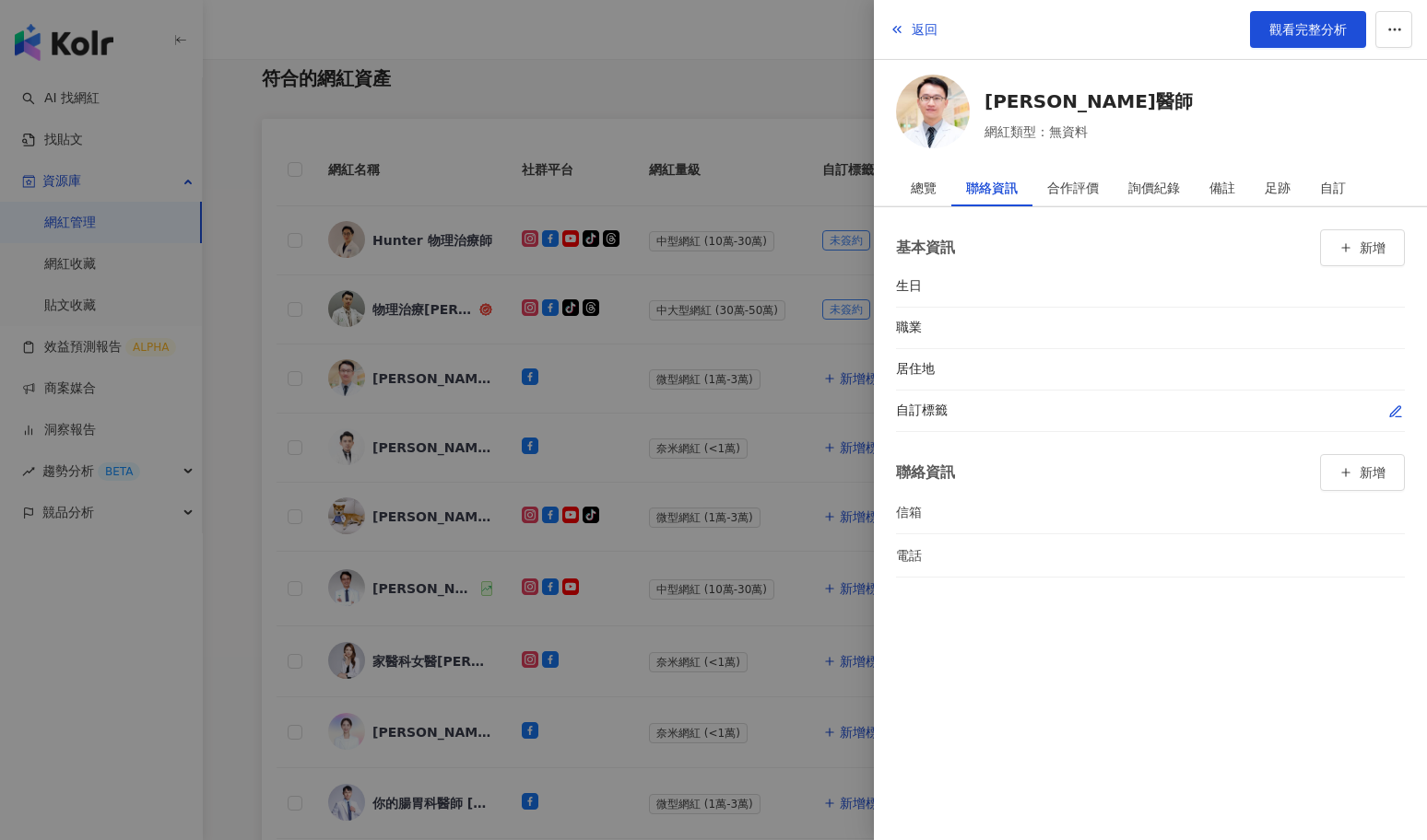
click at [1396, 405] on icon "button" at bounding box center [1395, 412] width 15 height 15
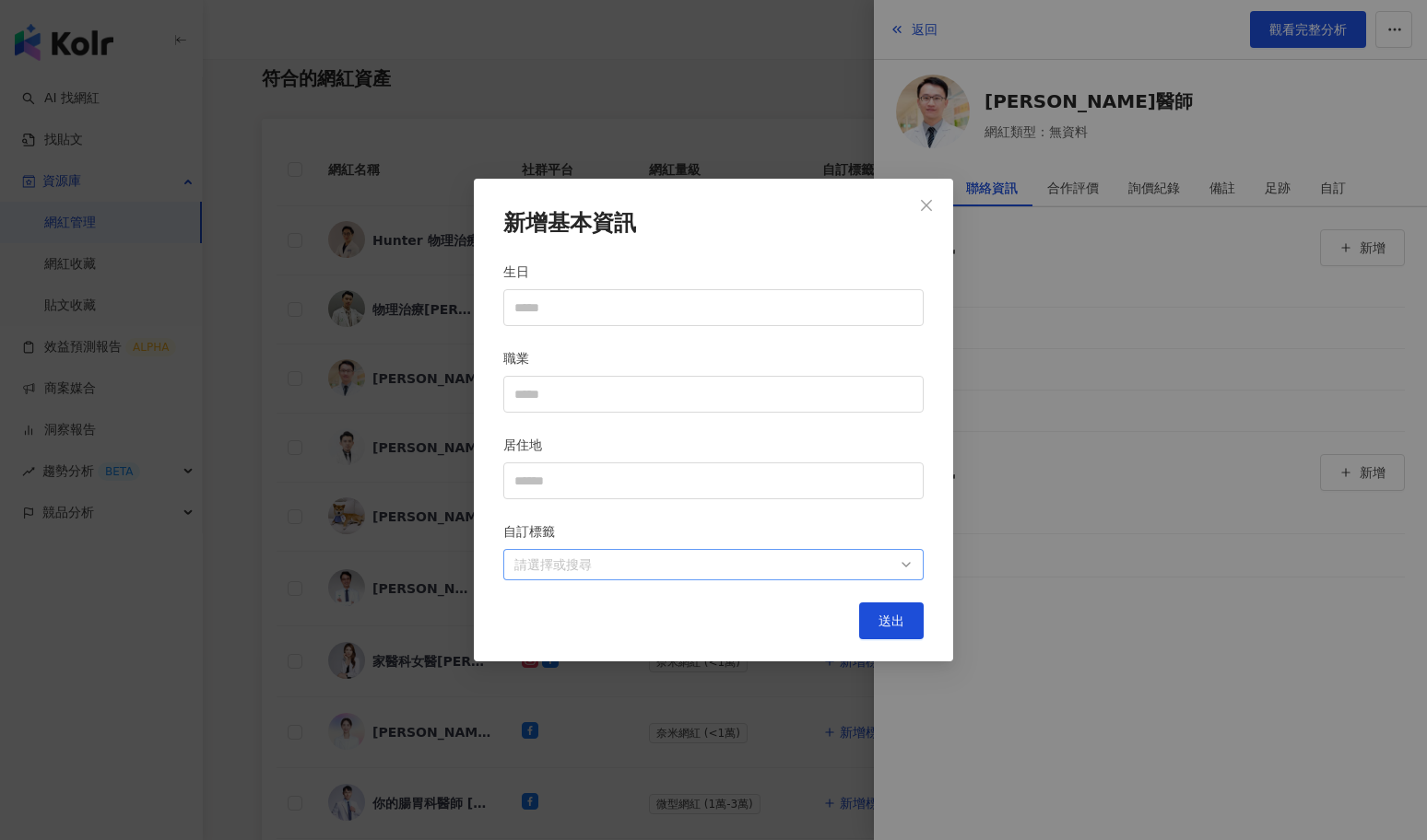
click at [734, 569] on div at bounding box center [704, 564] width 394 height 14
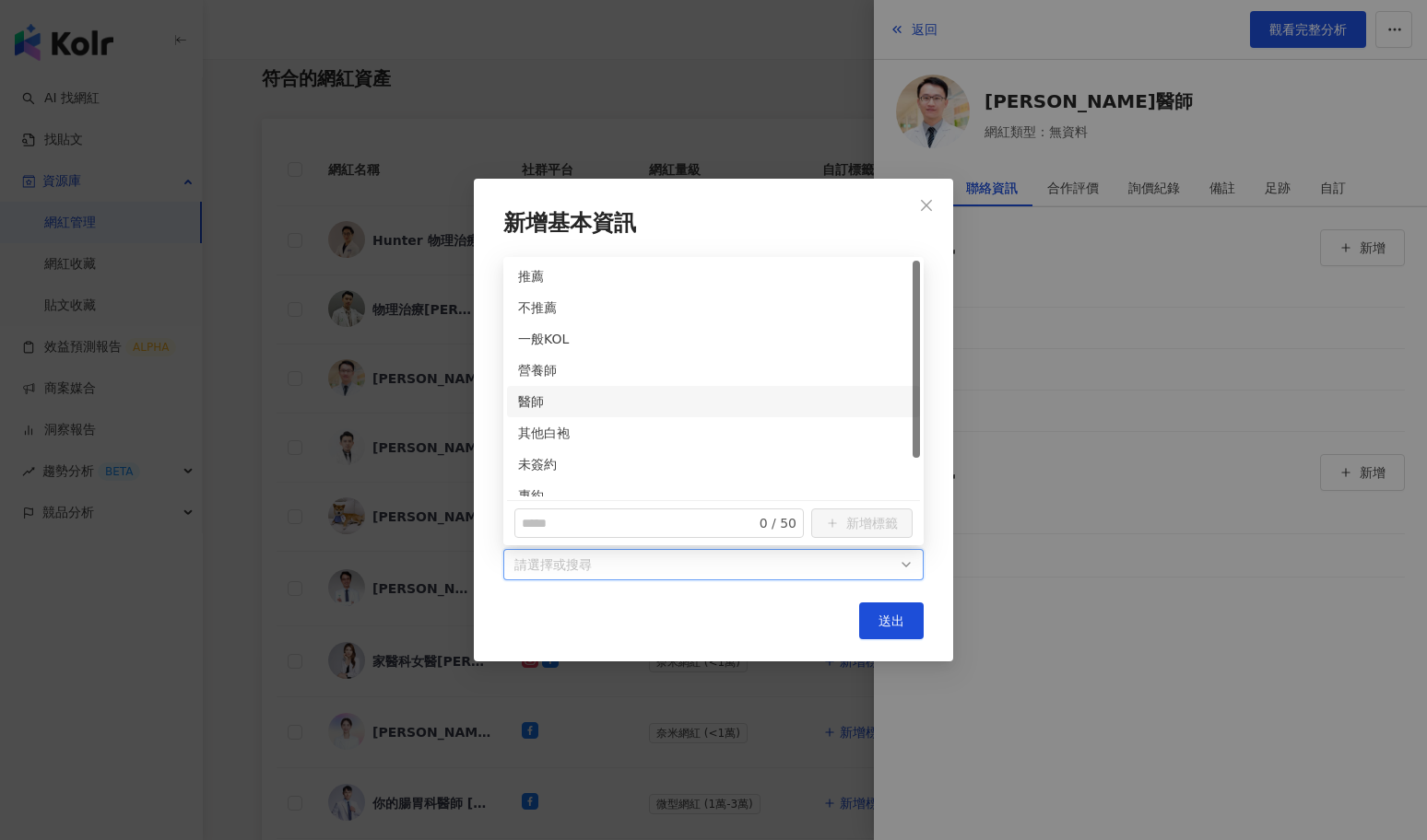
click at [513, 400] on div "醫師" at bounding box center [713, 402] width 413 height 32
click at [529, 456] on div "未簽約" at bounding box center [713, 464] width 391 height 21
click at [876, 611] on button "送出" at bounding box center [891, 620] width 65 height 36
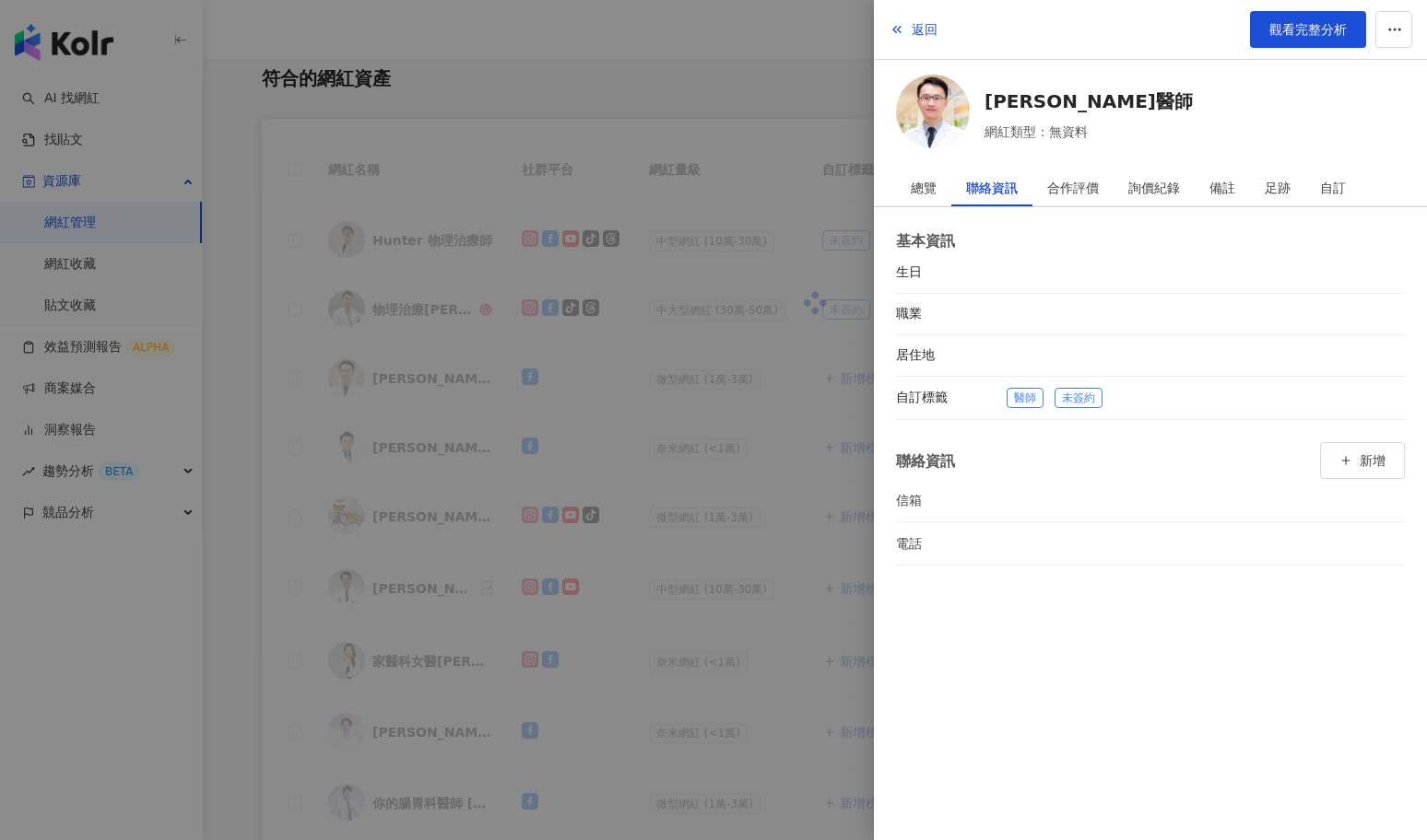
click at [712, 543] on div at bounding box center [713, 420] width 1427 height 840
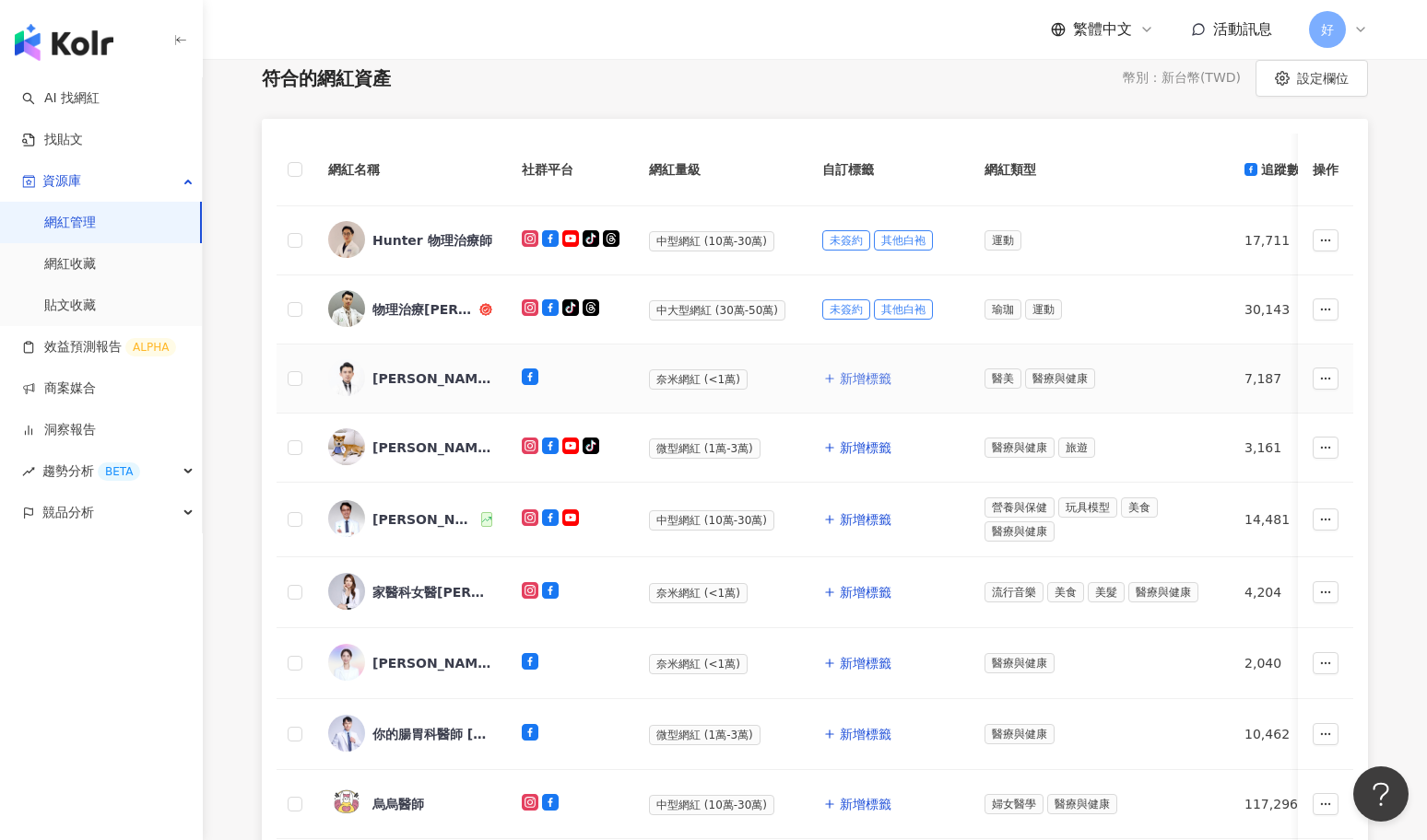
click at [868, 373] on span "新增標籤" at bounding box center [866, 378] width 51 height 15
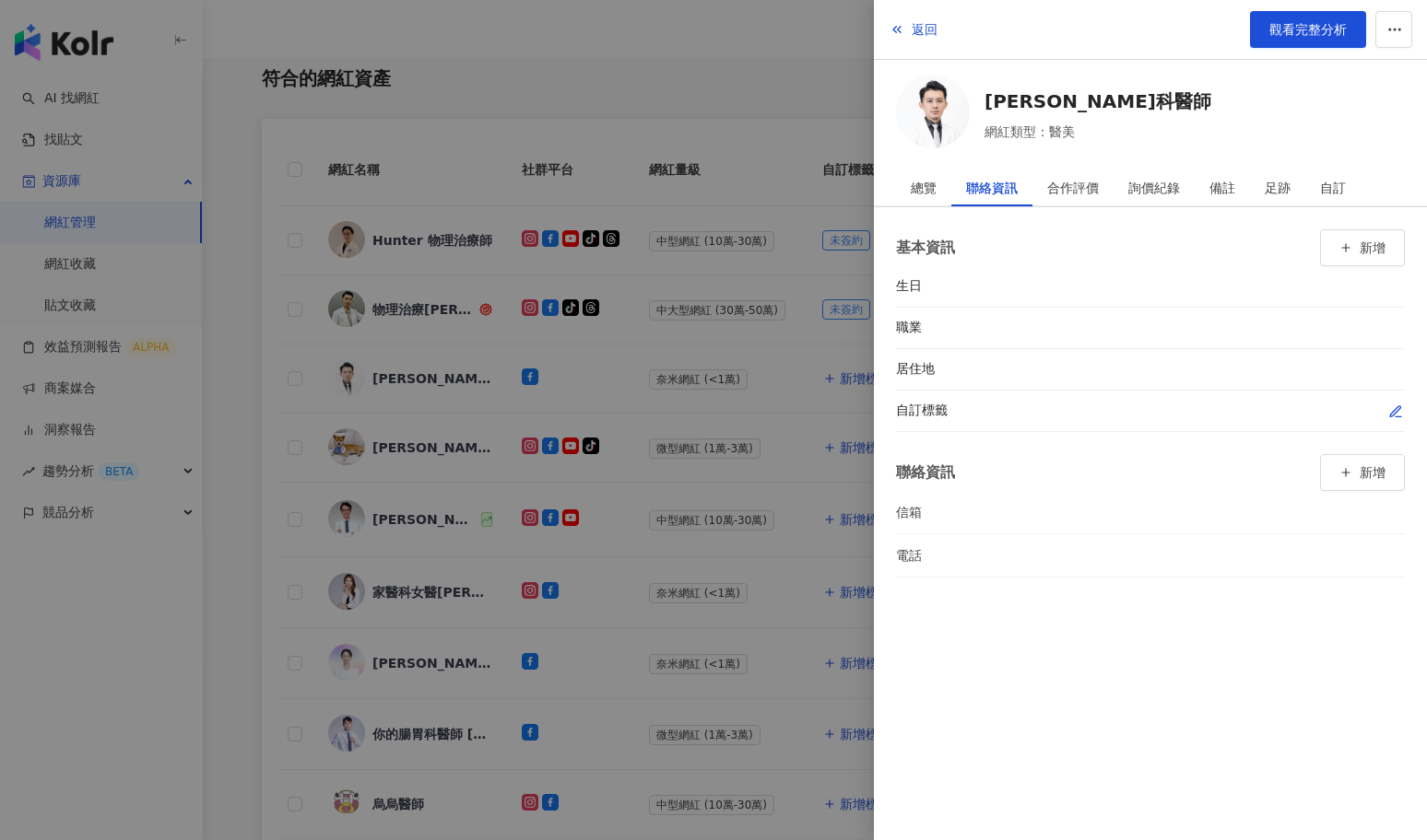
click at [1393, 402] on span "button" at bounding box center [1395, 412] width 15 height 20
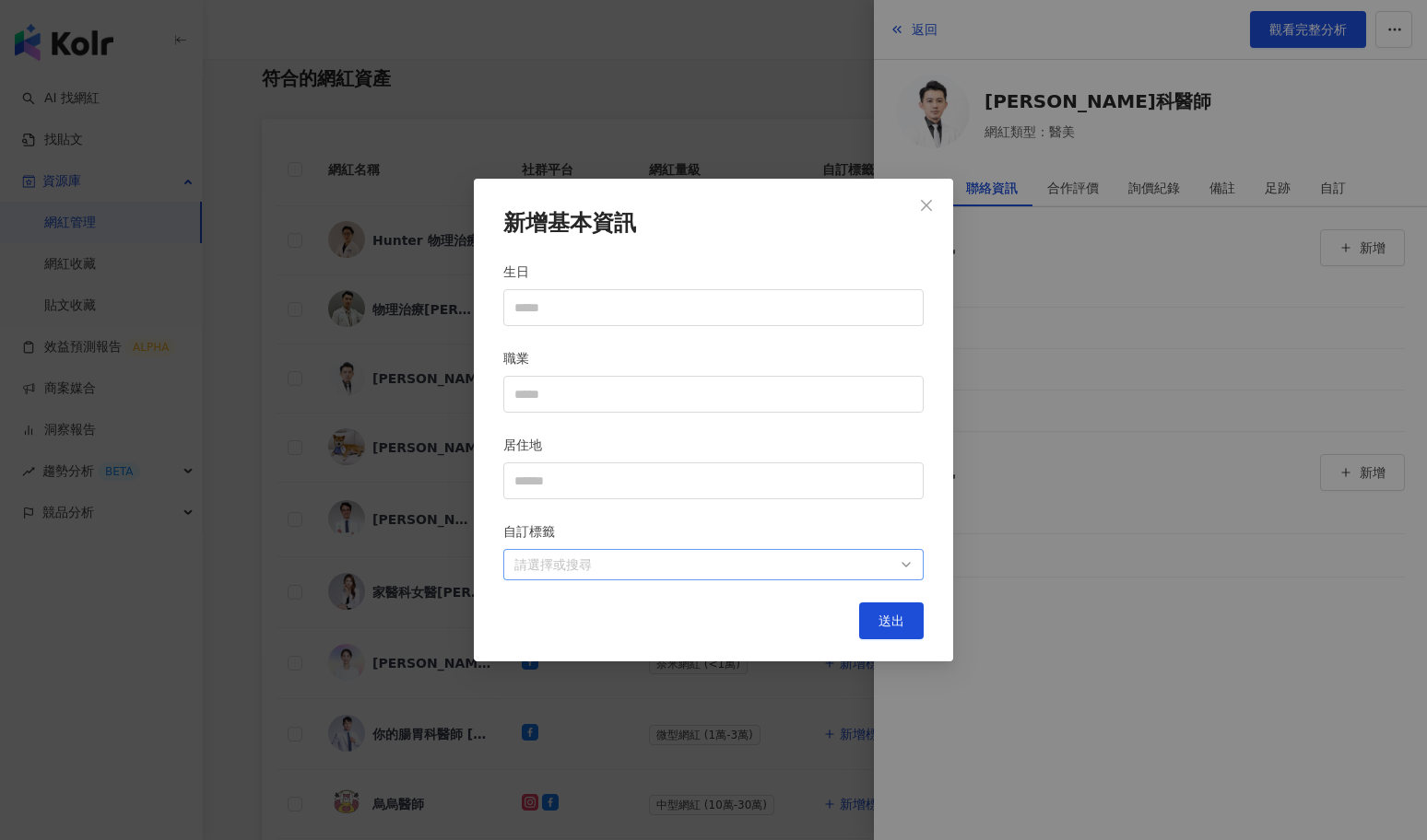
click at [865, 578] on div "請選擇或搜尋" at bounding box center [713, 565] width 421 height 32
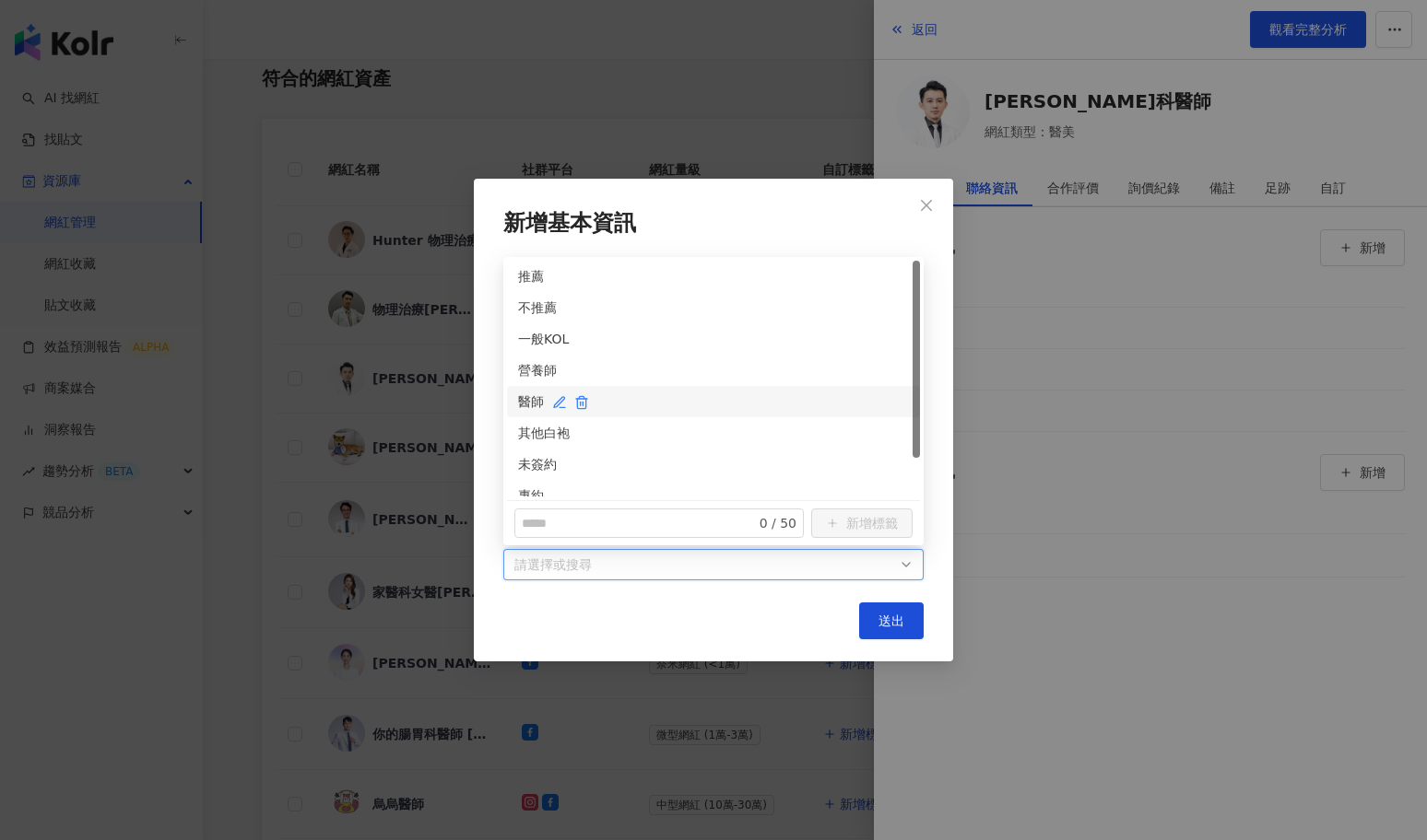
click at [524, 397] on div "醫師" at bounding box center [713, 402] width 391 height 21
click at [529, 455] on div "未簽約" at bounding box center [713, 464] width 391 height 21
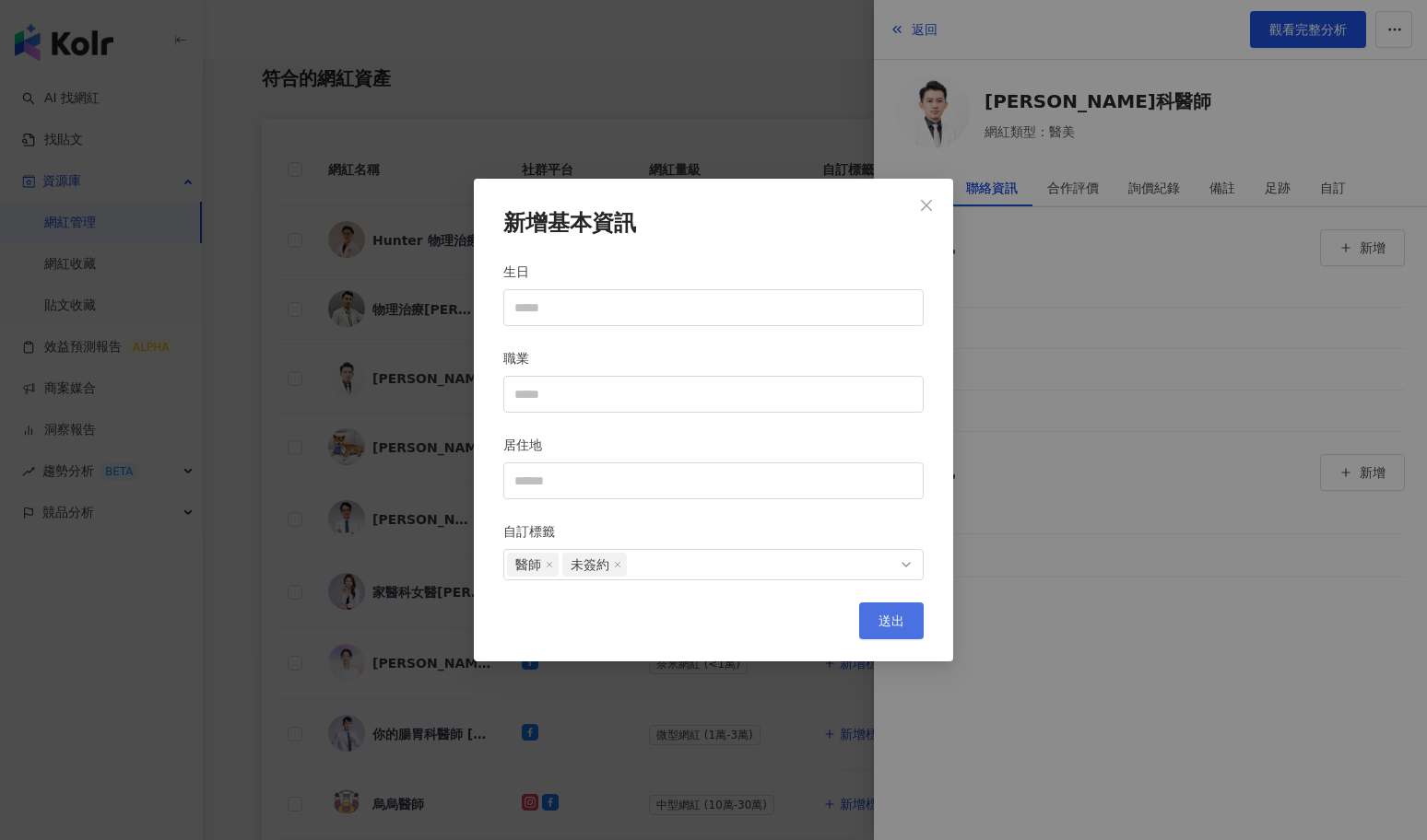
click at [892, 619] on span "送出" at bounding box center [891, 620] width 26 height 15
